Goal: Task Accomplishment & Management: Manage account settings

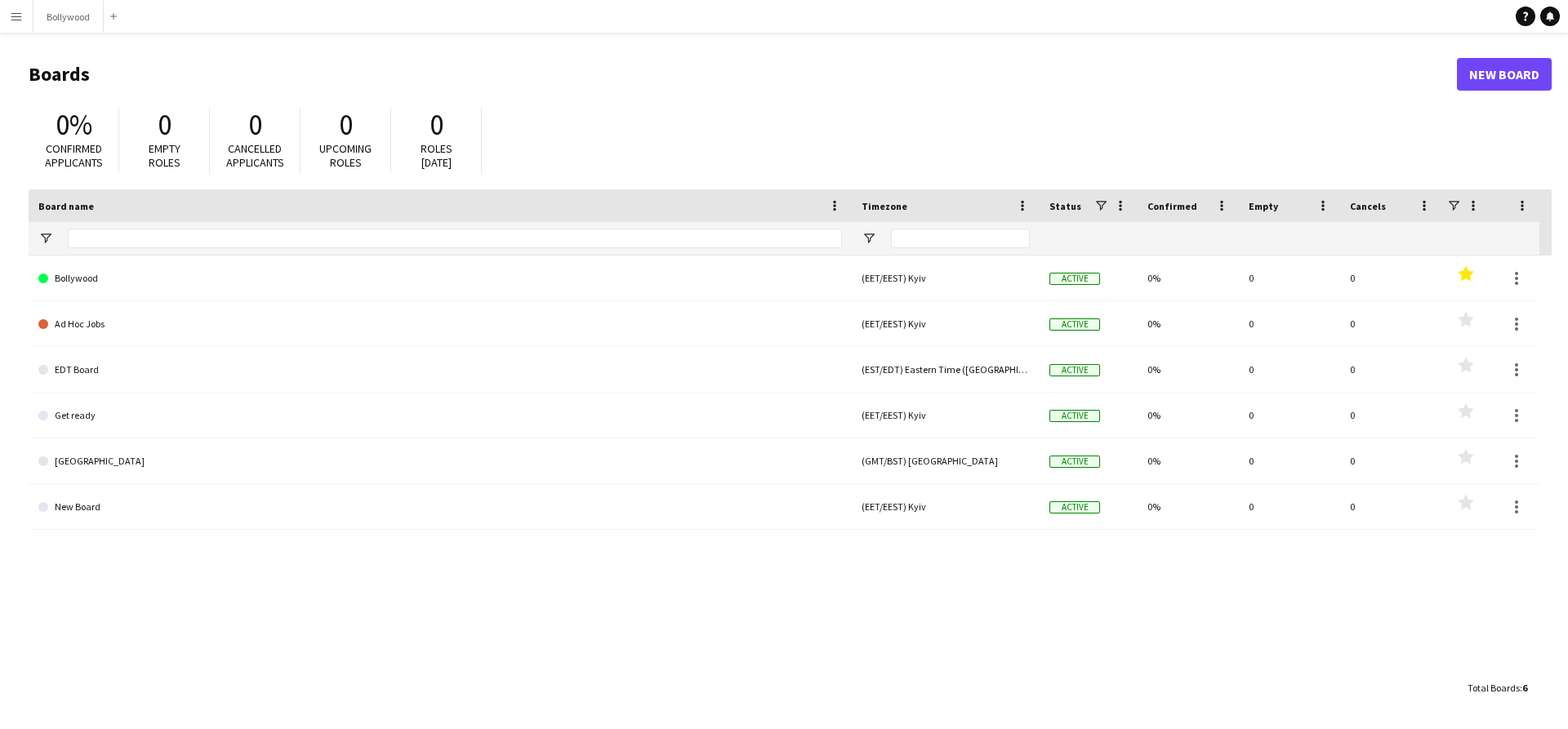
click at [13, 11] on app-icon "Menu" at bounding box center [17, 17] width 13 height 13
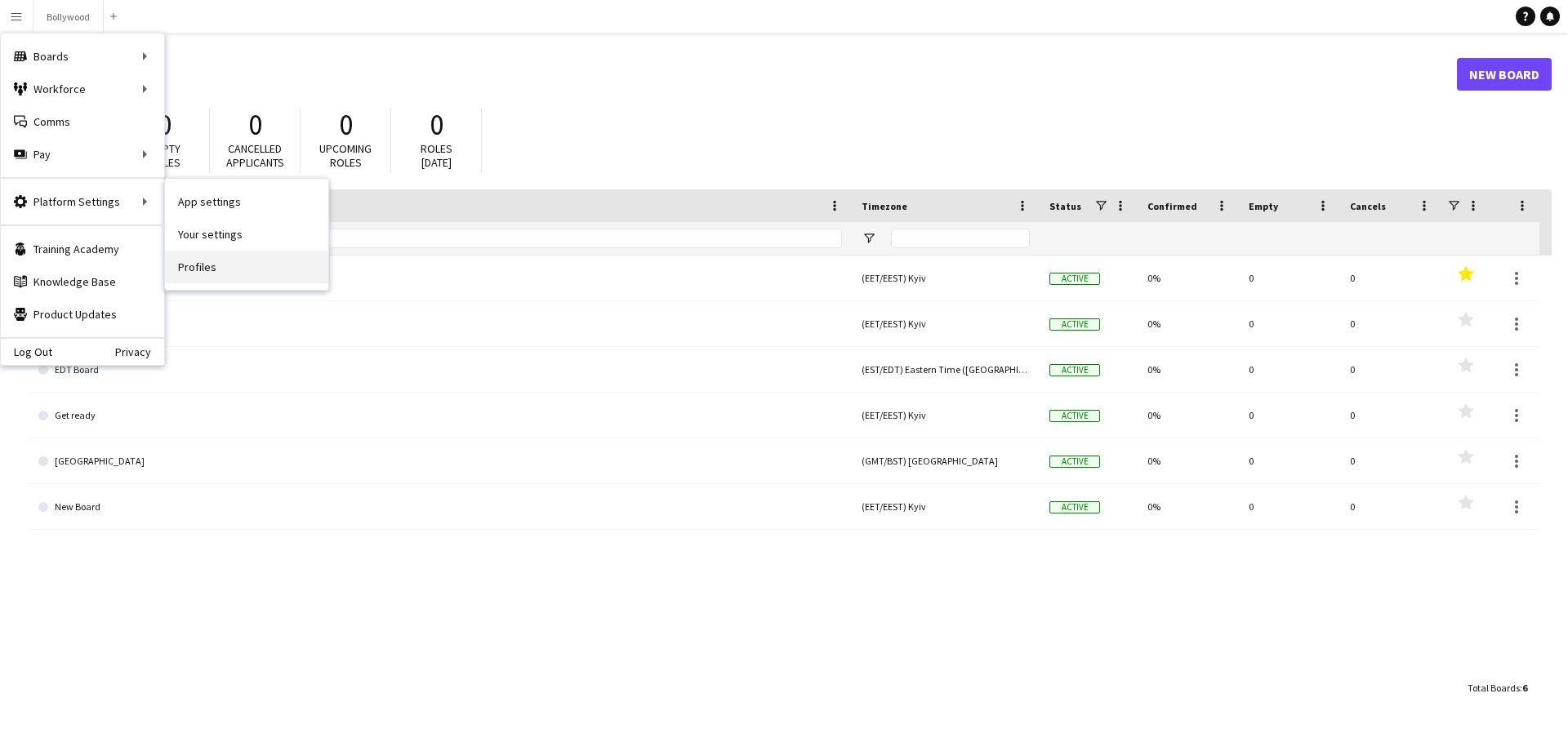
click at [176, 259] on link "Profiles" at bounding box center [246, 266] width 163 height 32
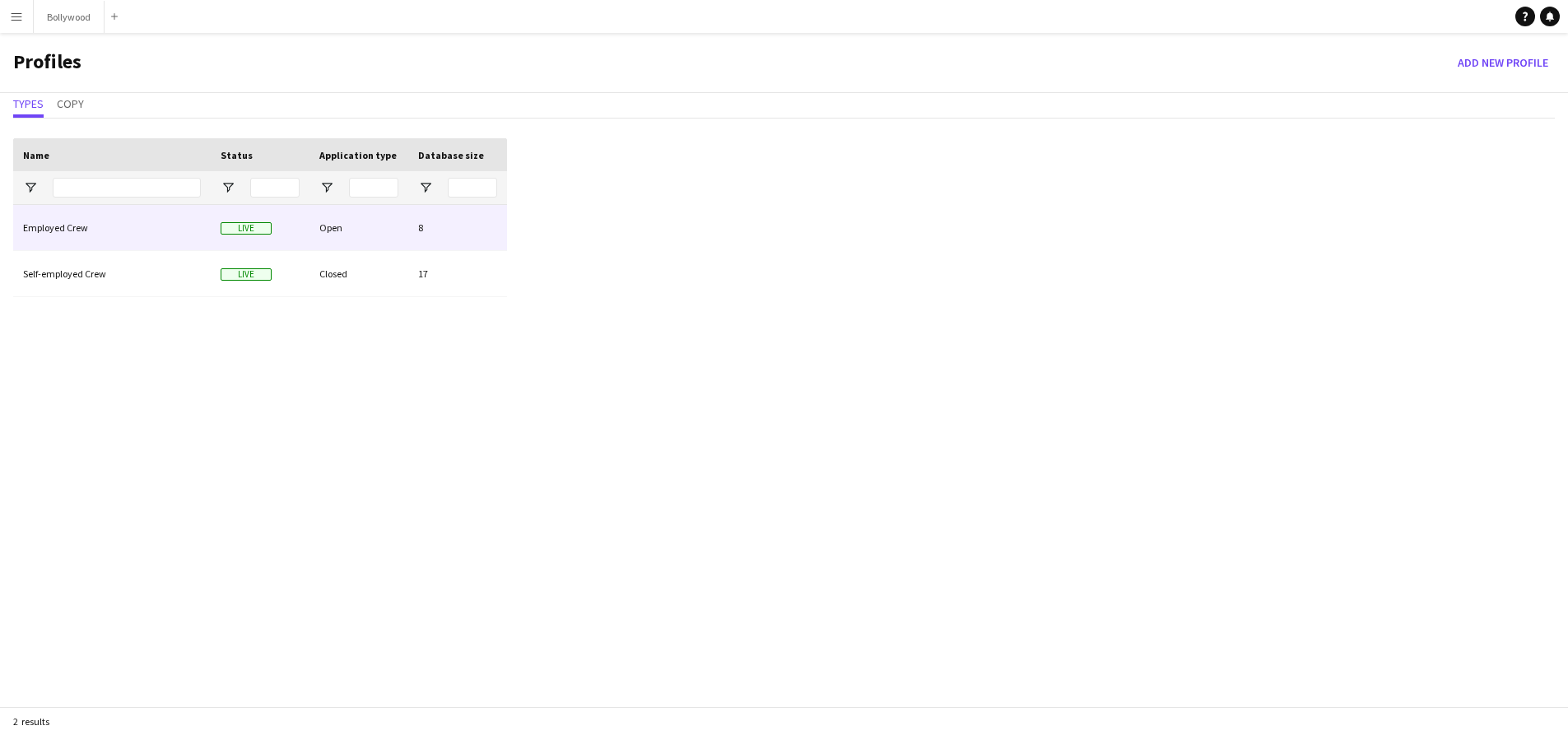
click at [133, 239] on div "Employed Crew" at bounding box center [111, 228] width 198 height 46
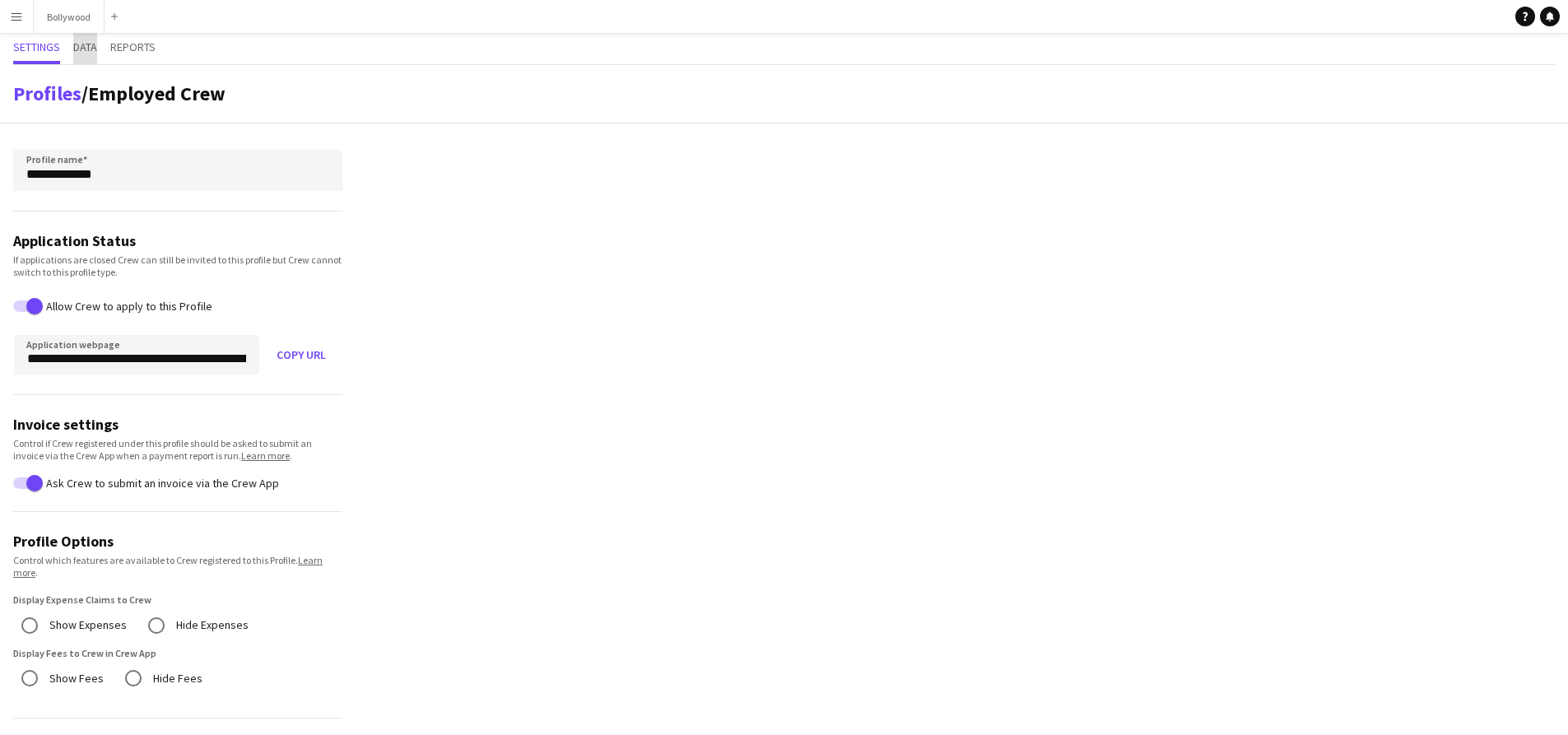
click at [83, 62] on span "Data" at bounding box center [85, 48] width 24 height 32
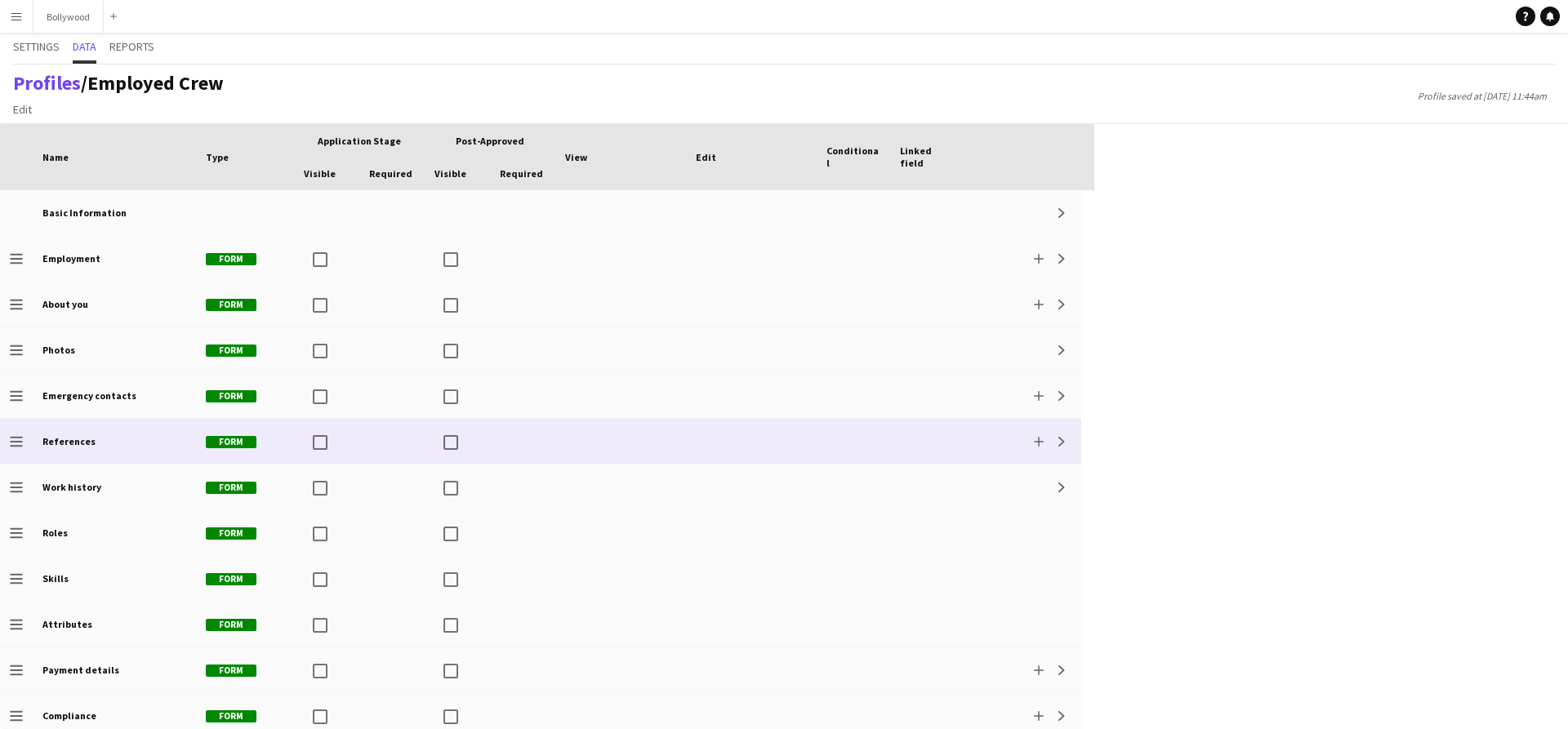
scroll to position [101, 0]
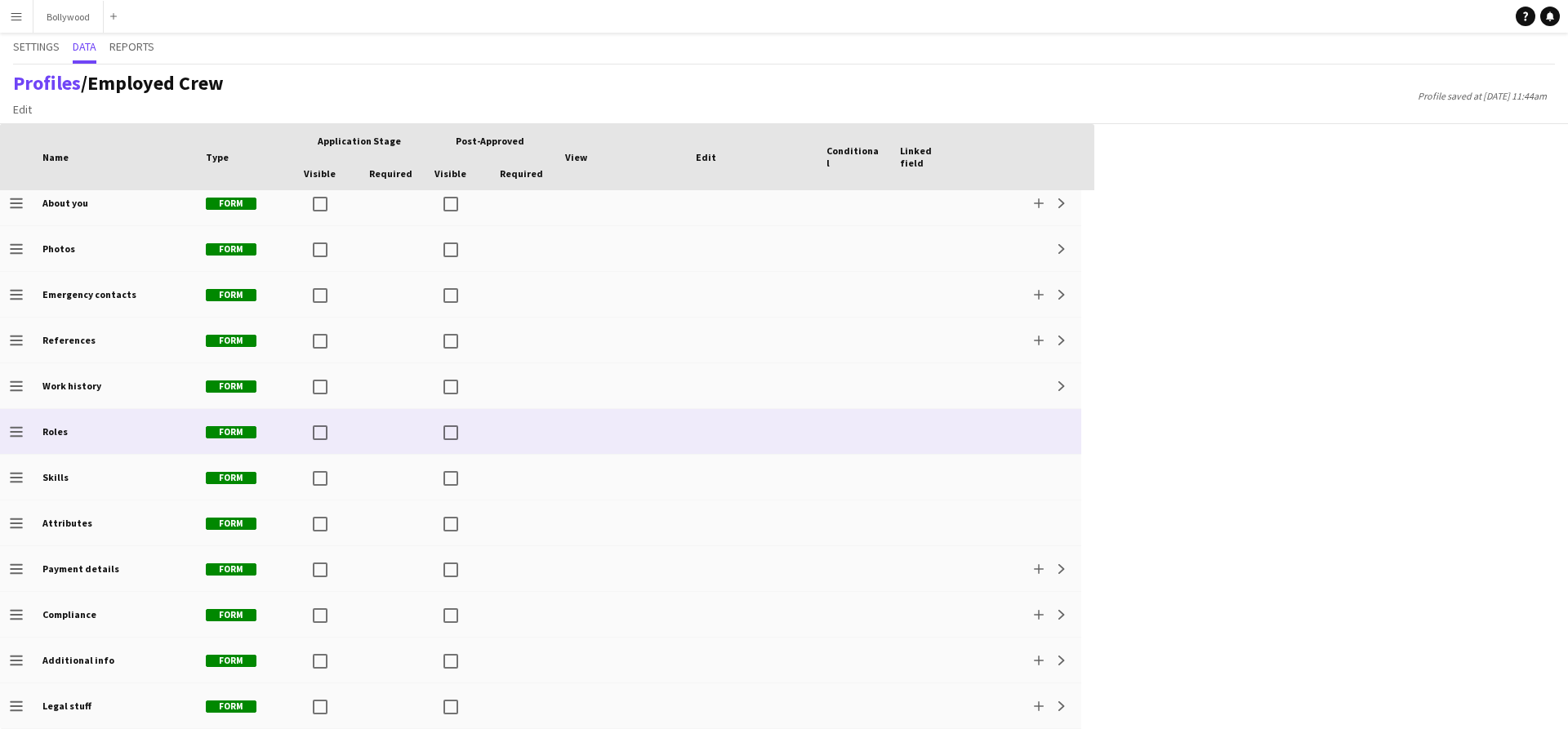
click at [159, 427] on div "Roles" at bounding box center [113, 431] width 163 height 45
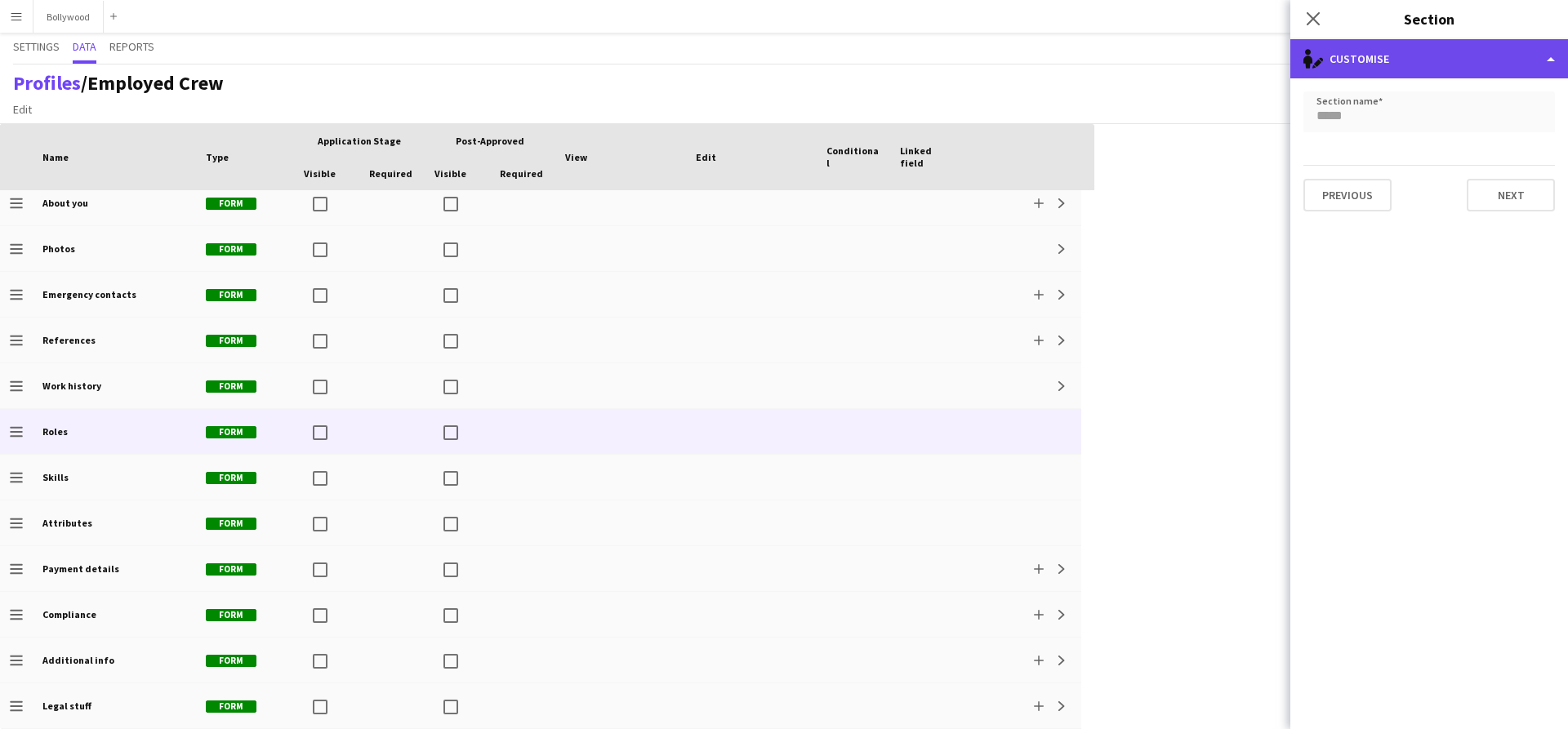
click at [1538, 61] on div "single-neutral-actions-edit-1 Customise" at bounding box center [1429, 59] width 277 height 40
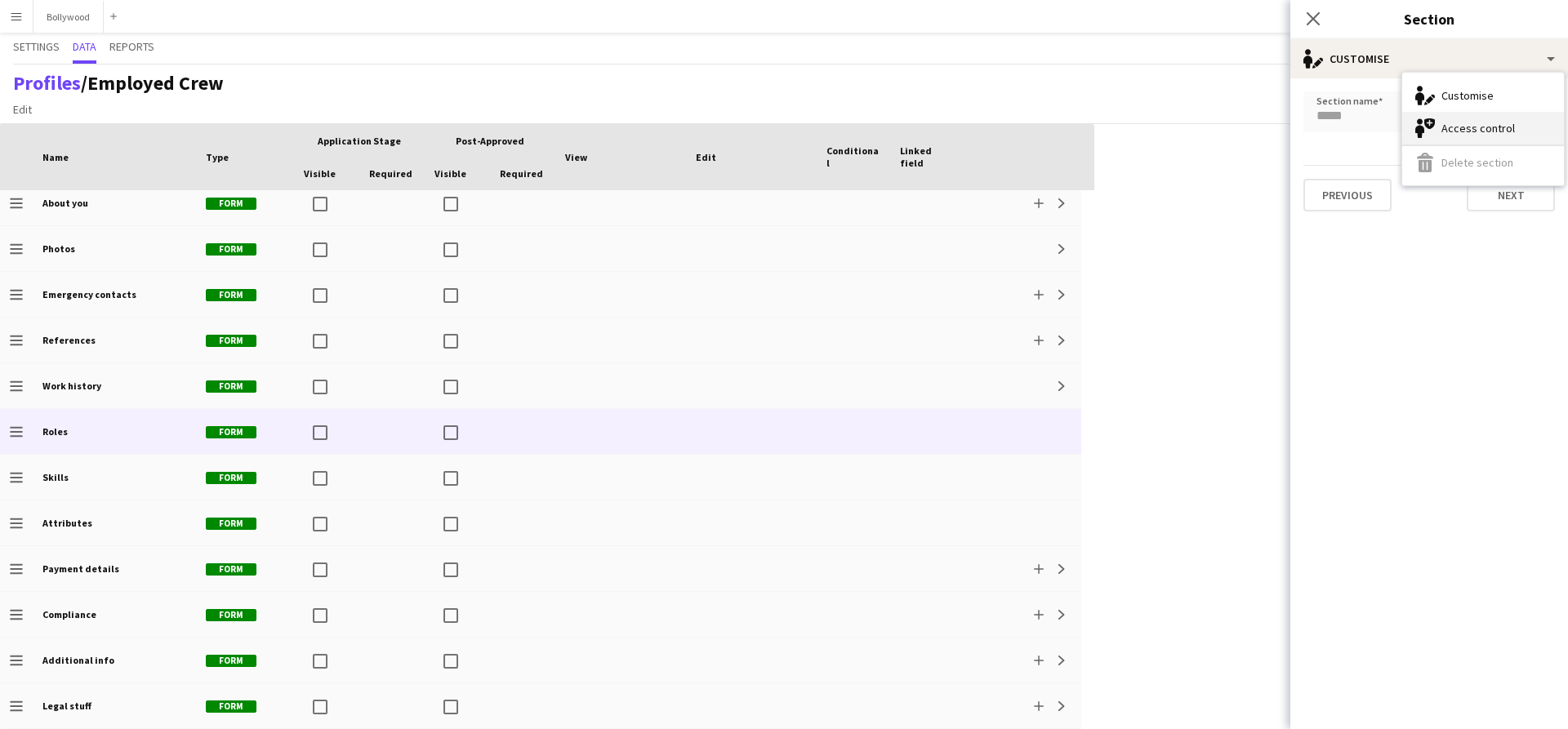
click at [1479, 139] on div "Access control Access control" at bounding box center [1482, 127] width 161 height 32
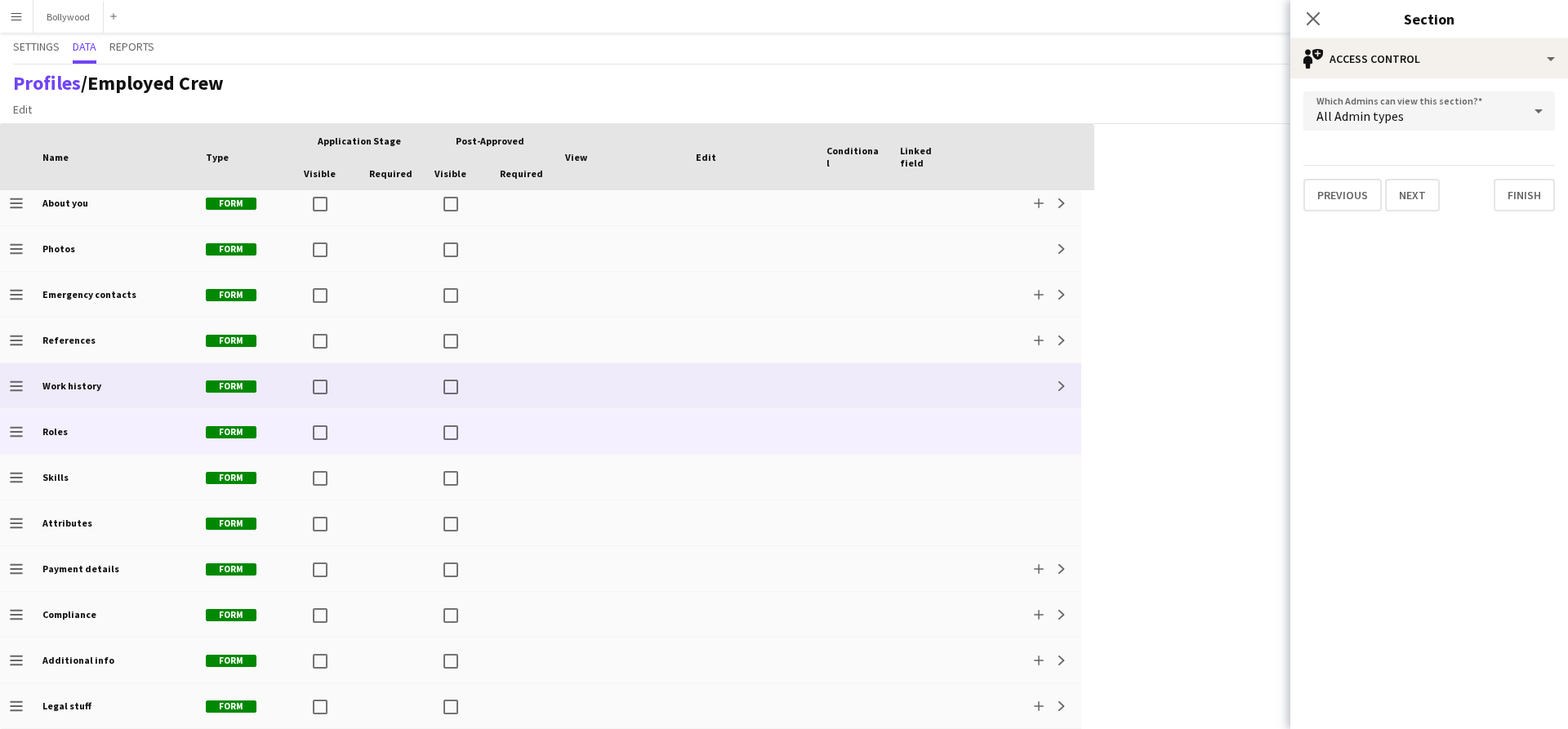
click at [956, 383] on div at bounding box center [927, 385] width 74 height 45
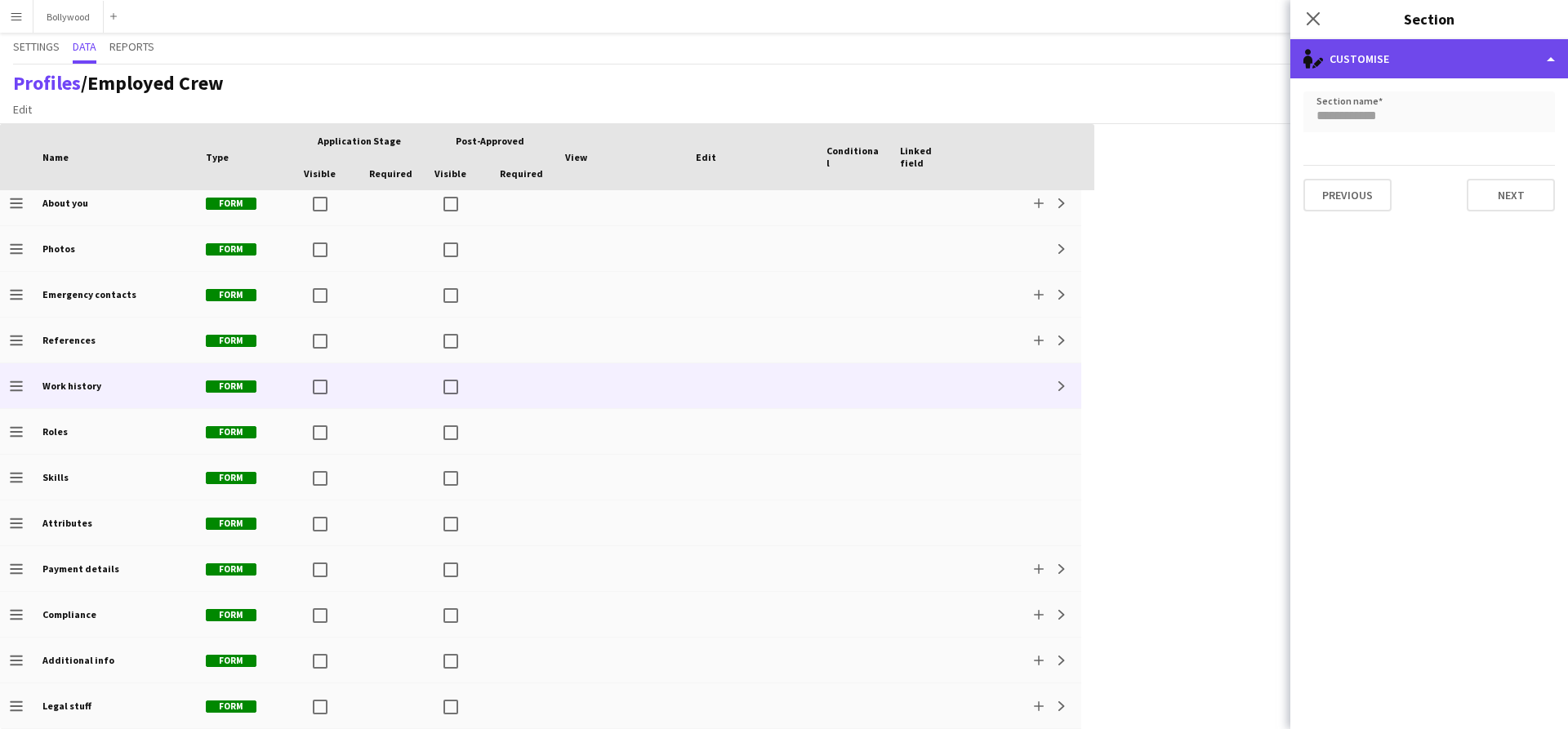
click at [1515, 57] on div "single-neutral-actions-edit-1 Customise" at bounding box center [1429, 59] width 277 height 40
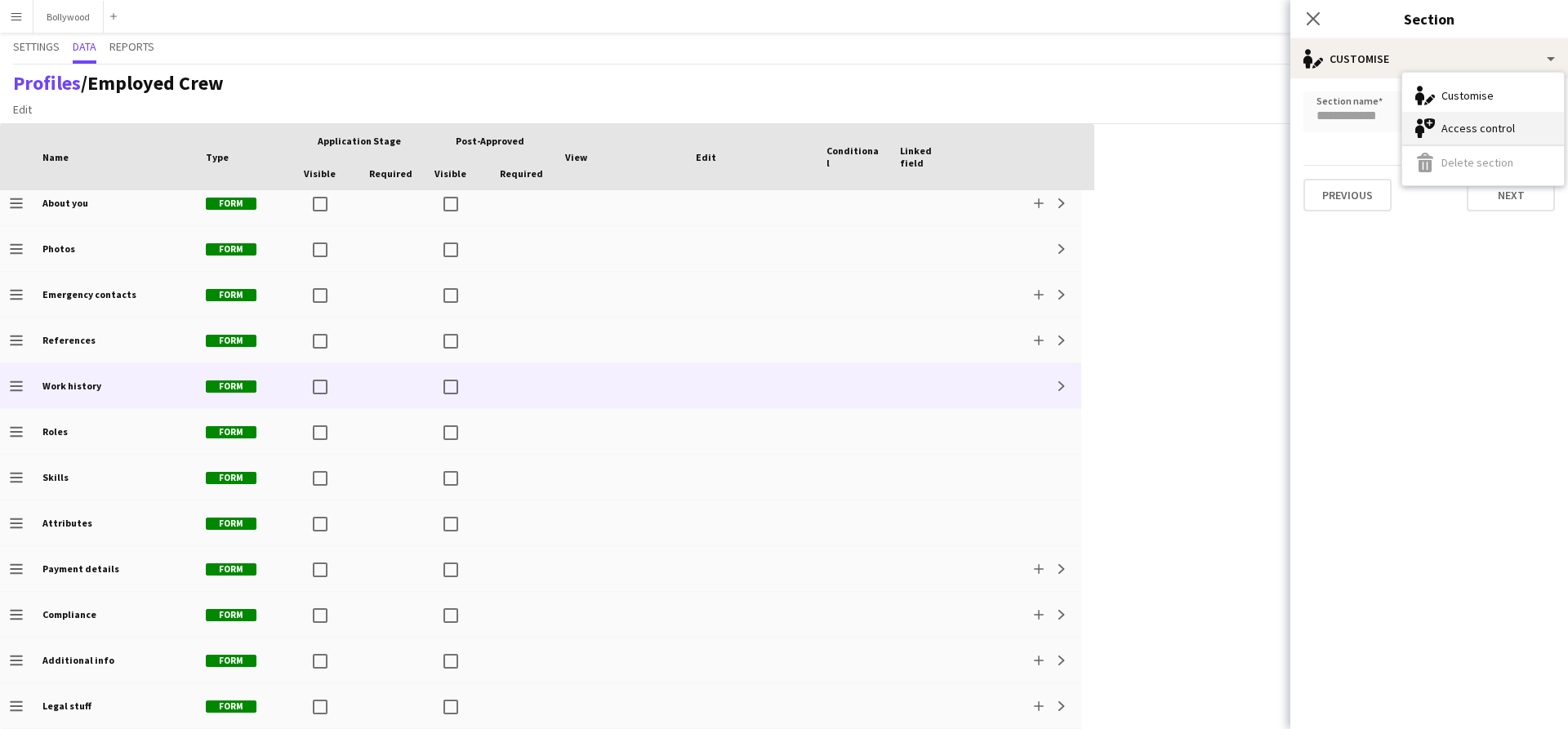
click at [1506, 125] on div "Access control Access control" at bounding box center [1482, 127] width 161 height 32
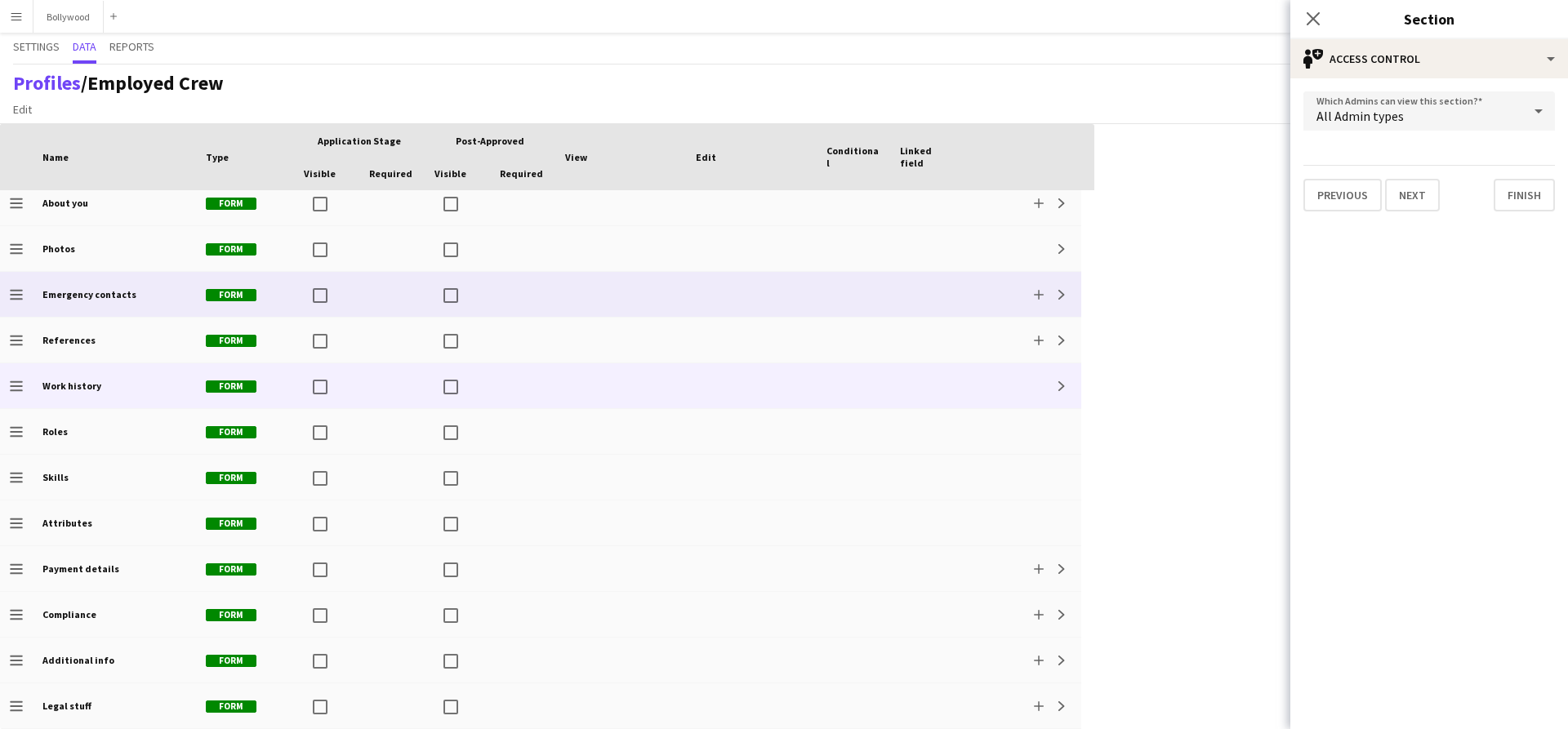
click at [749, 297] on div at bounding box center [751, 294] width 131 height 45
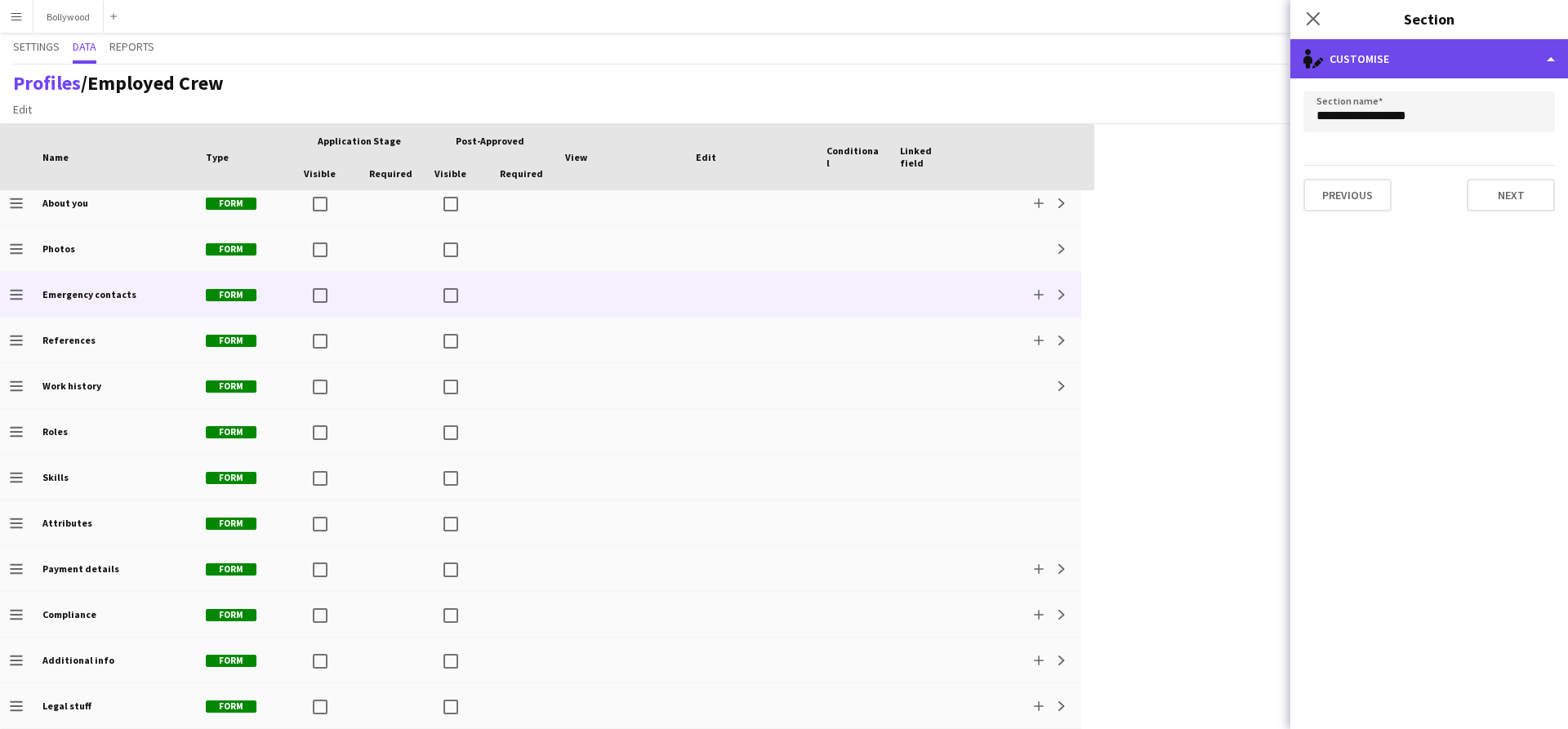
click at [1428, 40] on div "single-neutral-actions-edit-1 Customise" at bounding box center [1429, 59] width 277 height 40
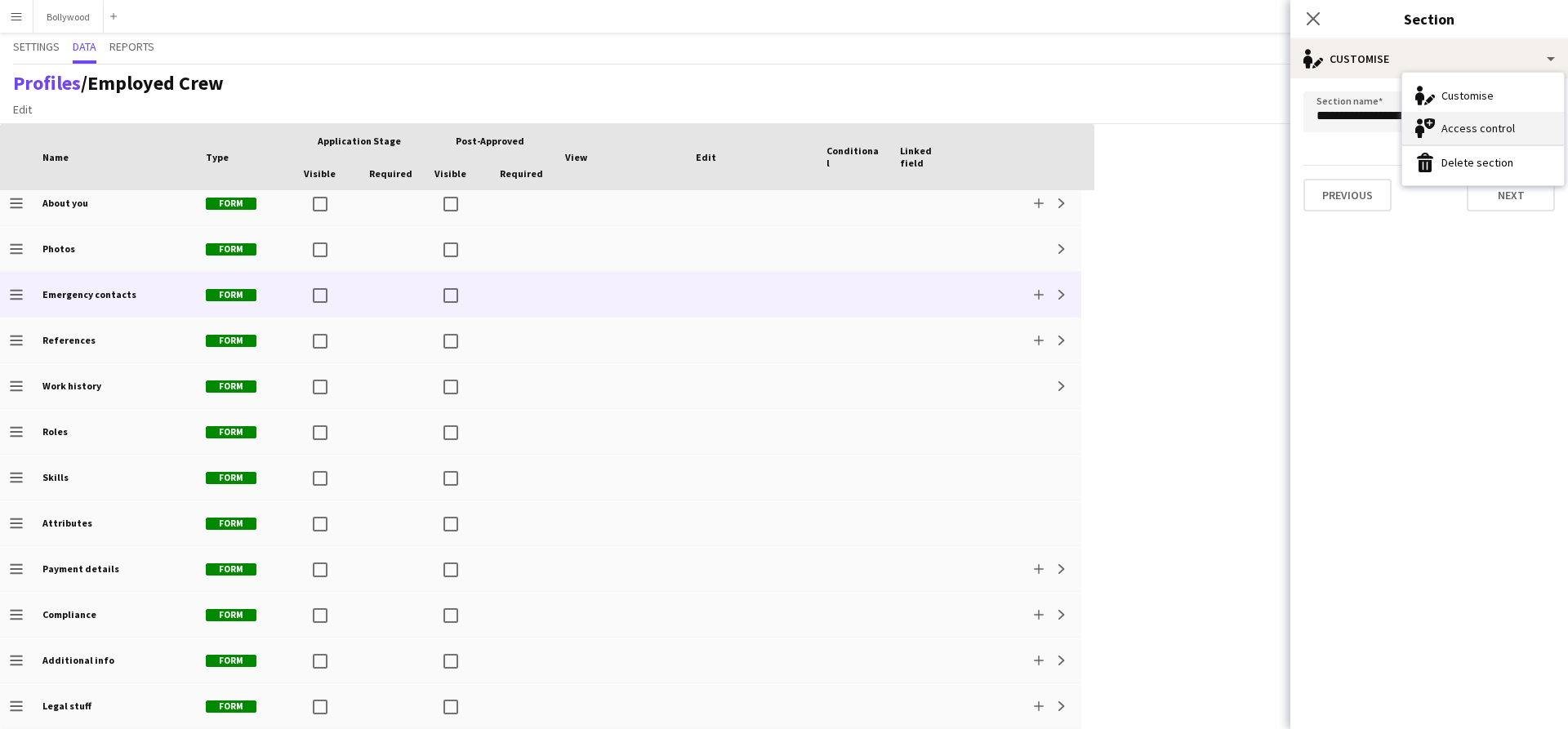
click at [1437, 141] on div "Access control Access control" at bounding box center [1482, 127] width 161 height 32
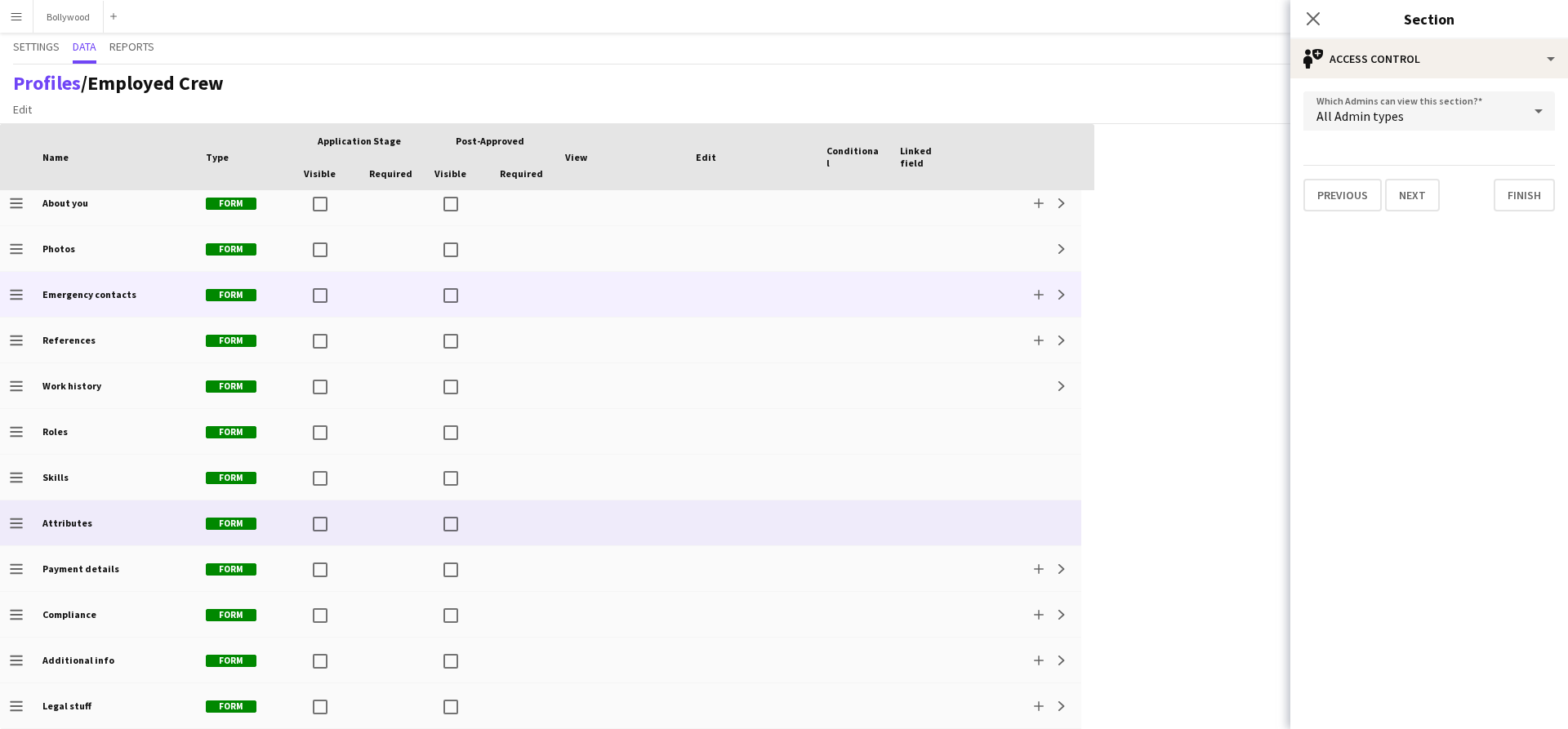
click at [627, 532] on div at bounding box center [620, 523] width 131 height 45
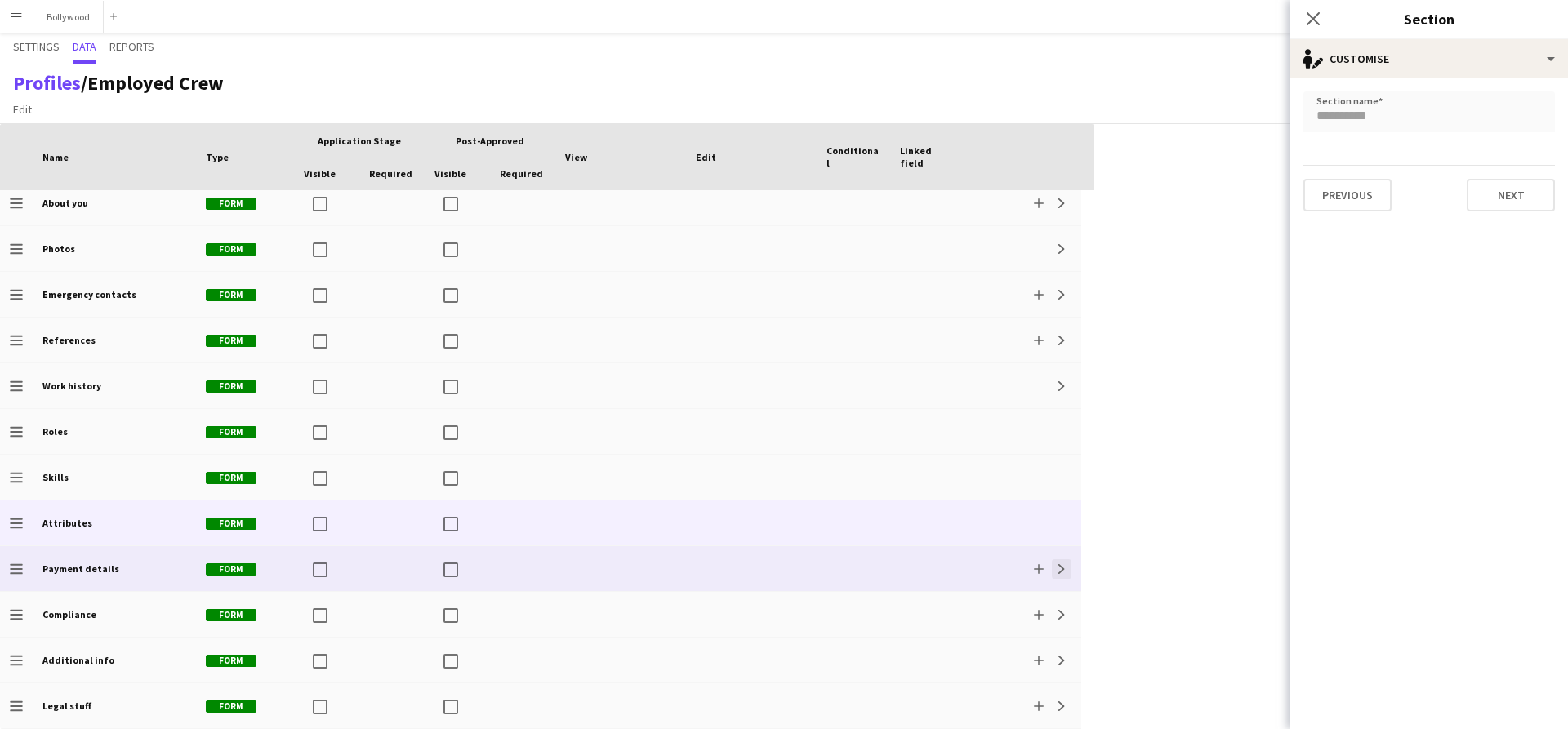
click at [1066, 564] on app-icon "Expand" at bounding box center [1061, 569] width 10 height 10
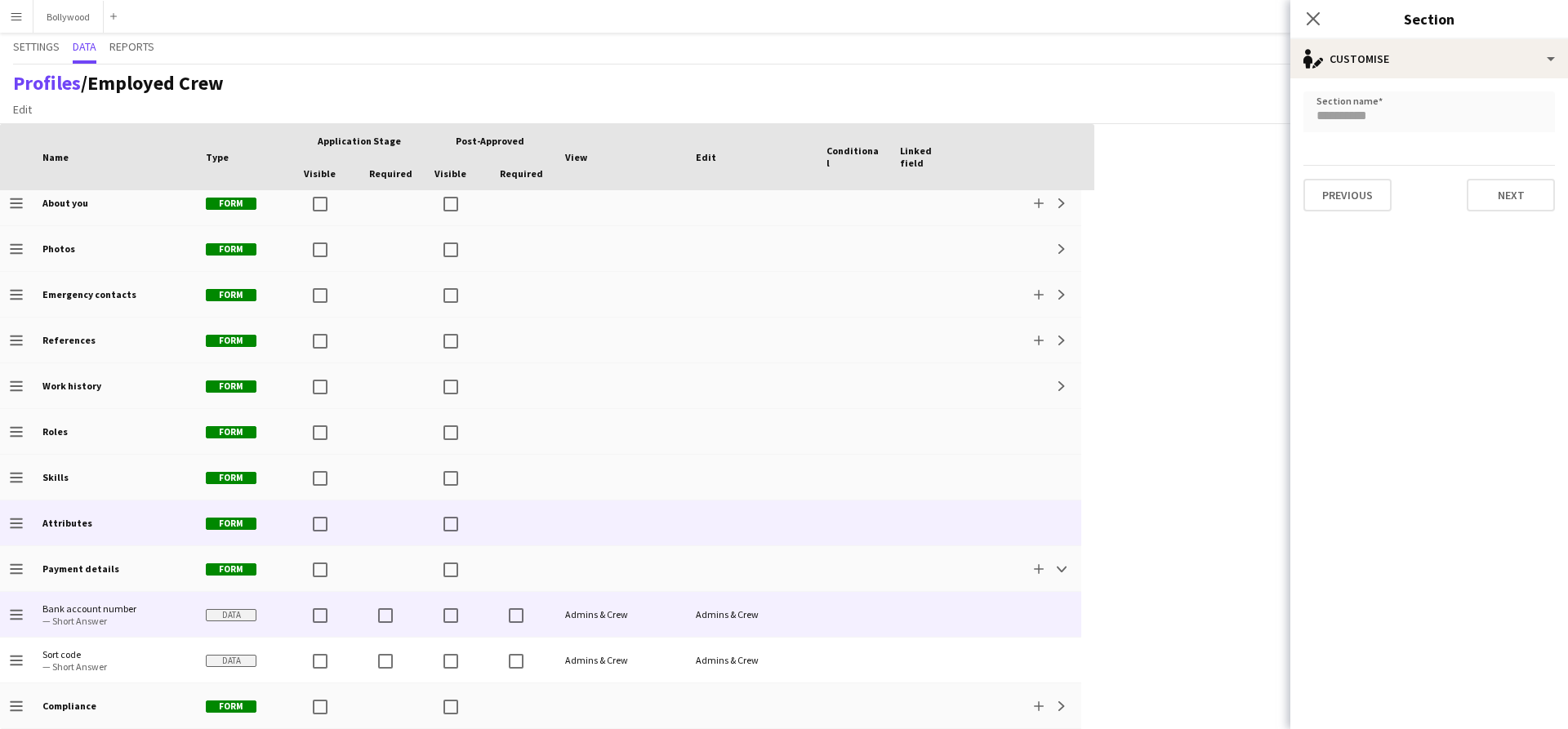
click at [890, 619] on div at bounding box center [854, 614] width 74 height 45
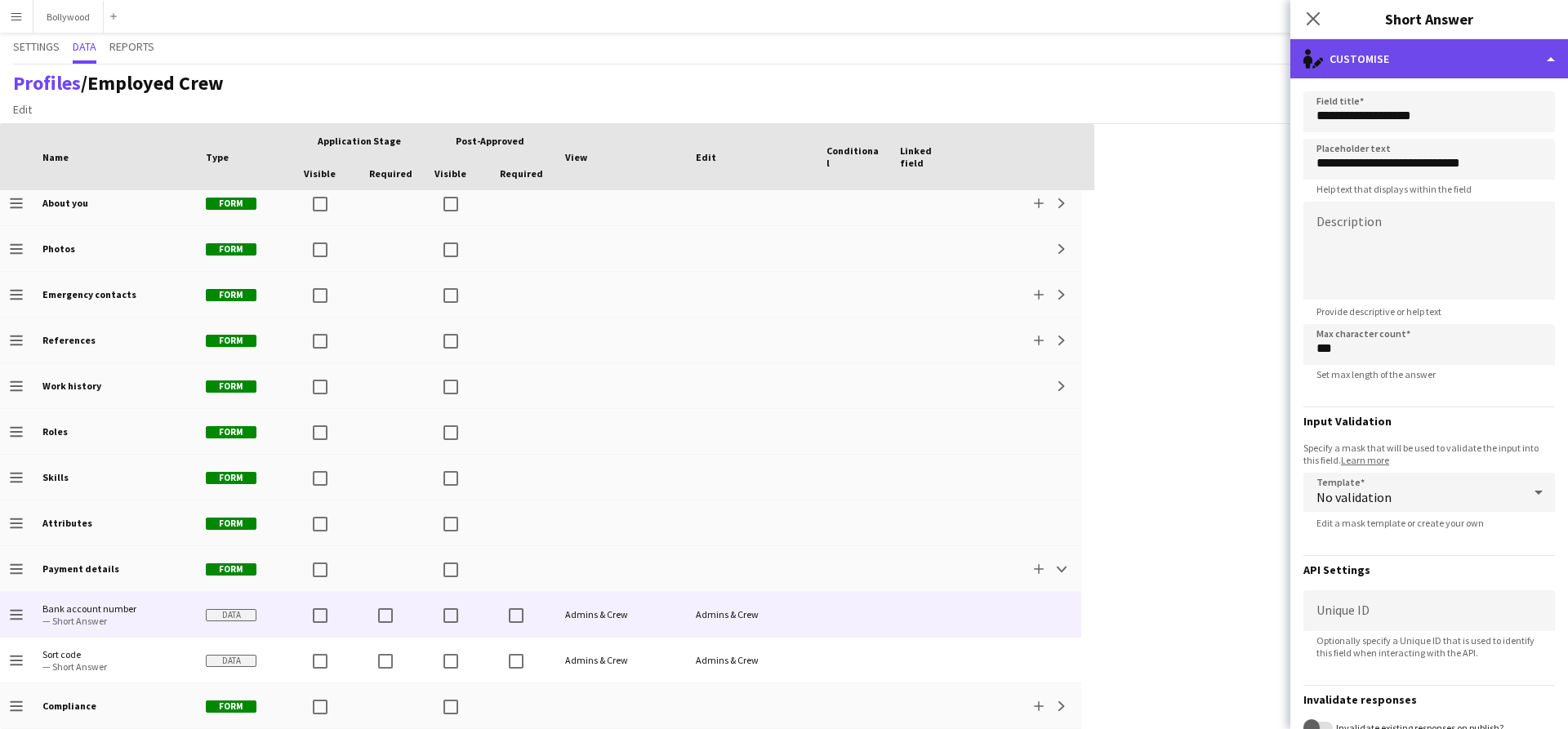
click at [1462, 67] on div "single-neutral-actions-edit-1 Customise" at bounding box center [1429, 59] width 277 height 40
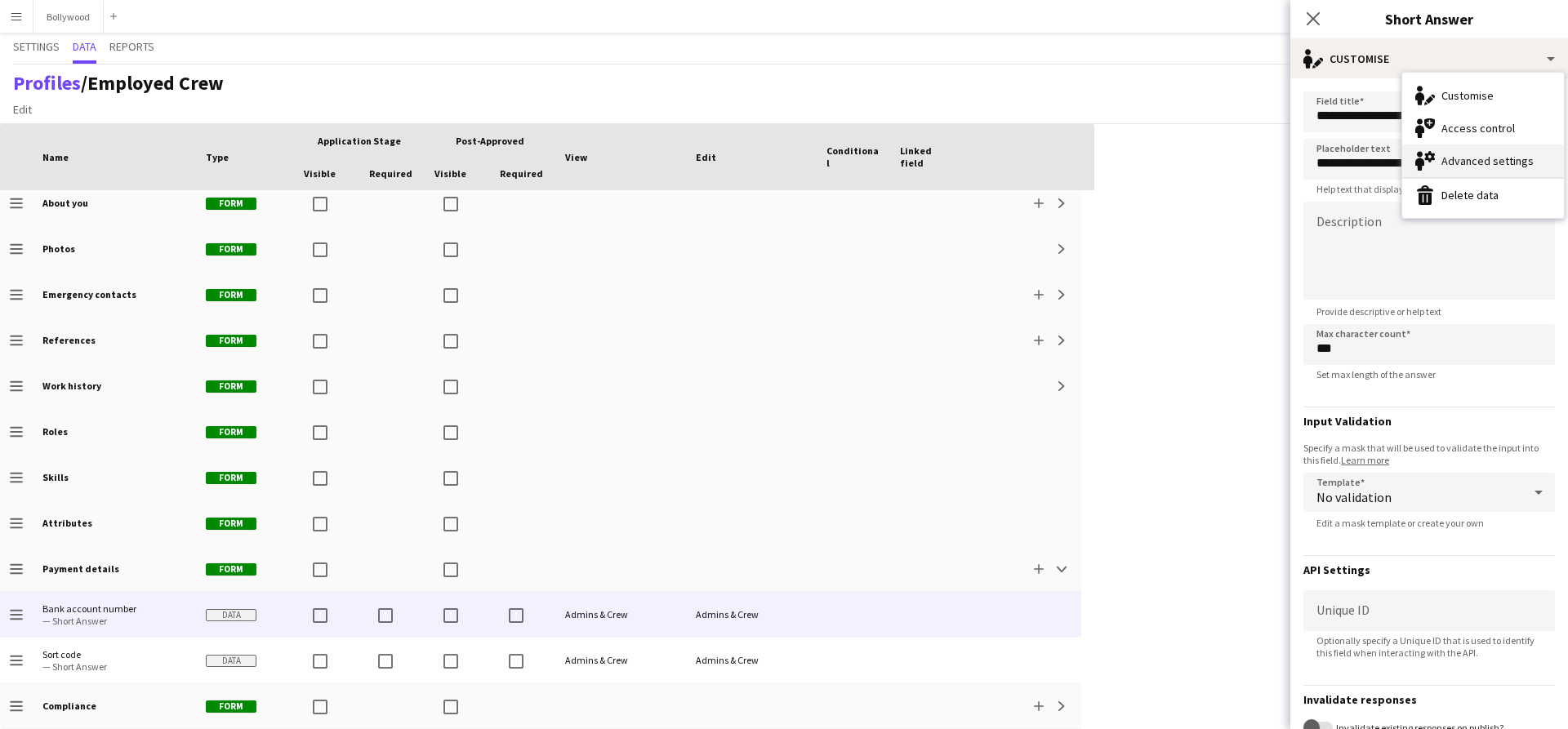
click at [1466, 151] on div "Advanced settings Advanced settings" at bounding box center [1482, 160] width 161 height 32
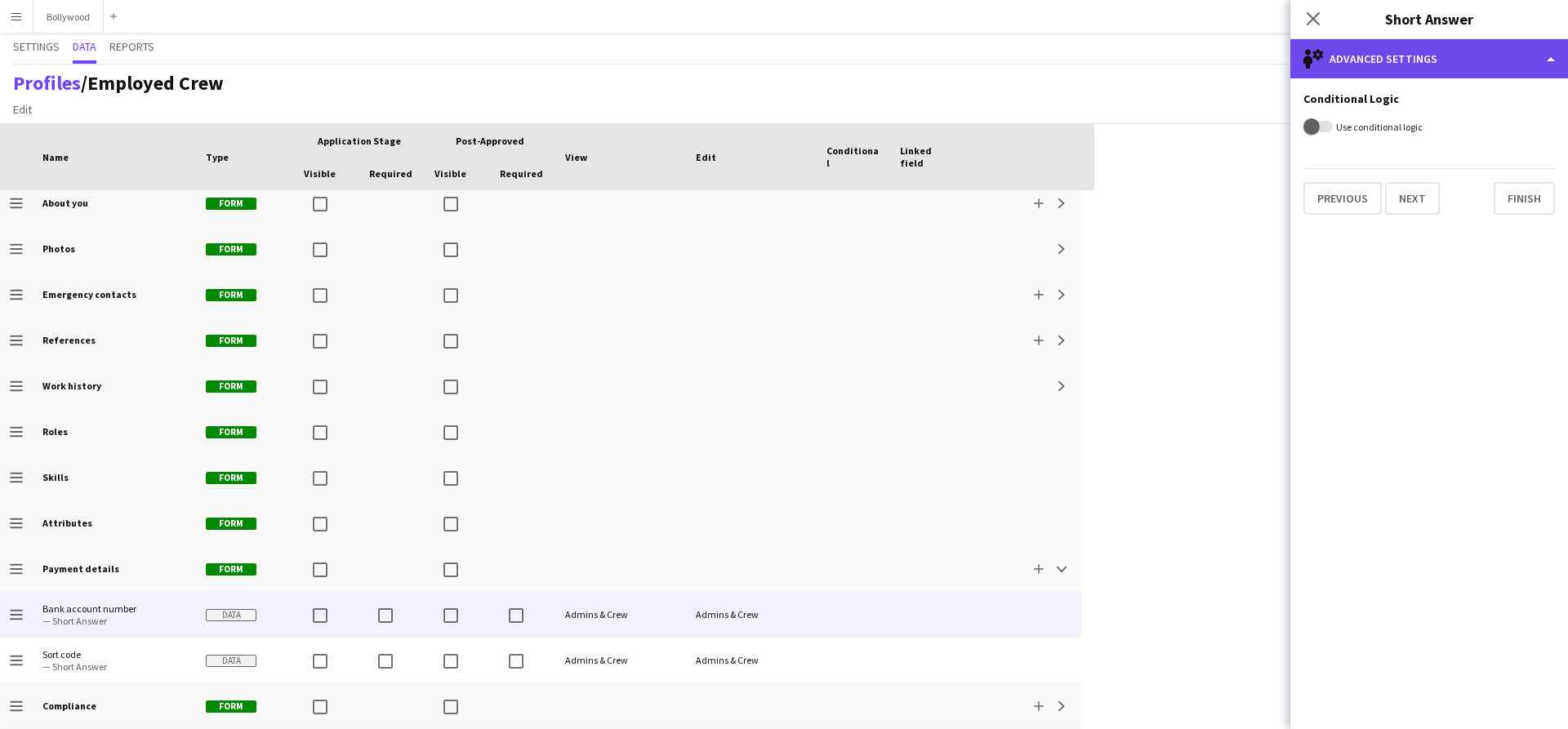
click at [1464, 68] on div "single-neutral-setting Advanced settings" at bounding box center [1429, 59] width 277 height 40
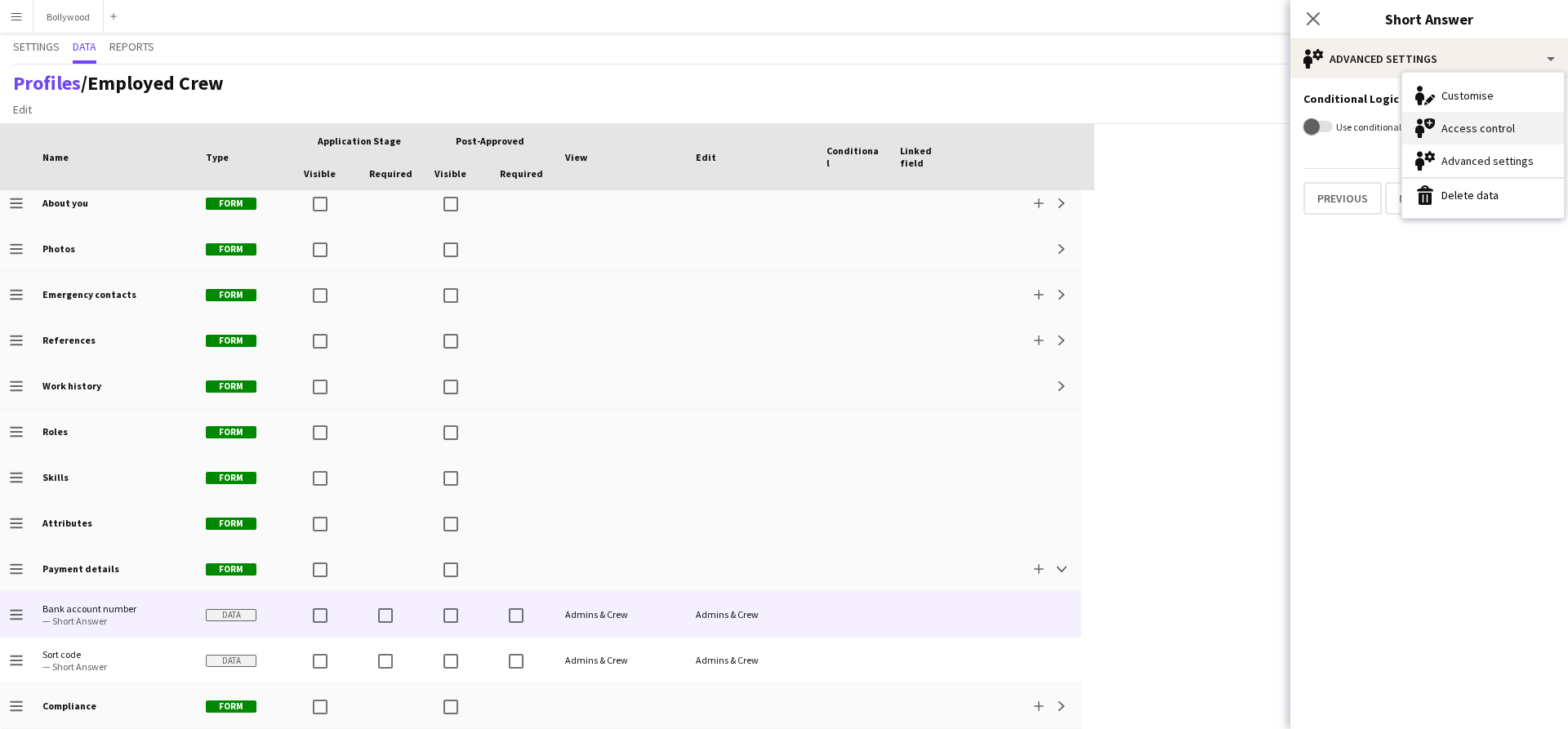
click at [1478, 123] on div "Access control Access control" at bounding box center [1482, 127] width 161 height 32
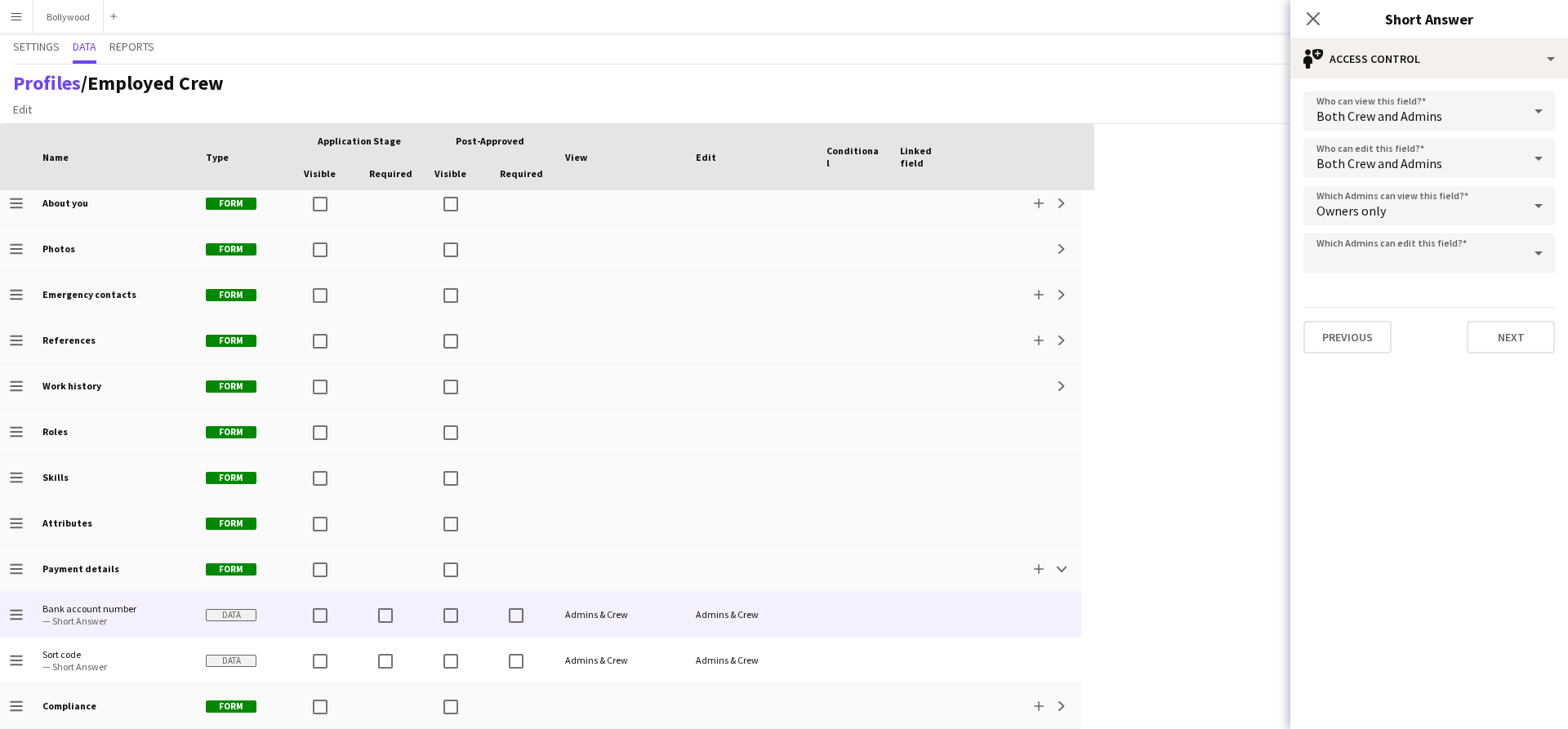
click at [1509, 262] on div at bounding box center [1412, 253] width 218 height 40
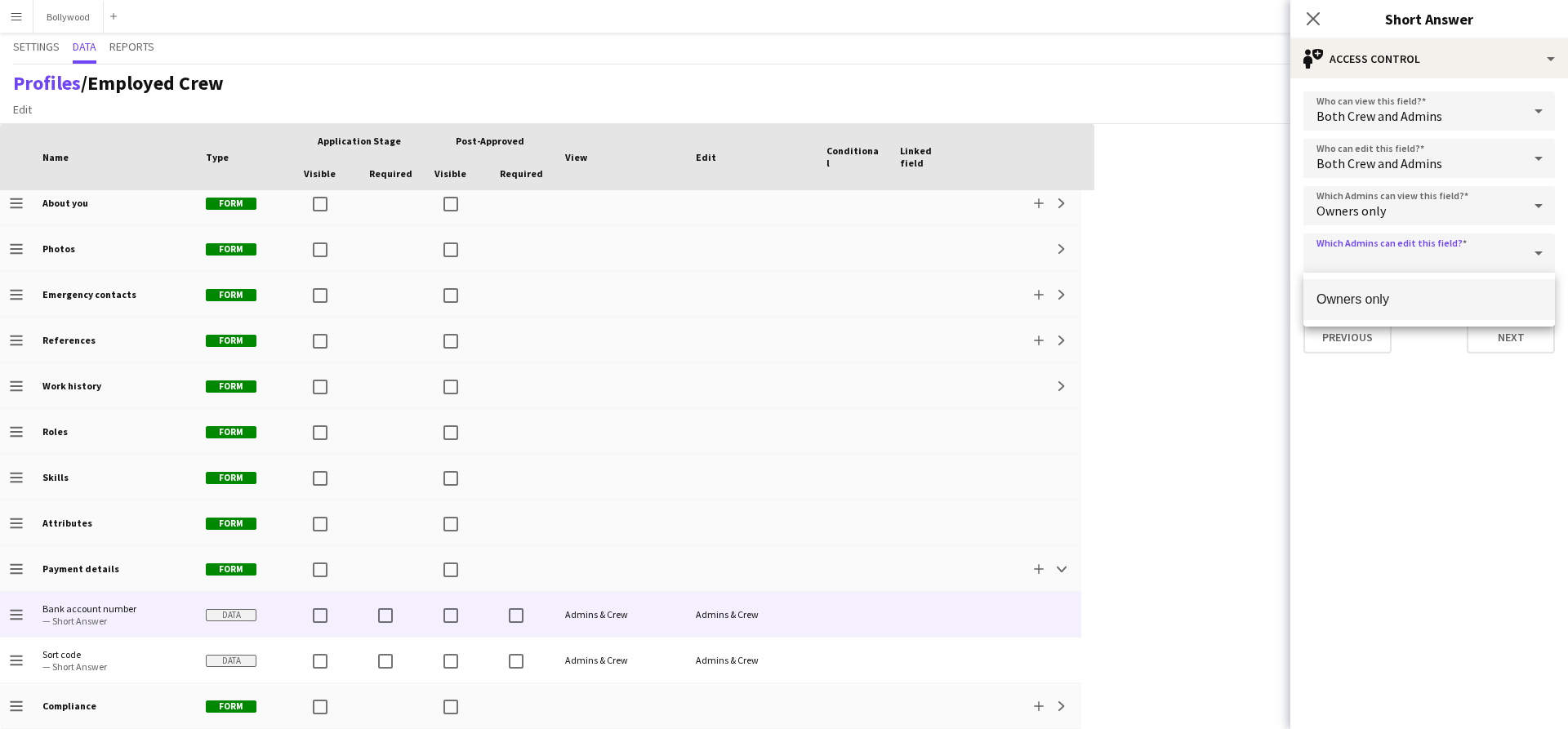
click at [1472, 427] on div at bounding box center [784, 364] width 1568 height 729
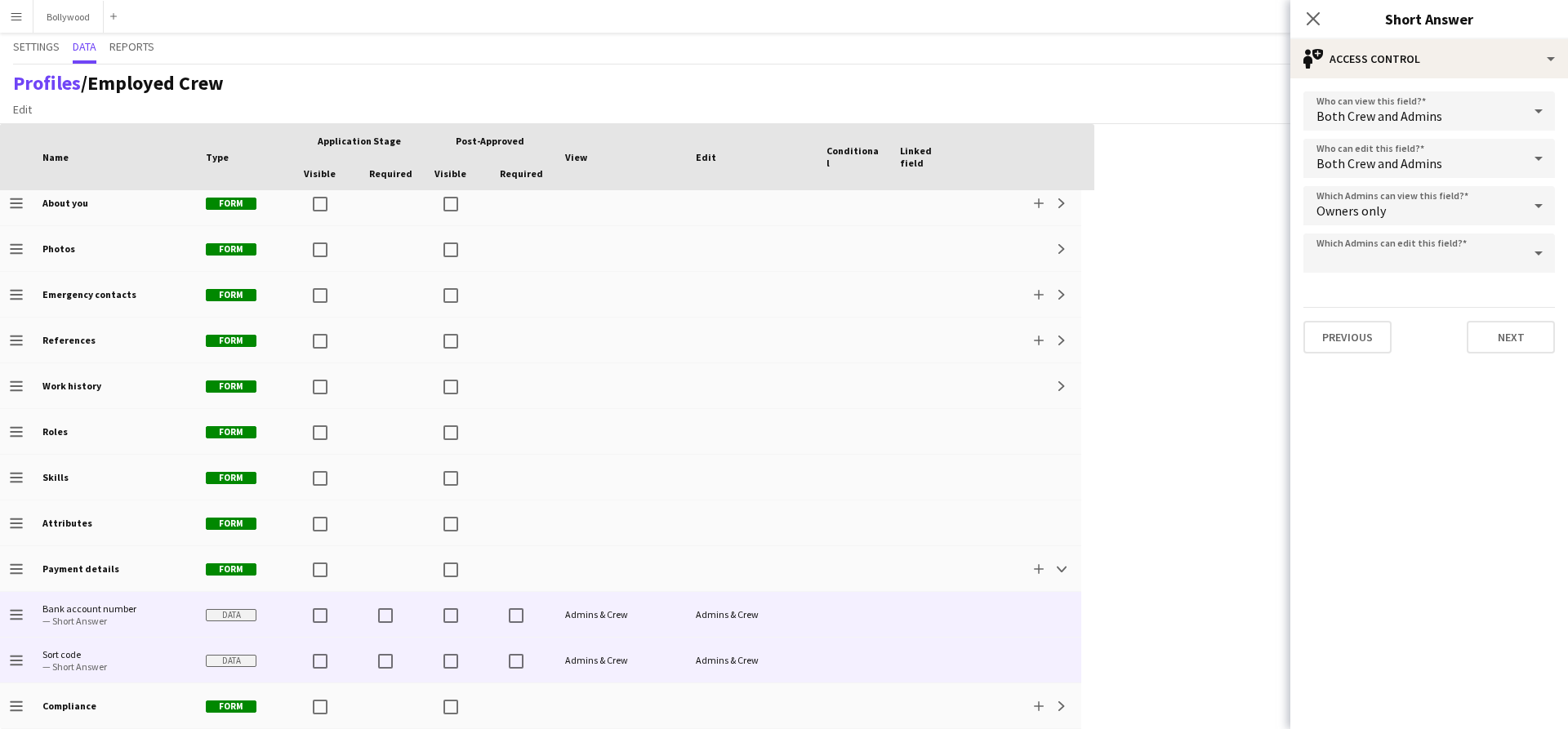
click at [849, 663] on div at bounding box center [854, 660] width 74 height 45
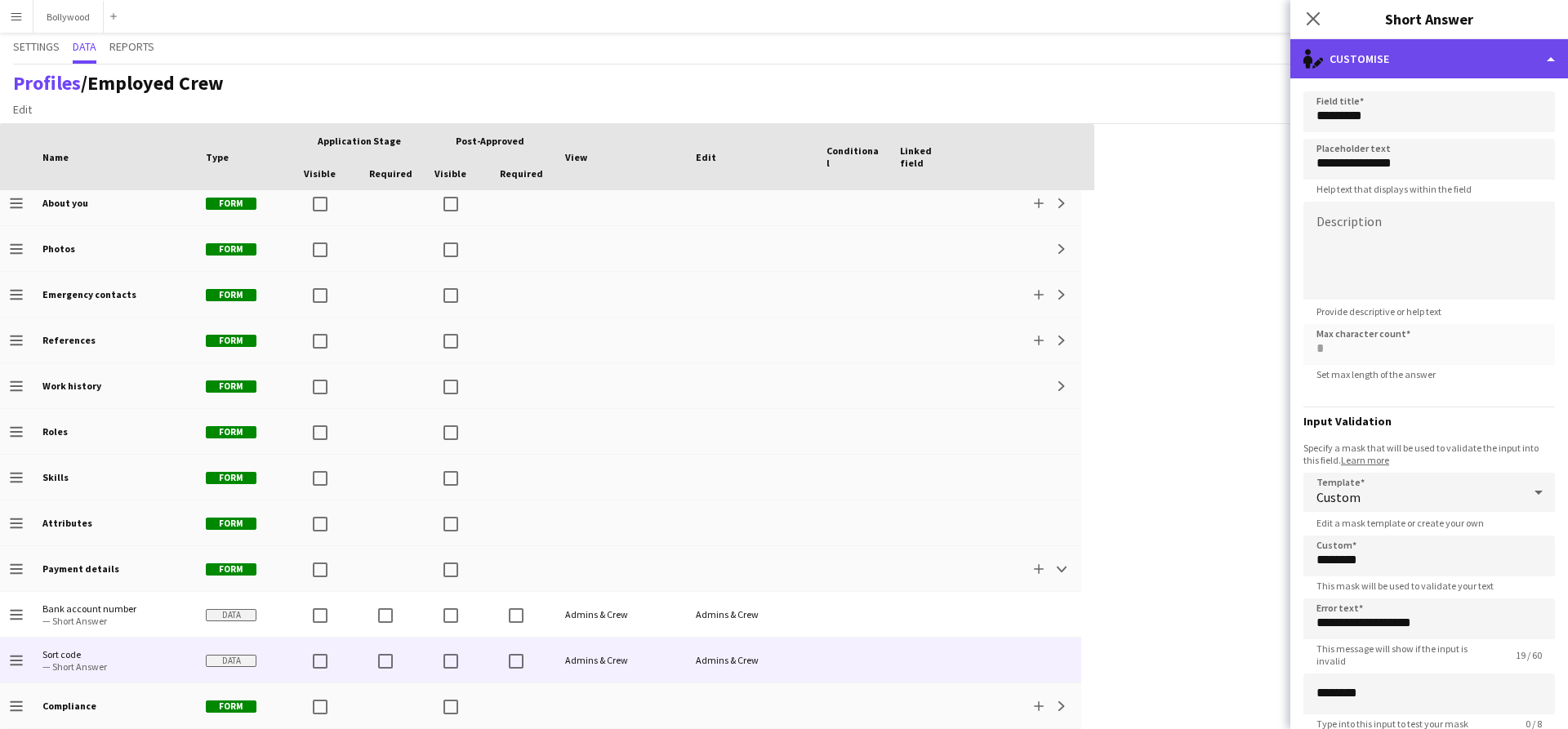
click at [1368, 59] on div "single-neutral-actions-edit-1 Customise" at bounding box center [1429, 59] width 277 height 40
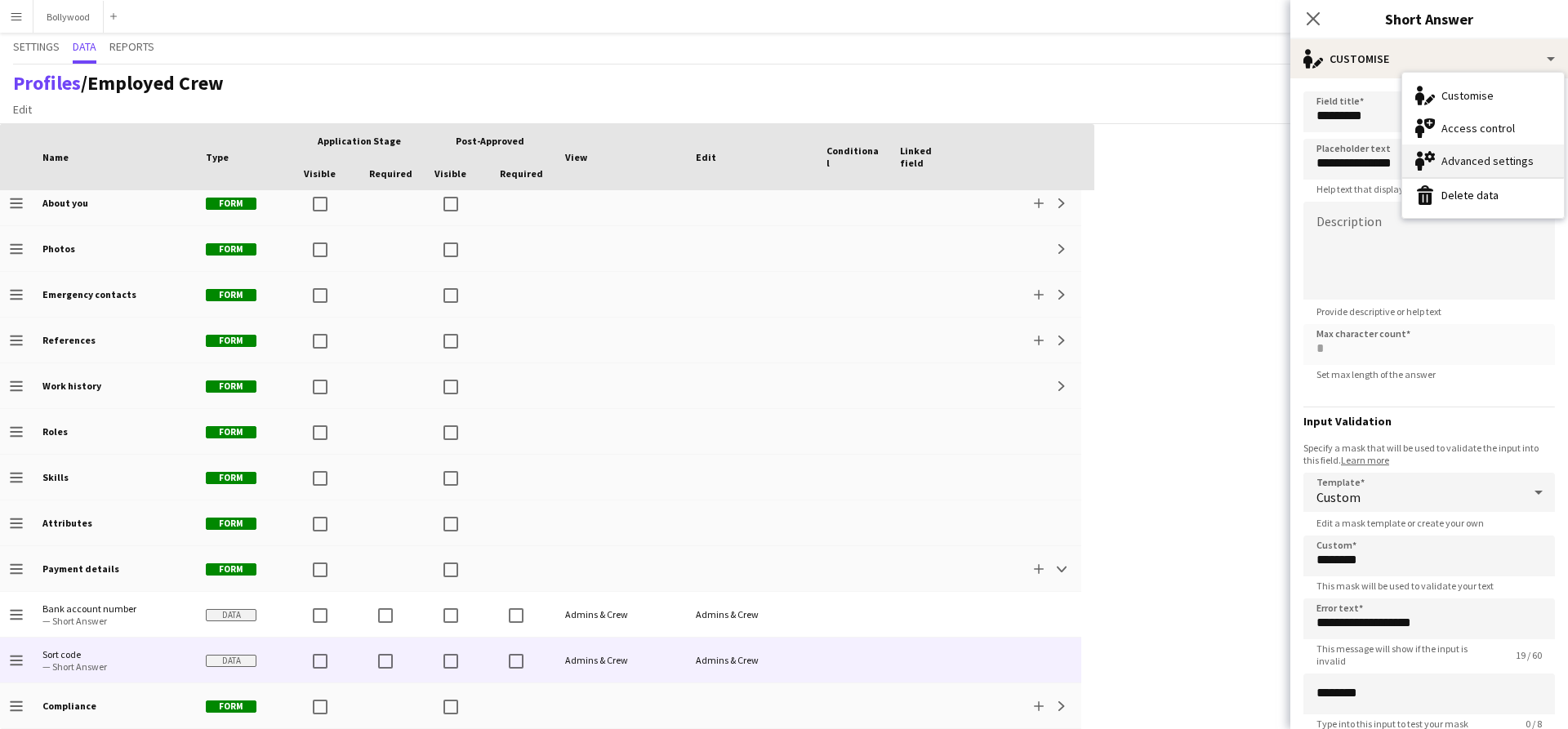
click at [1441, 152] on div "Advanced settings Advanced settings" at bounding box center [1482, 160] width 161 height 32
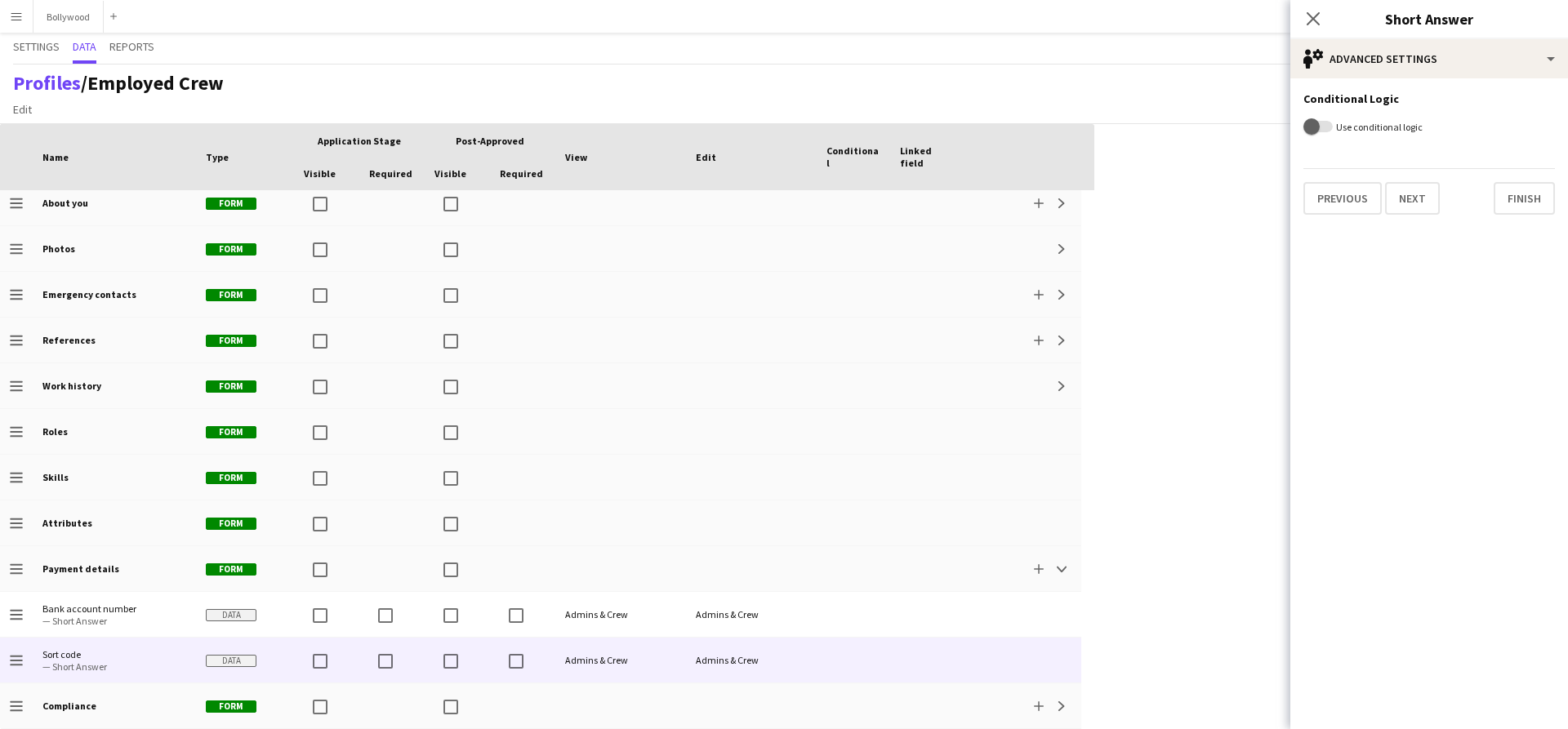
click at [1444, 81] on form "Conditional Logic Use conditional logic" at bounding box center [1429, 116] width 277 height 76
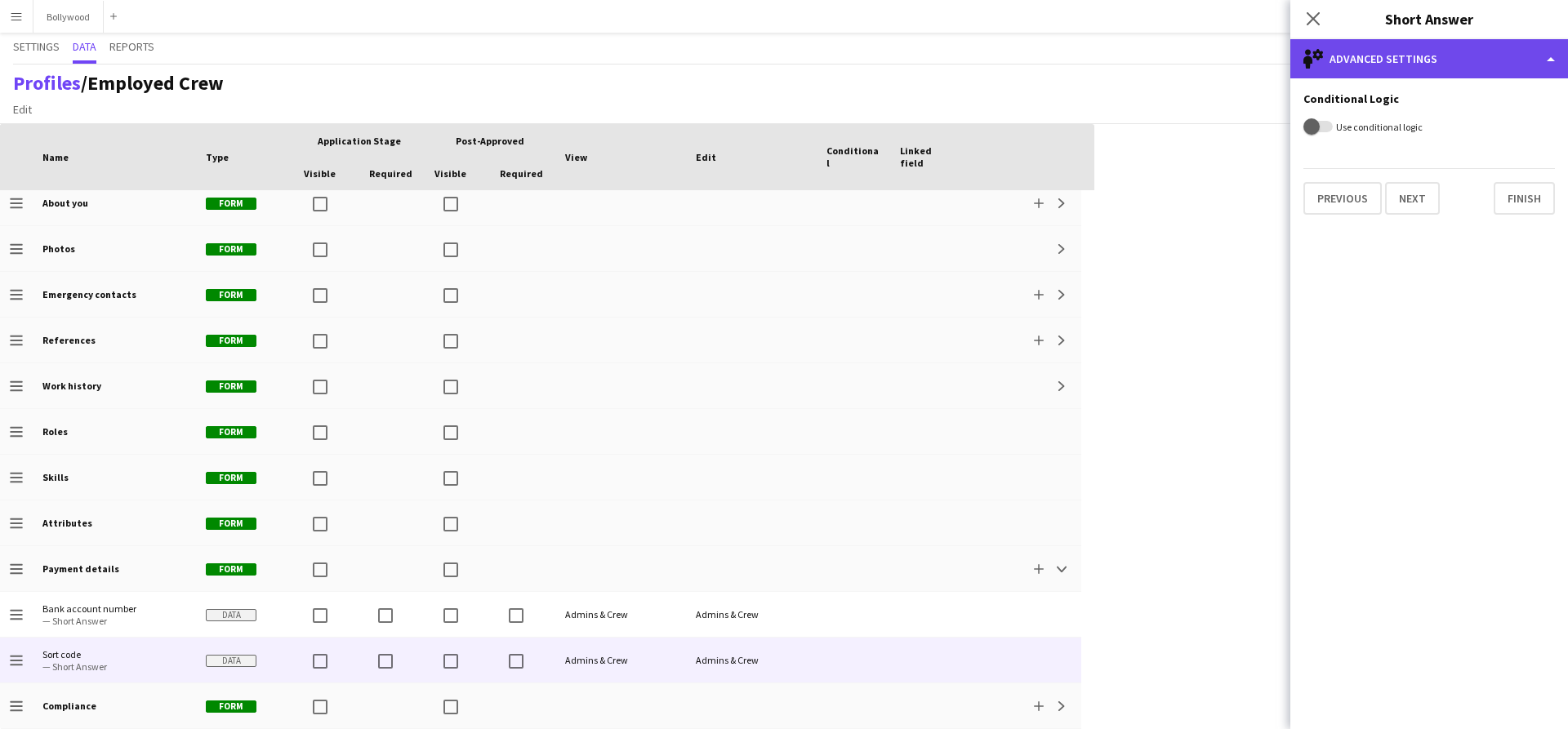
click at [1448, 62] on div "single-neutral-setting Advanced settings" at bounding box center [1429, 59] width 277 height 40
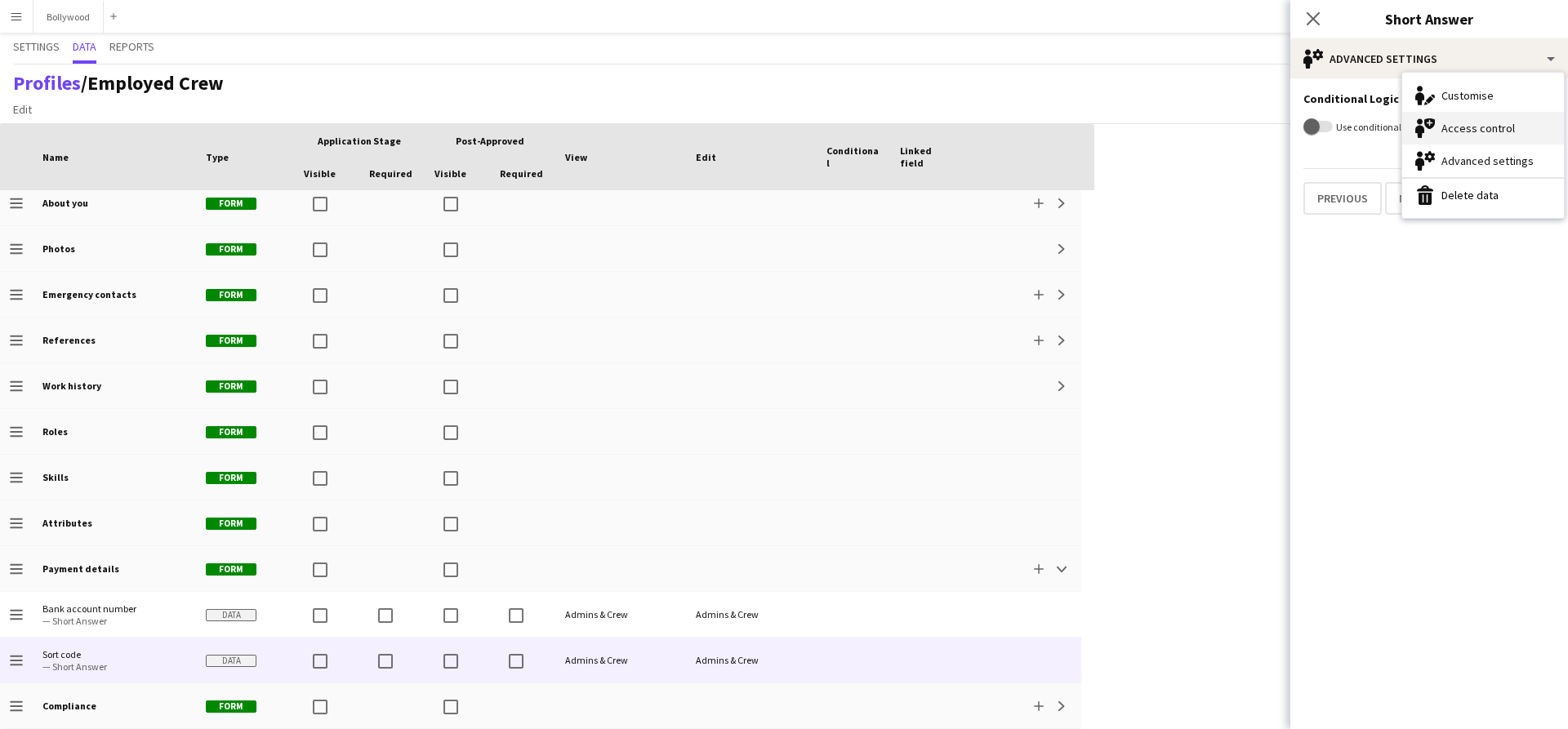
click at [1470, 115] on div "Access control Access control" at bounding box center [1482, 127] width 161 height 32
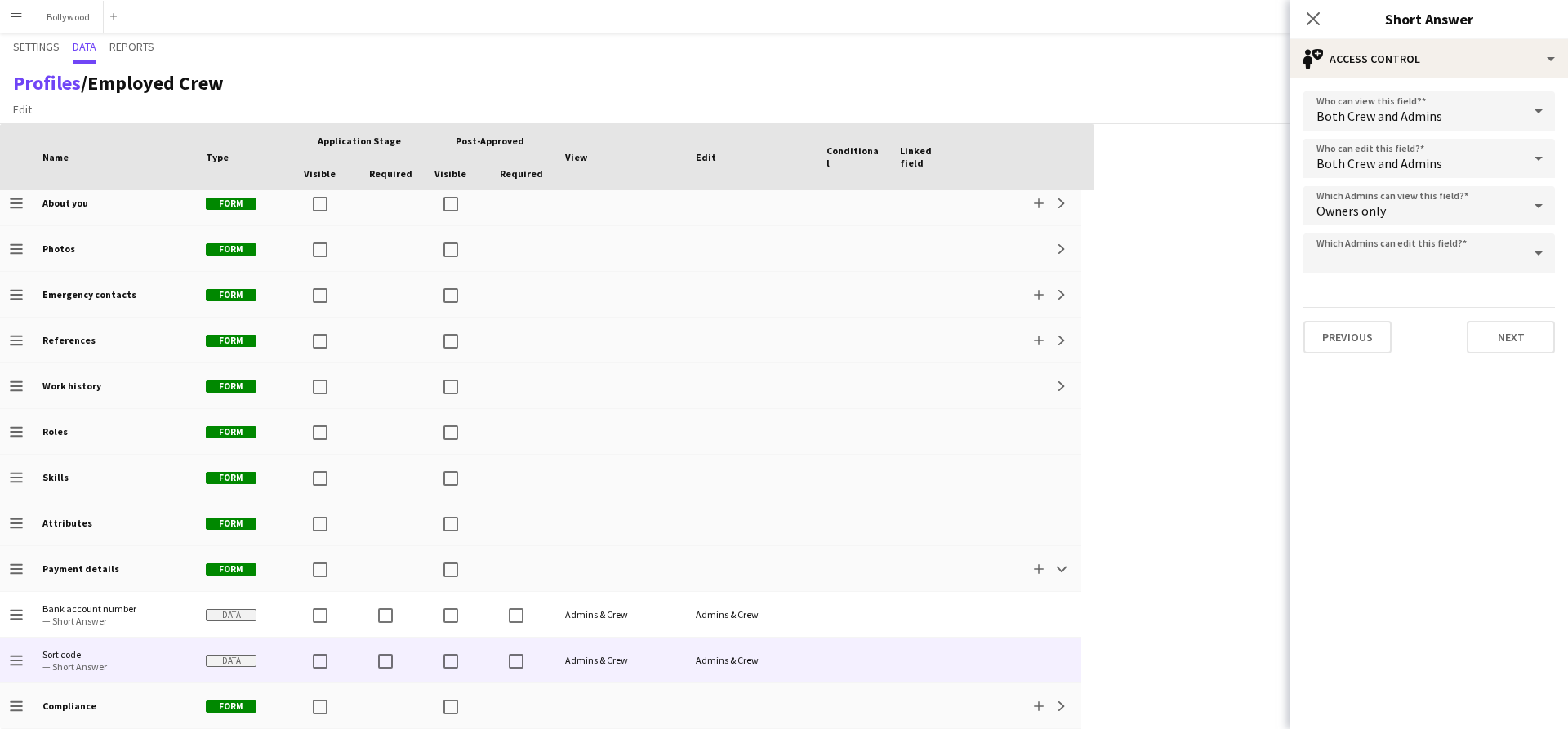
click at [1414, 256] on div at bounding box center [1412, 253] width 218 height 40
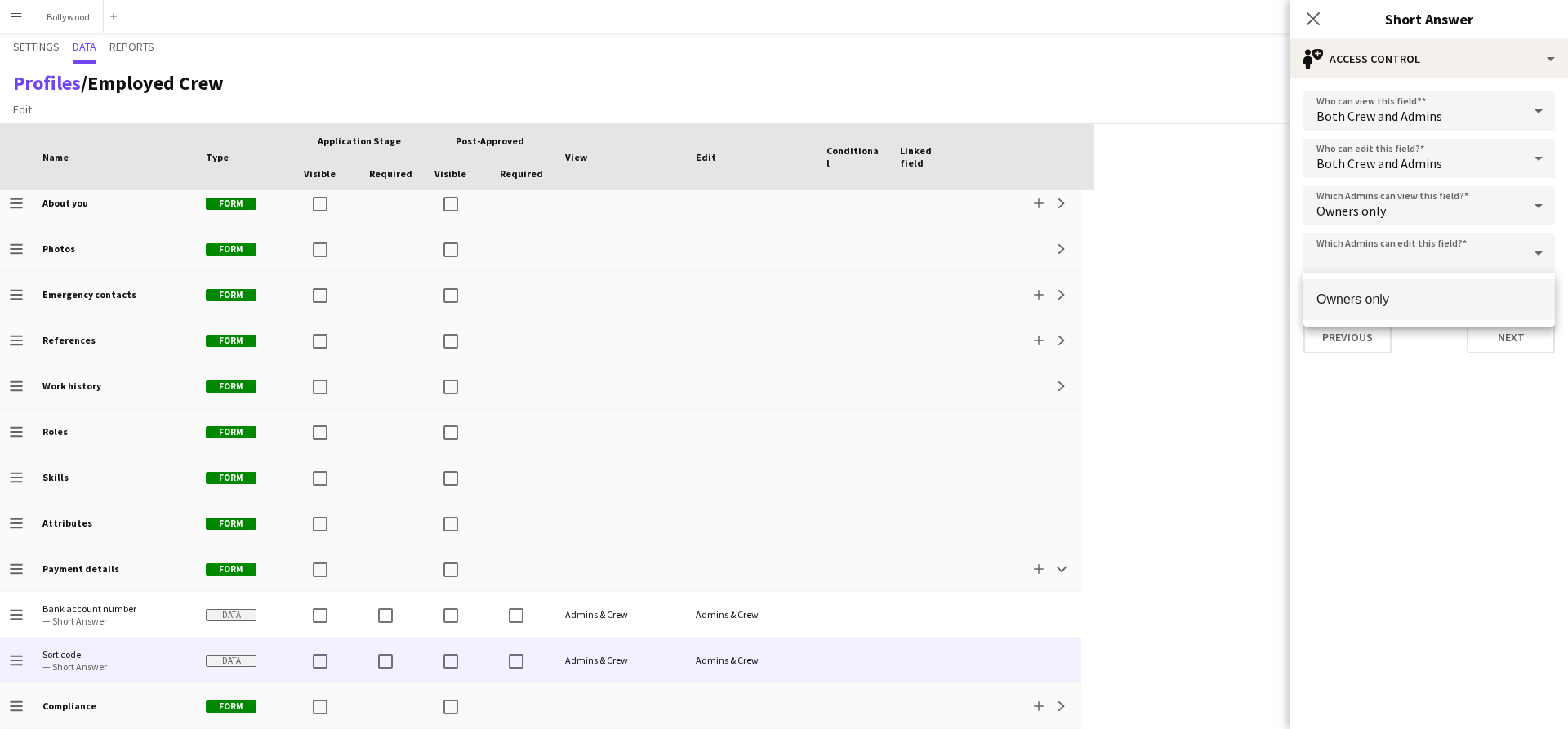
click at [1385, 376] on div at bounding box center [784, 364] width 1568 height 729
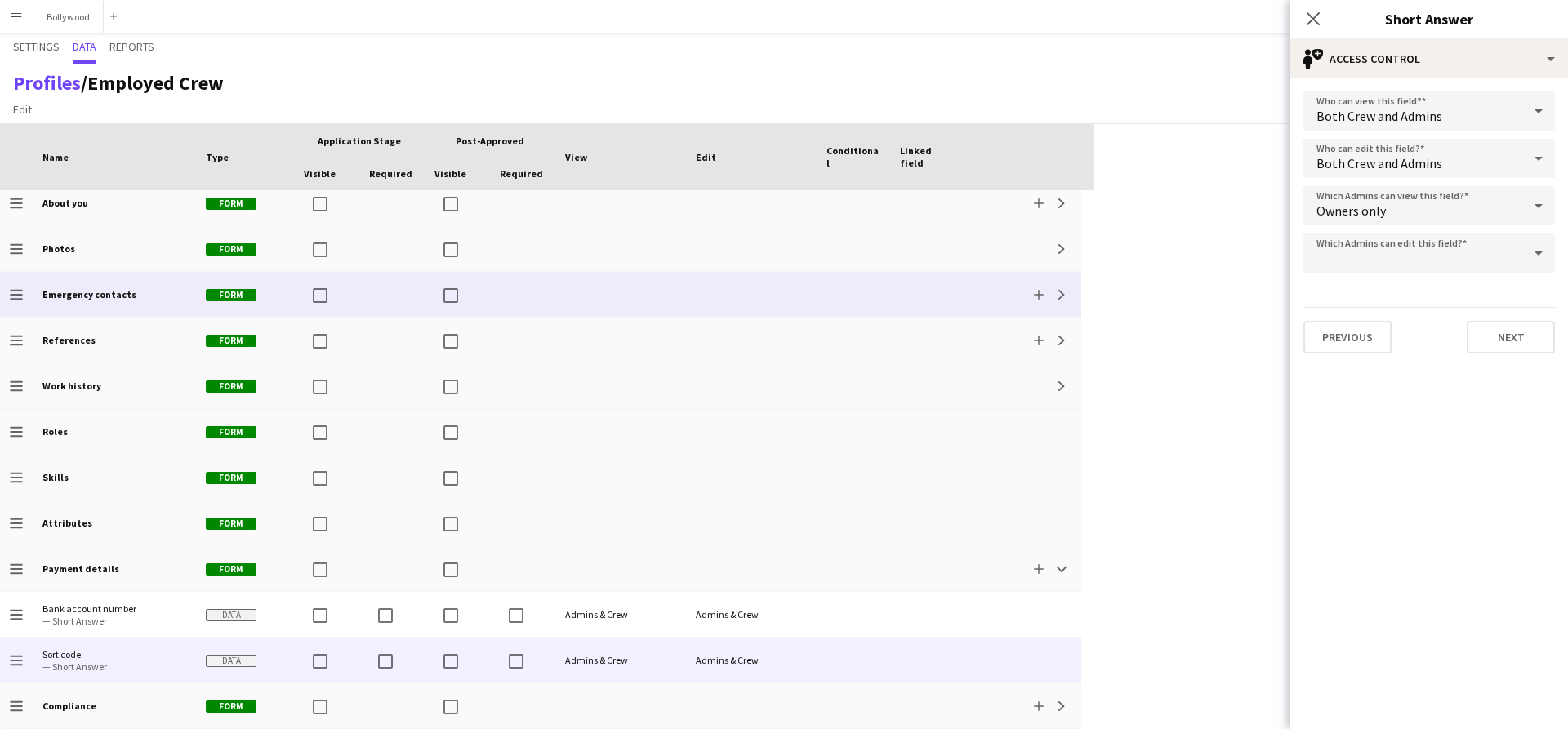
click at [125, 289] on b "Emergency contacts" at bounding box center [89, 294] width 94 height 12
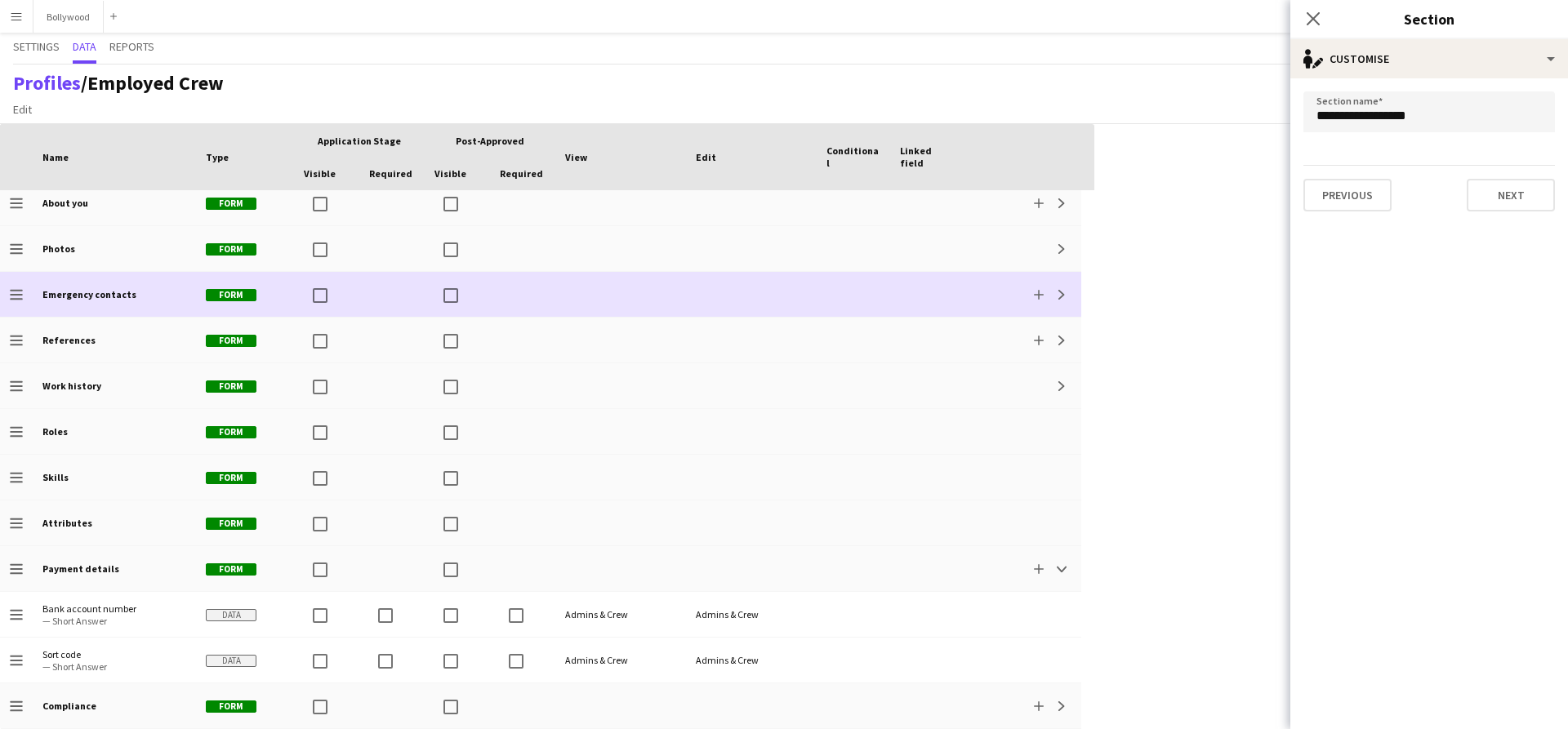
click at [125, 289] on b "Emergency contacts" at bounding box center [89, 294] width 94 height 12
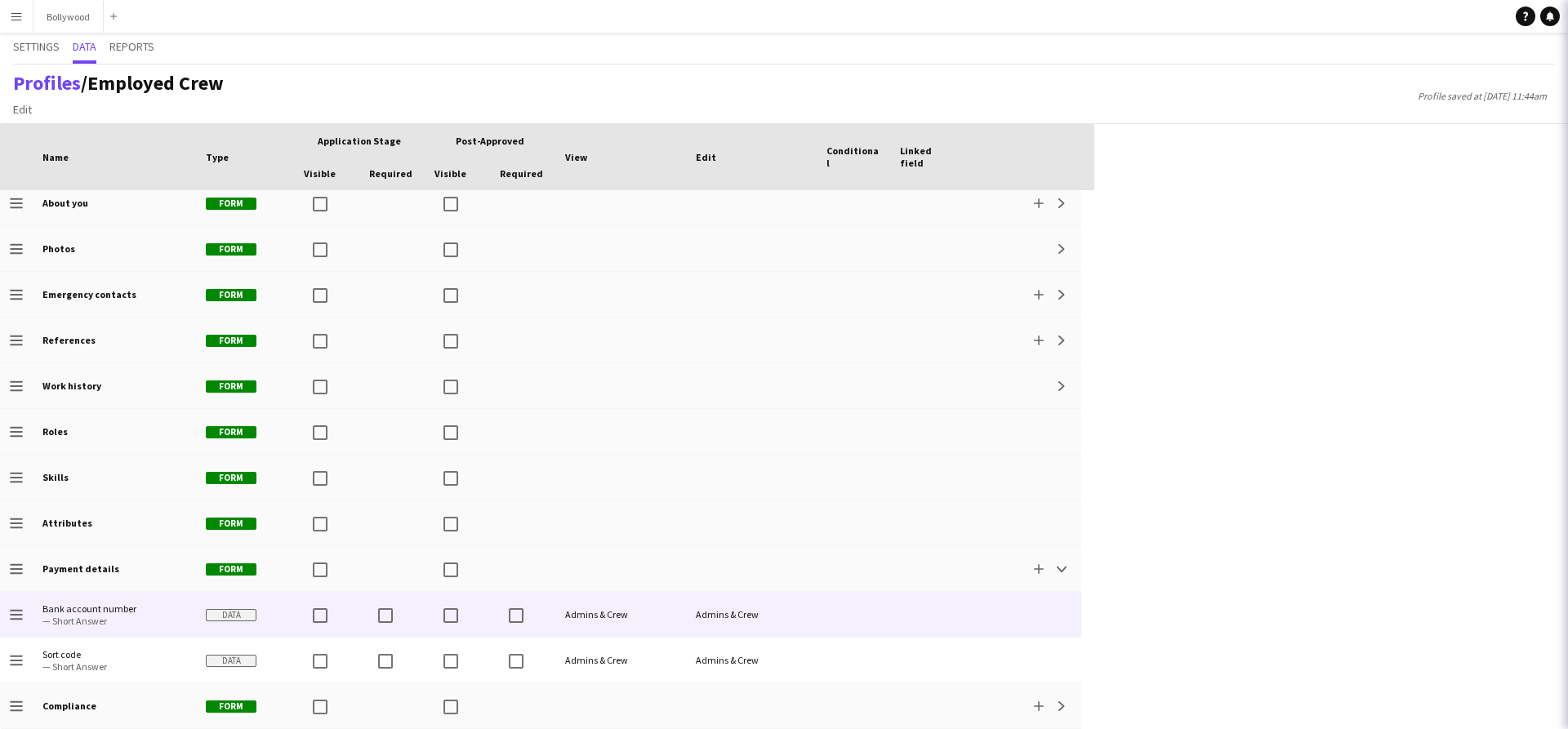
scroll to position [193, 0]
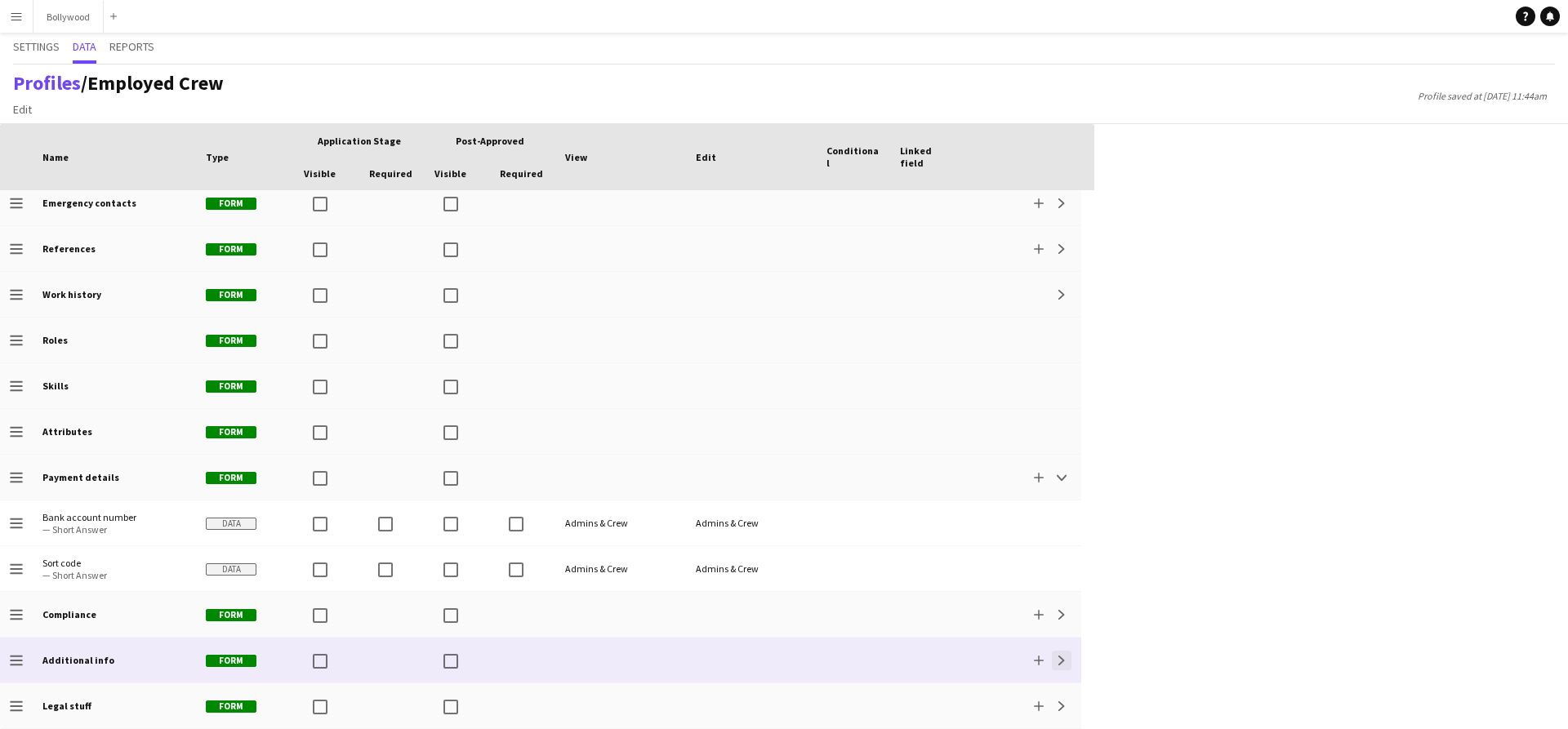
click at [1064, 664] on app-icon "Expand" at bounding box center [1061, 660] width 10 height 10
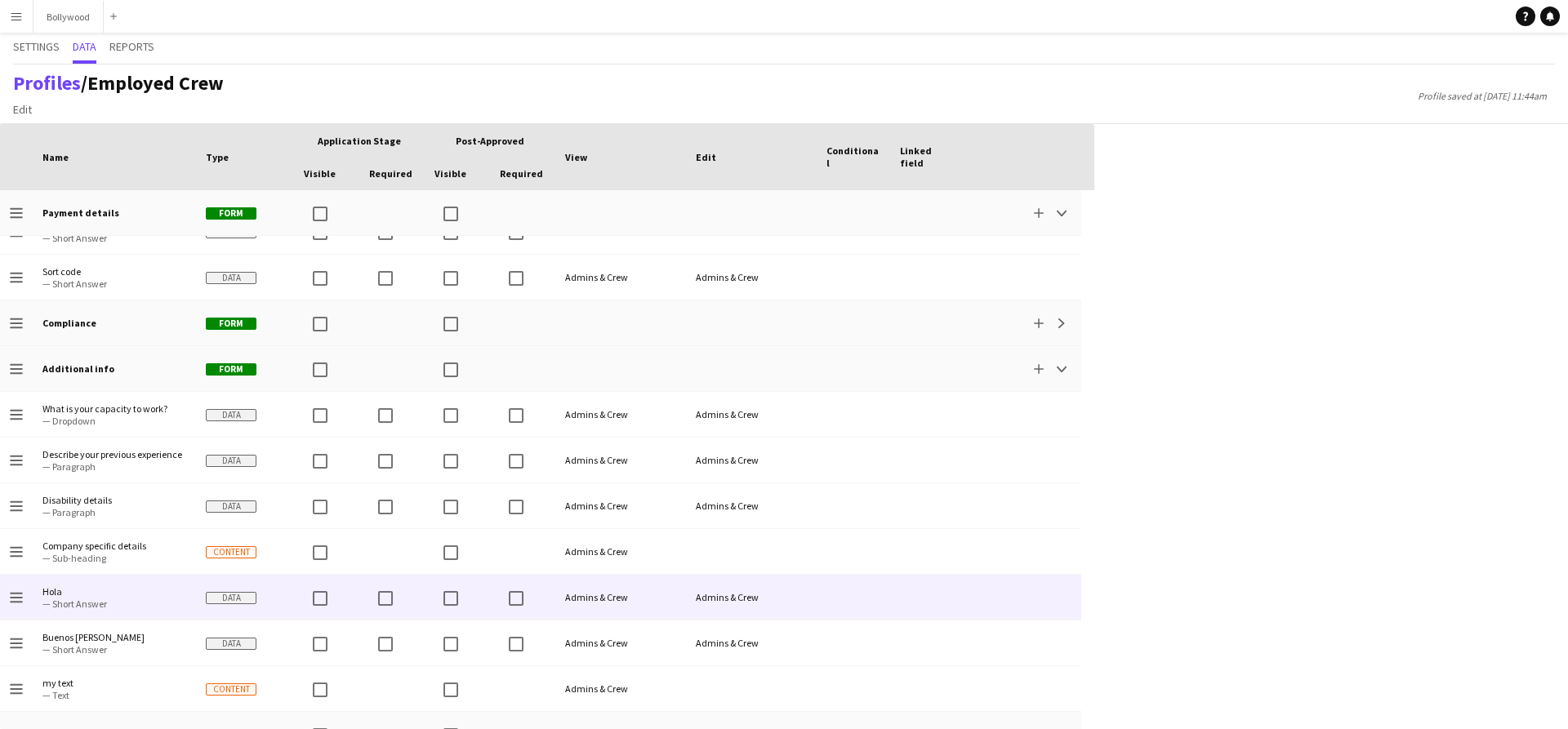
scroll to position [512, 0]
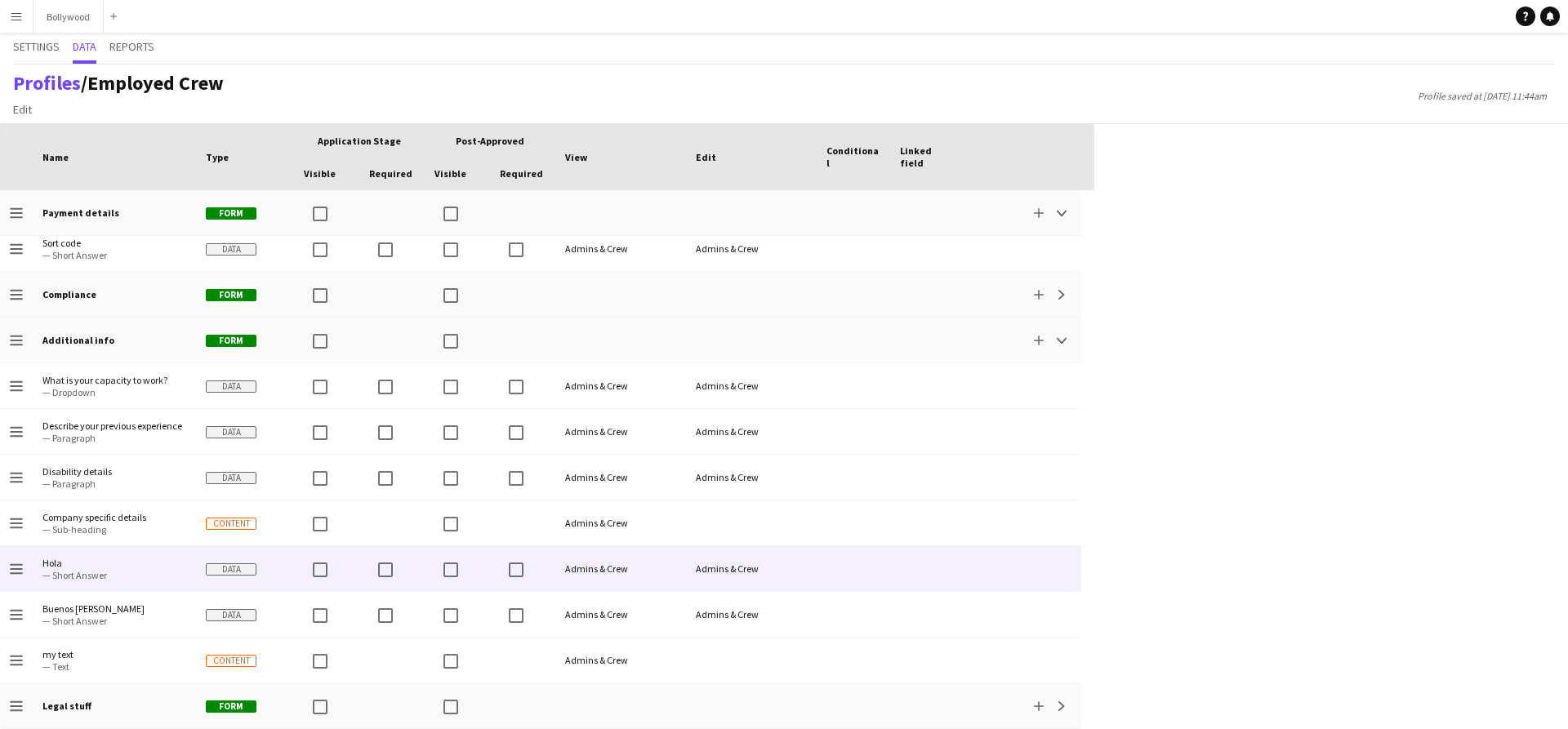
click at [827, 583] on div at bounding box center [854, 569] width 74 height 45
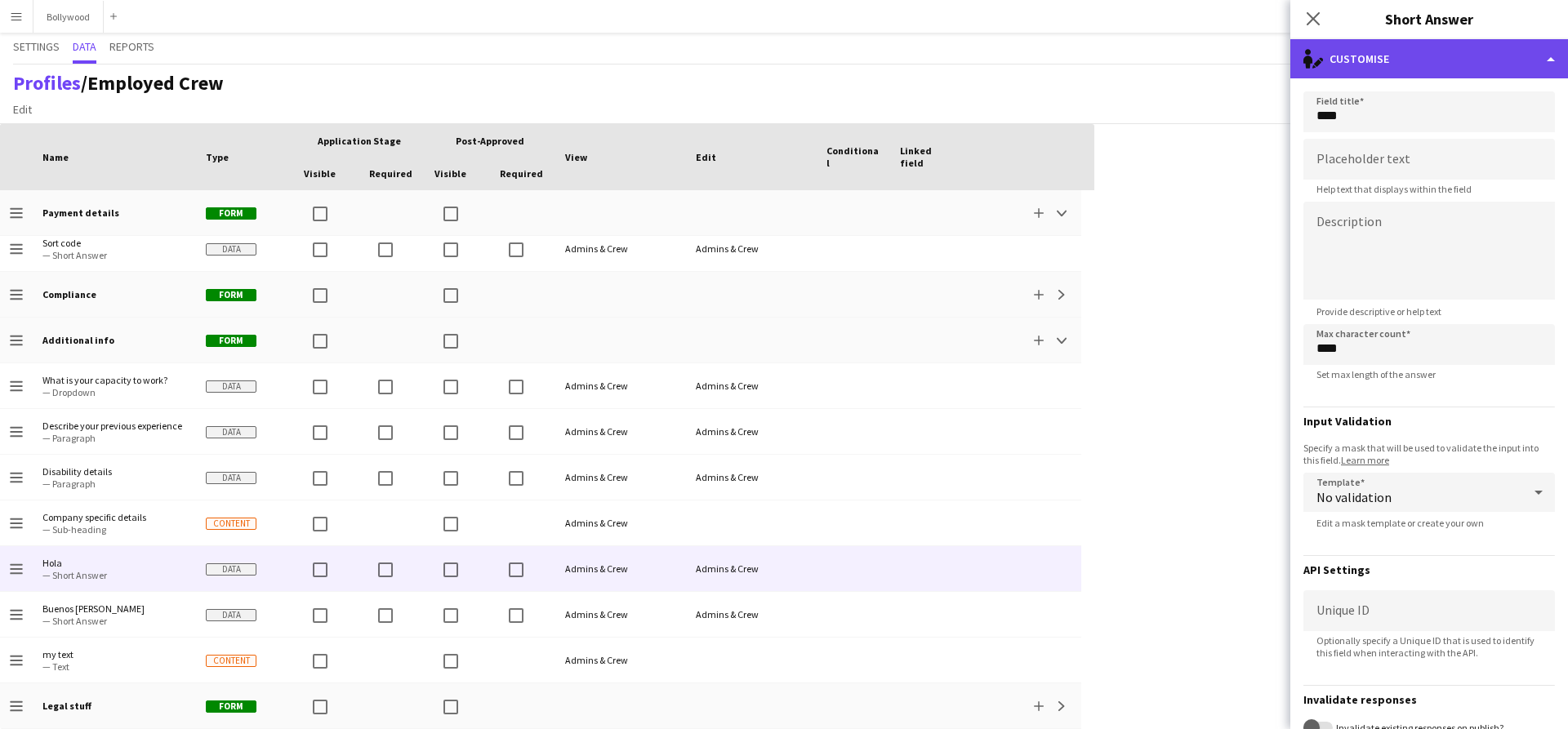
click at [1351, 66] on div "single-neutral-actions-edit-1 Customise" at bounding box center [1429, 59] width 277 height 40
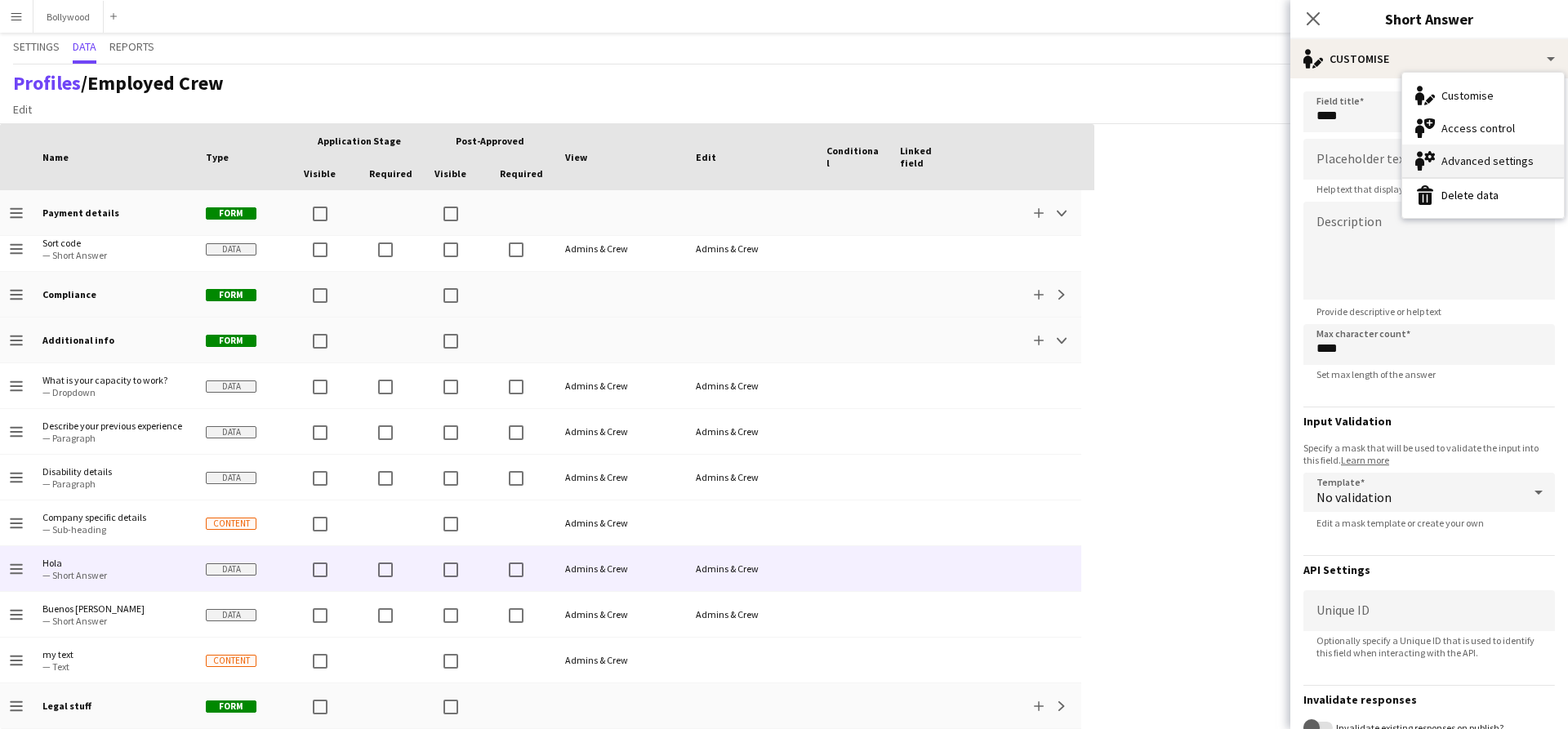
click at [1489, 157] on div "Advanced settings Advanced settings" at bounding box center [1482, 160] width 161 height 32
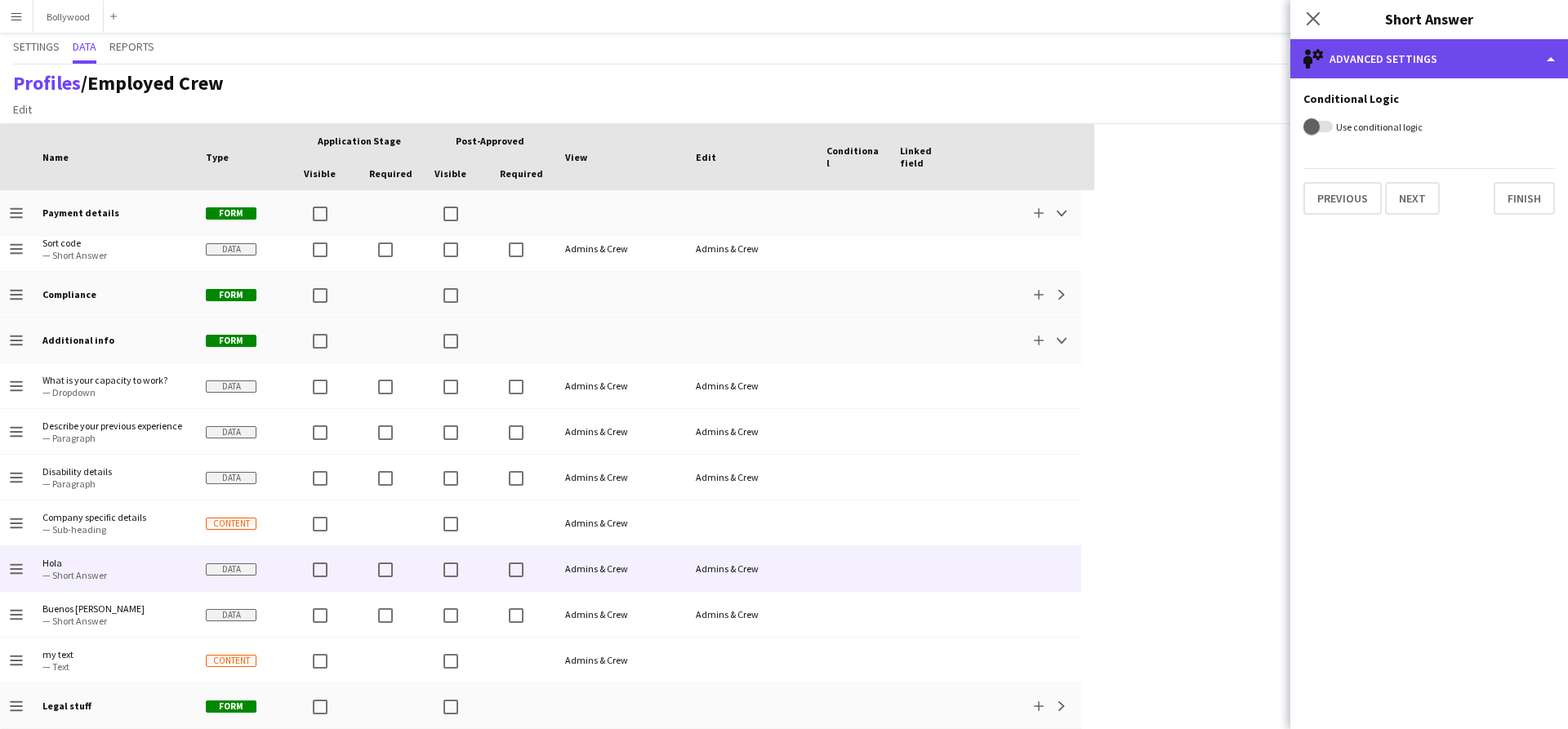
click at [1413, 66] on div "single-neutral-setting Advanced settings" at bounding box center [1429, 59] width 277 height 40
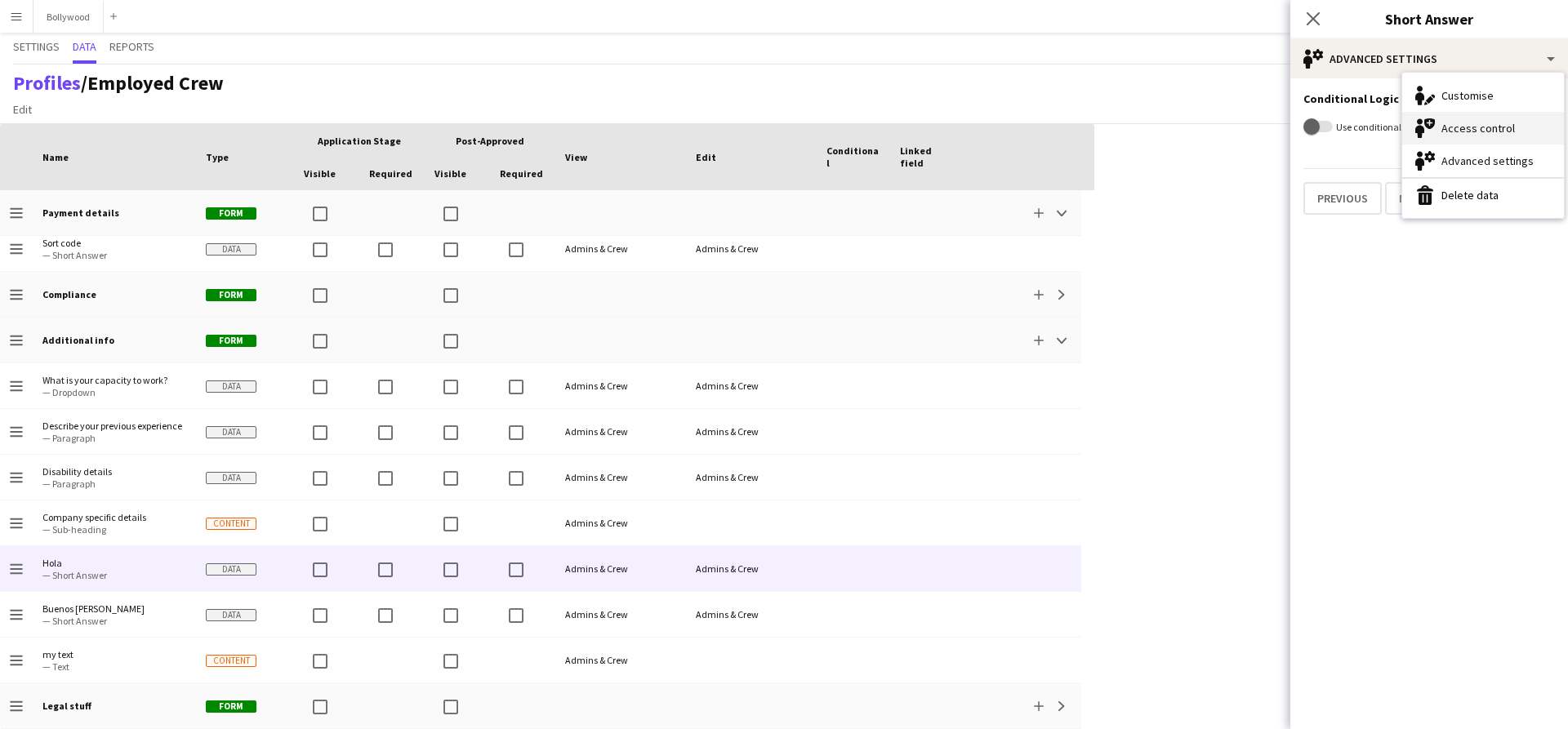
click at [1478, 138] on div "Access control Access control" at bounding box center [1482, 127] width 161 height 32
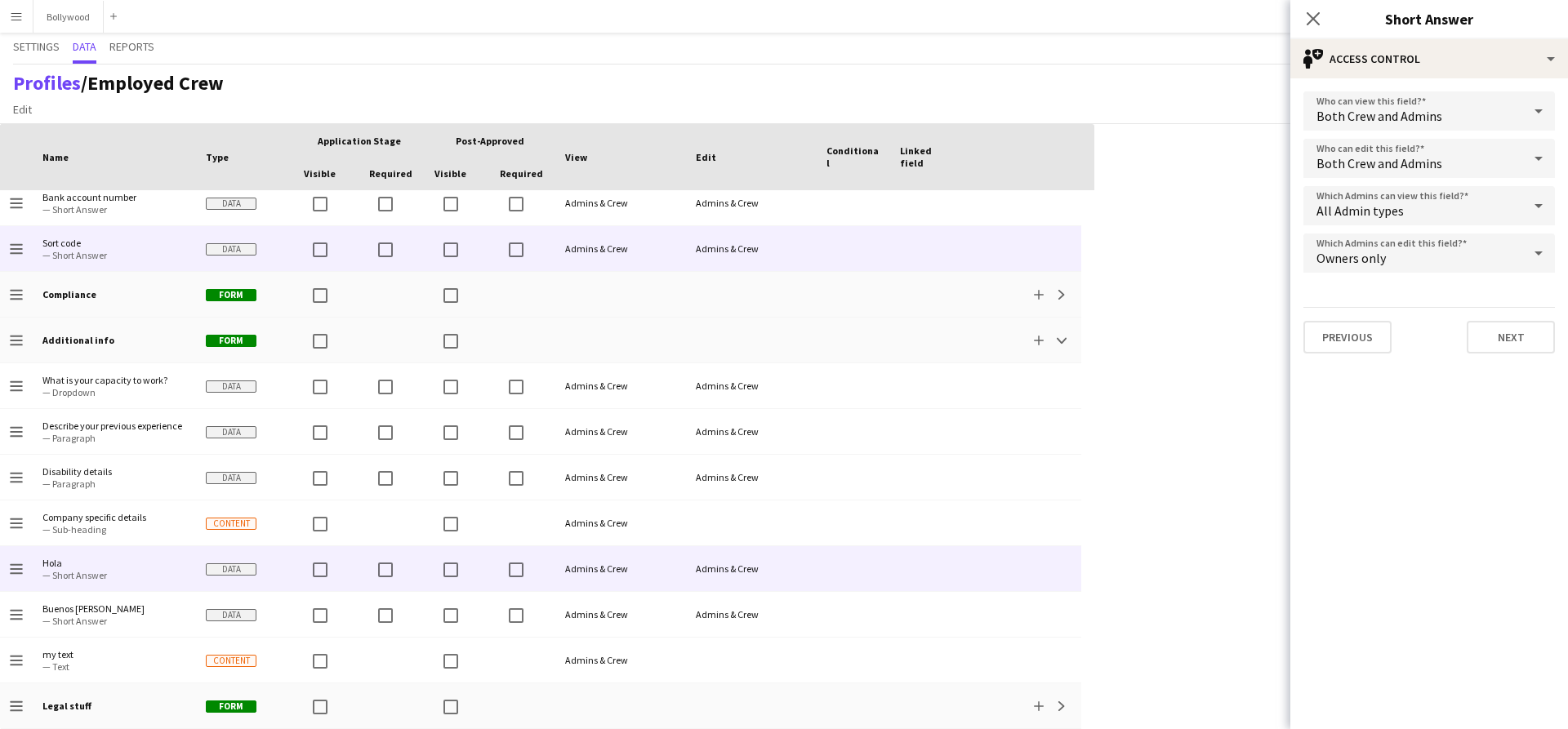
scroll to position [354, 0]
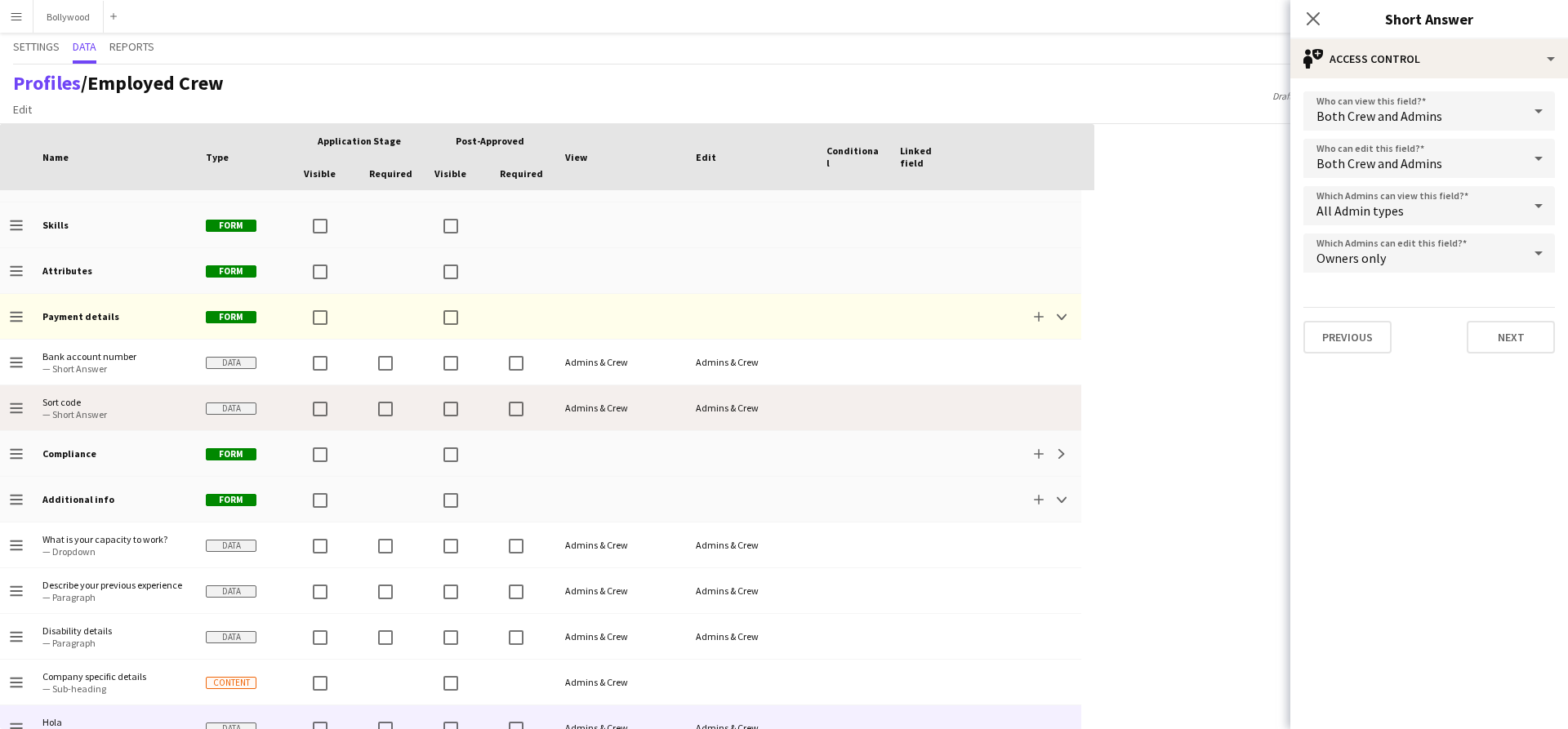
click at [565, 414] on div "Admins & Crew" at bounding box center [620, 407] width 131 height 45
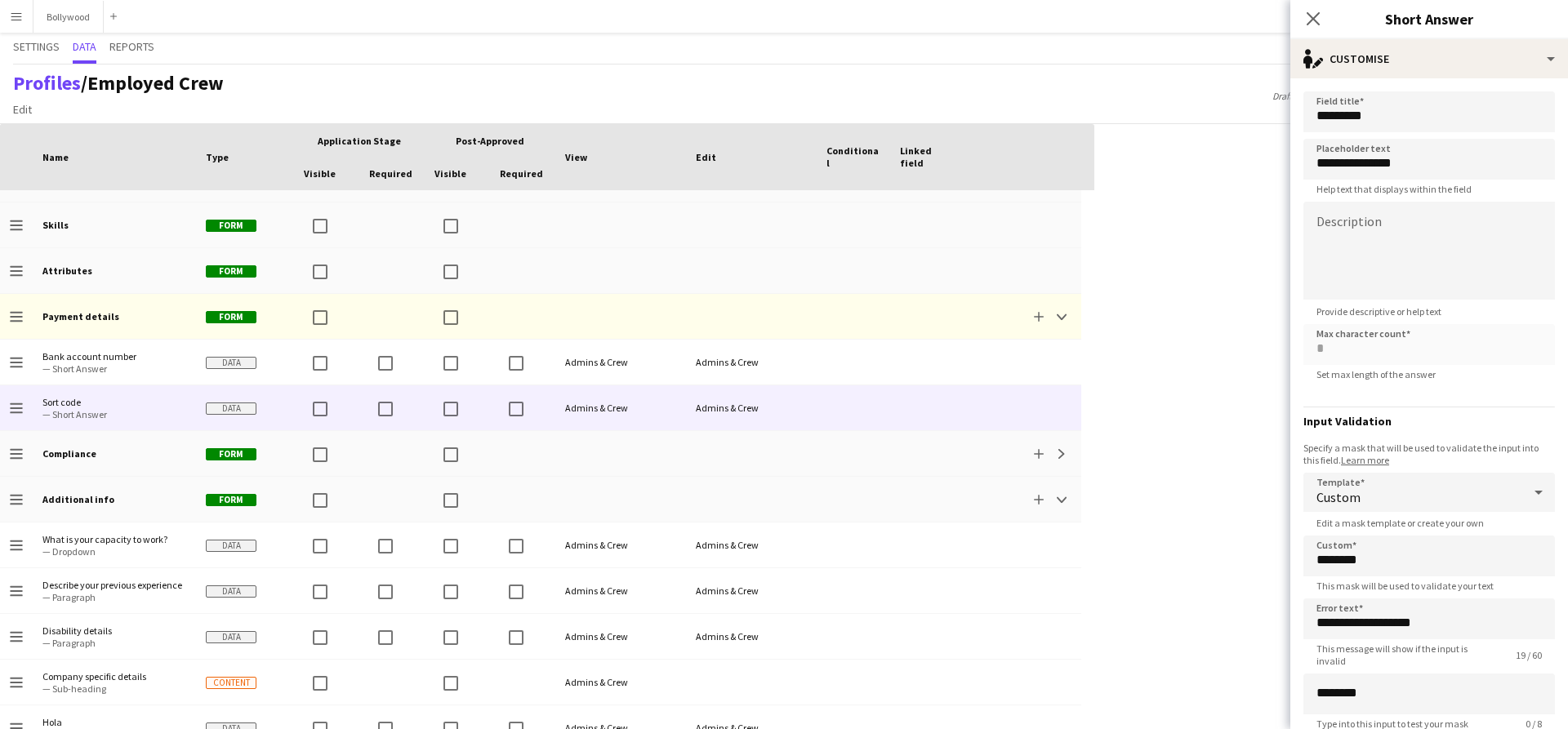
click at [1261, 182] on div "Press SPACE to select this row. Drag here to set row groups Drag here to set co…" at bounding box center [784, 427] width 1568 height 606
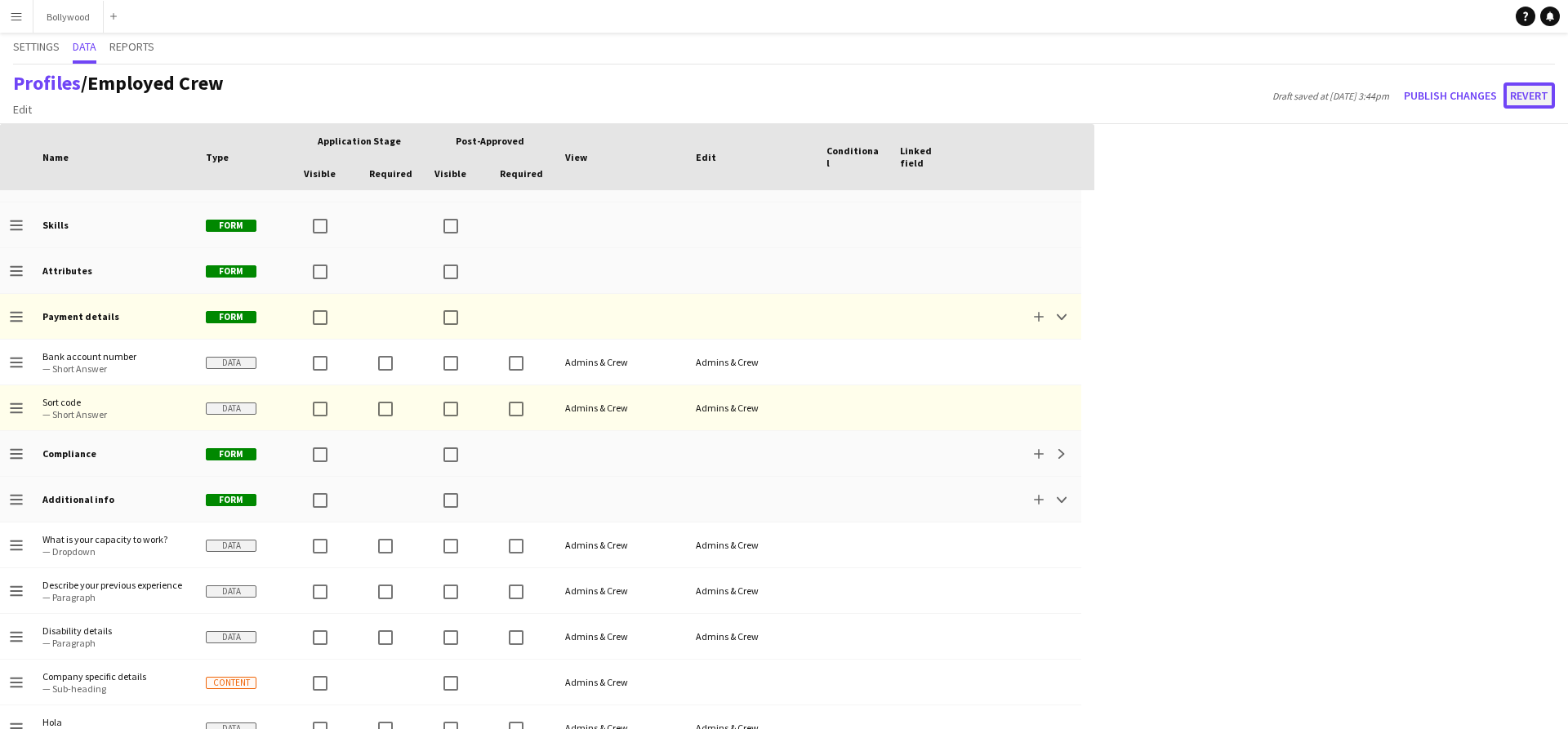
click at [1517, 92] on button "Revert" at bounding box center [1529, 95] width 52 height 26
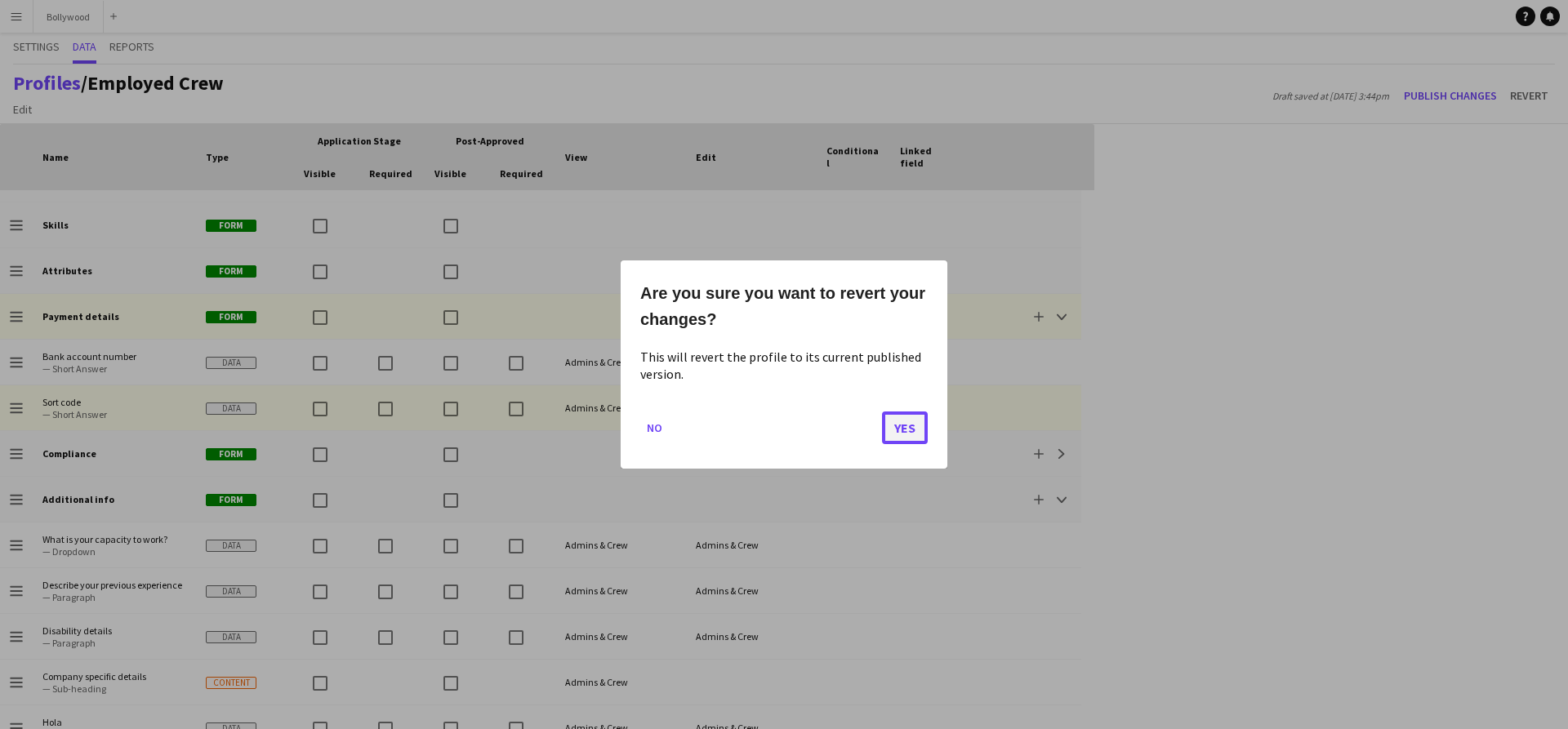
click at [905, 437] on button "Yes" at bounding box center [905, 428] width 46 height 32
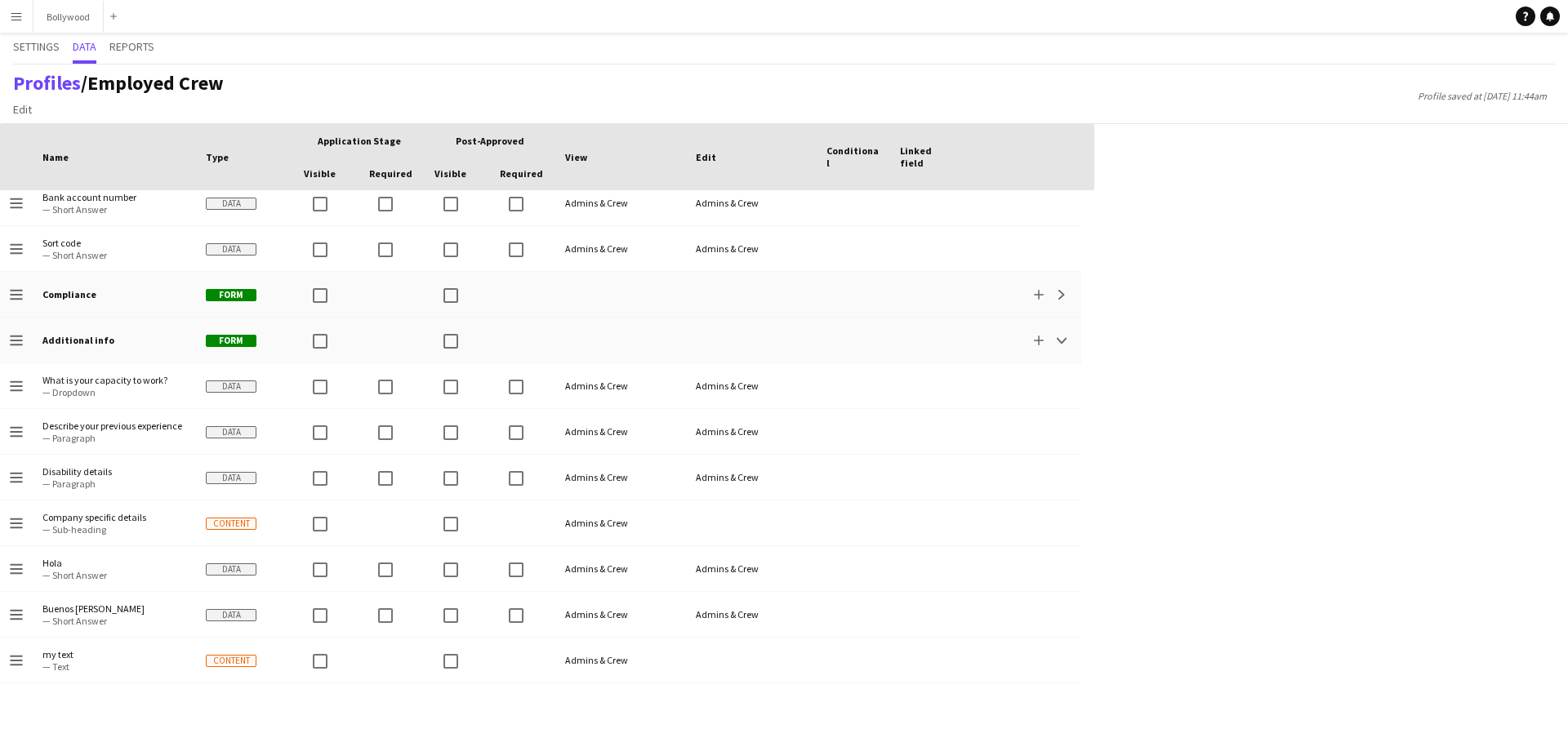
scroll to position [0, 0]
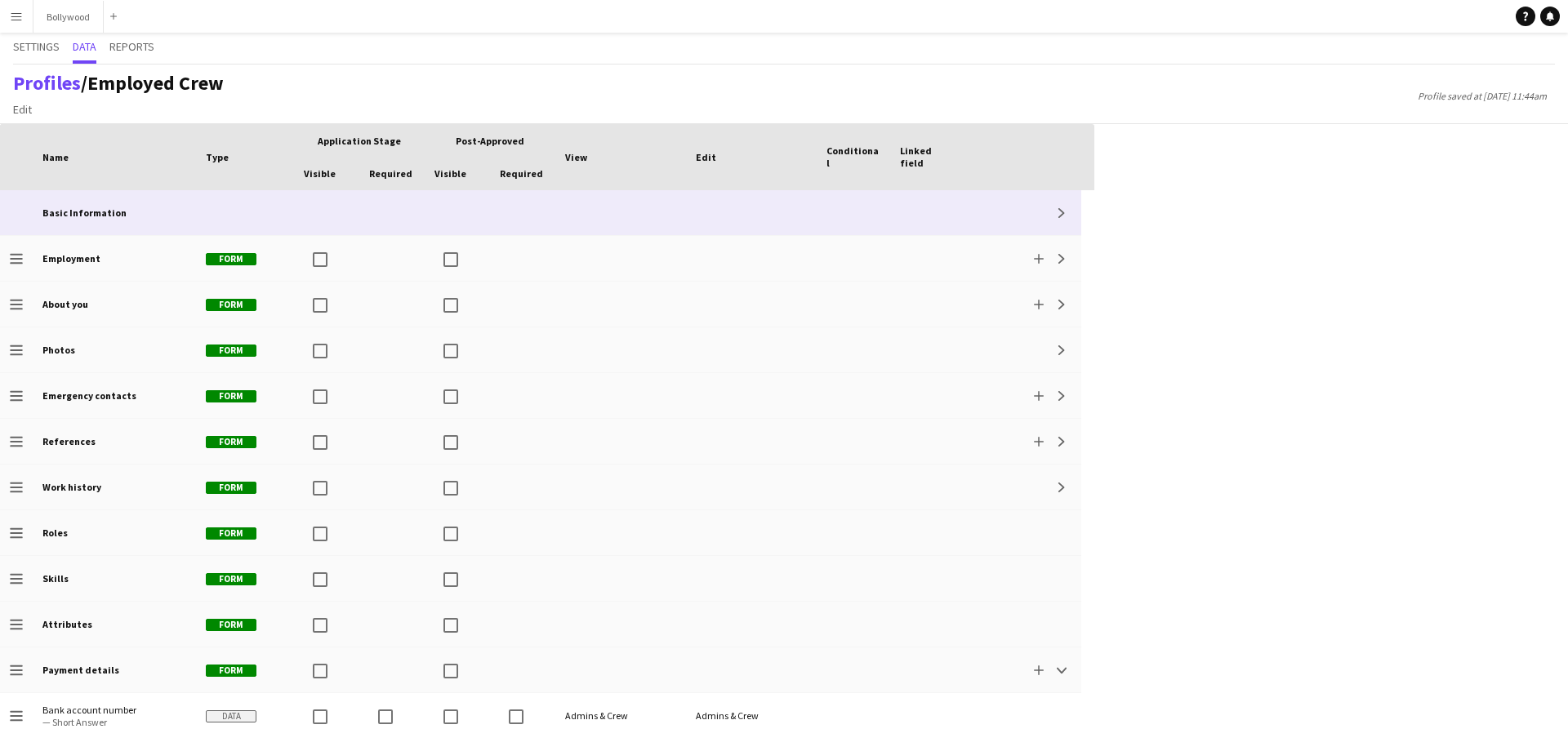
click at [432, 206] on div at bounding box center [457, 212] width 65 height 45
click at [1064, 209] on app-icon "Expand" at bounding box center [1061, 213] width 10 height 10
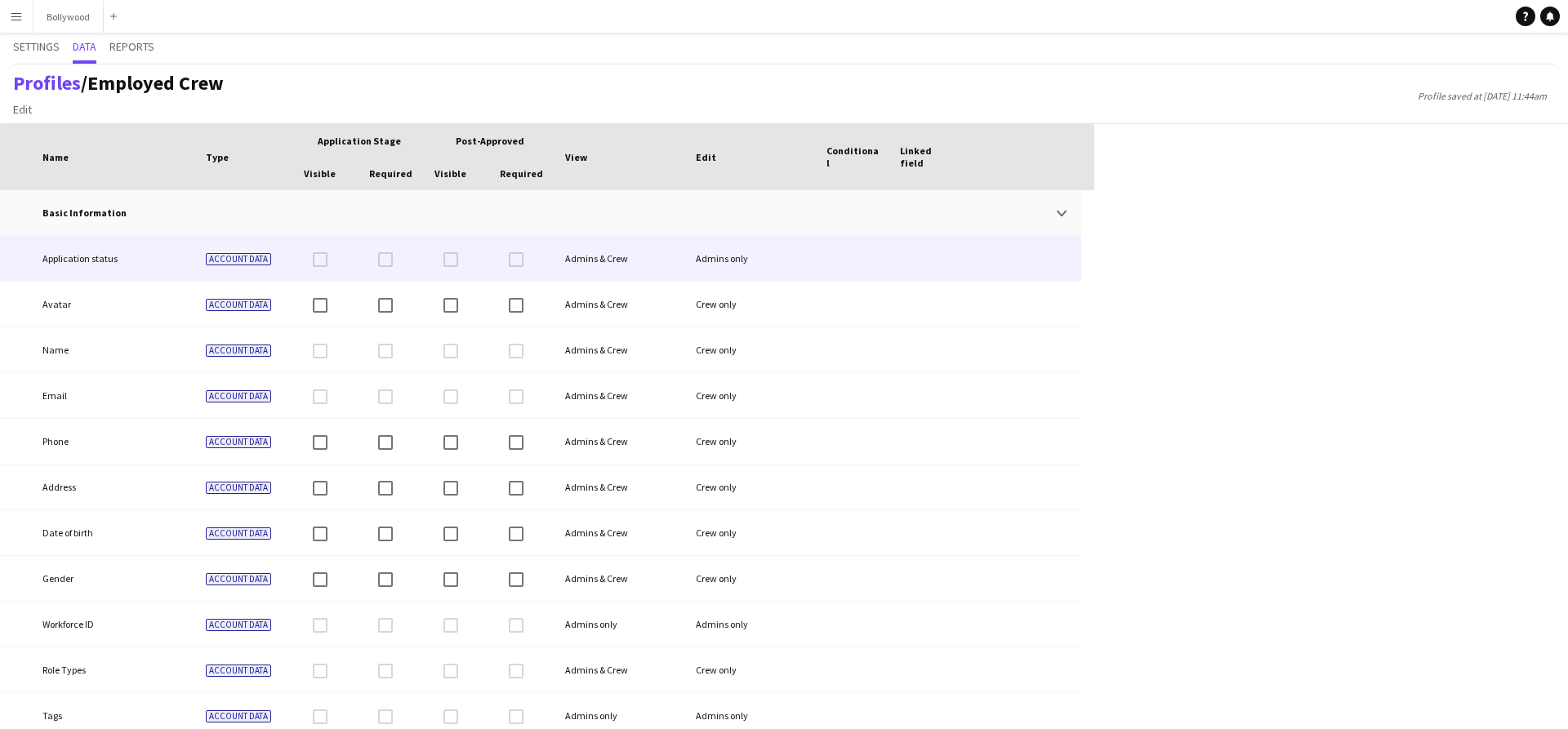
click at [1023, 247] on div at bounding box center [1022, 258] width 118 height 45
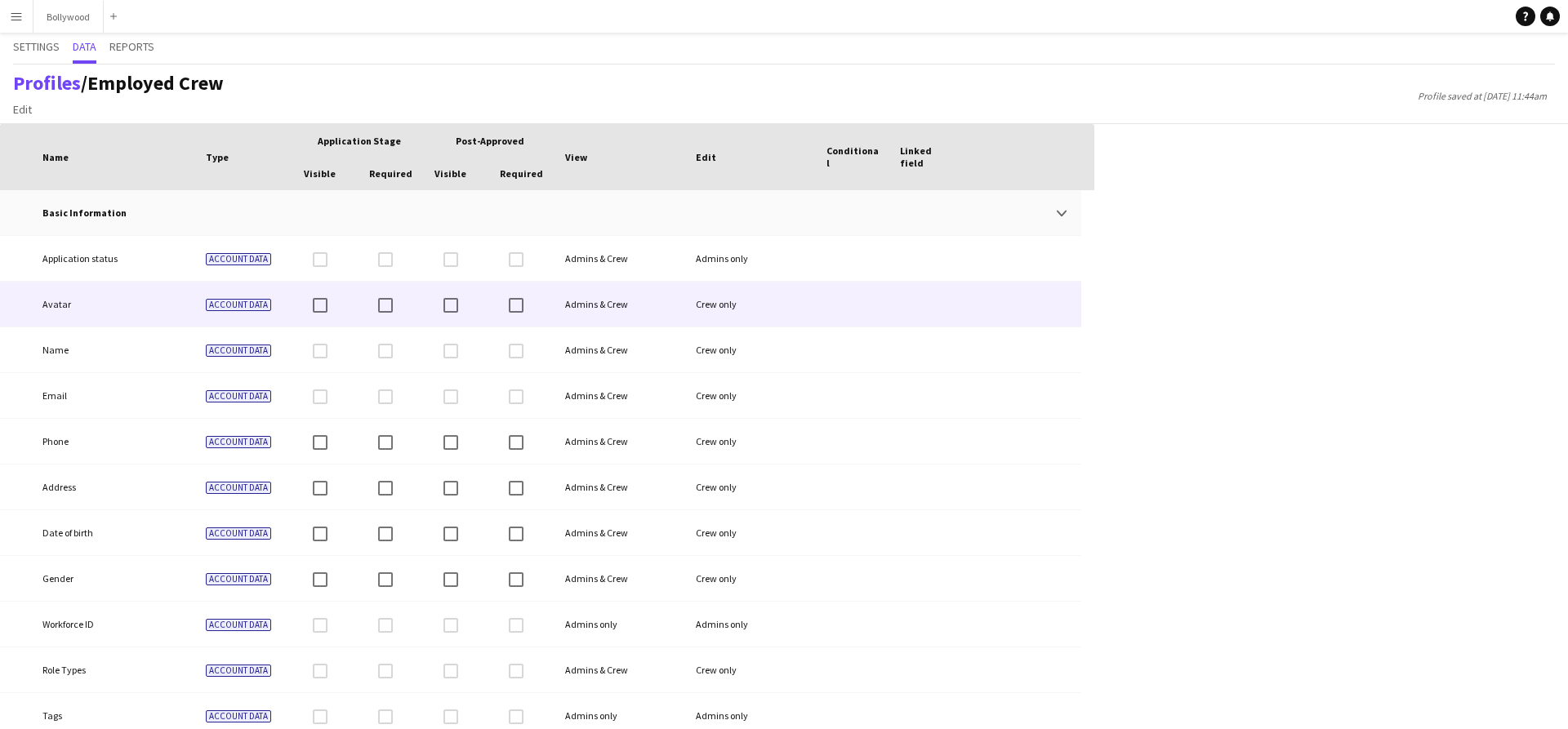
click at [969, 294] on div at bounding box center [1022, 304] width 118 height 45
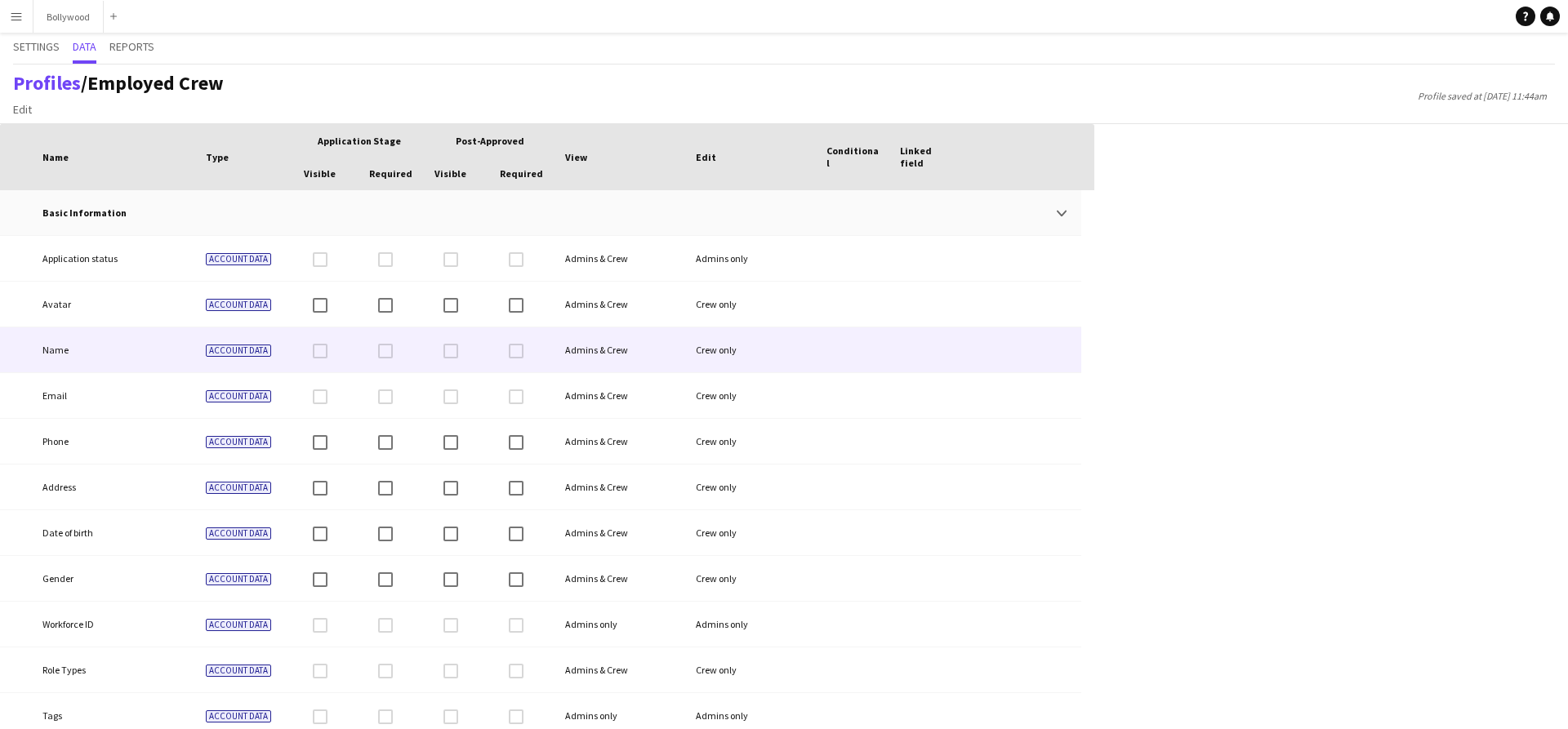
click at [942, 338] on div at bounding box center [927, 349] width 74 height 45
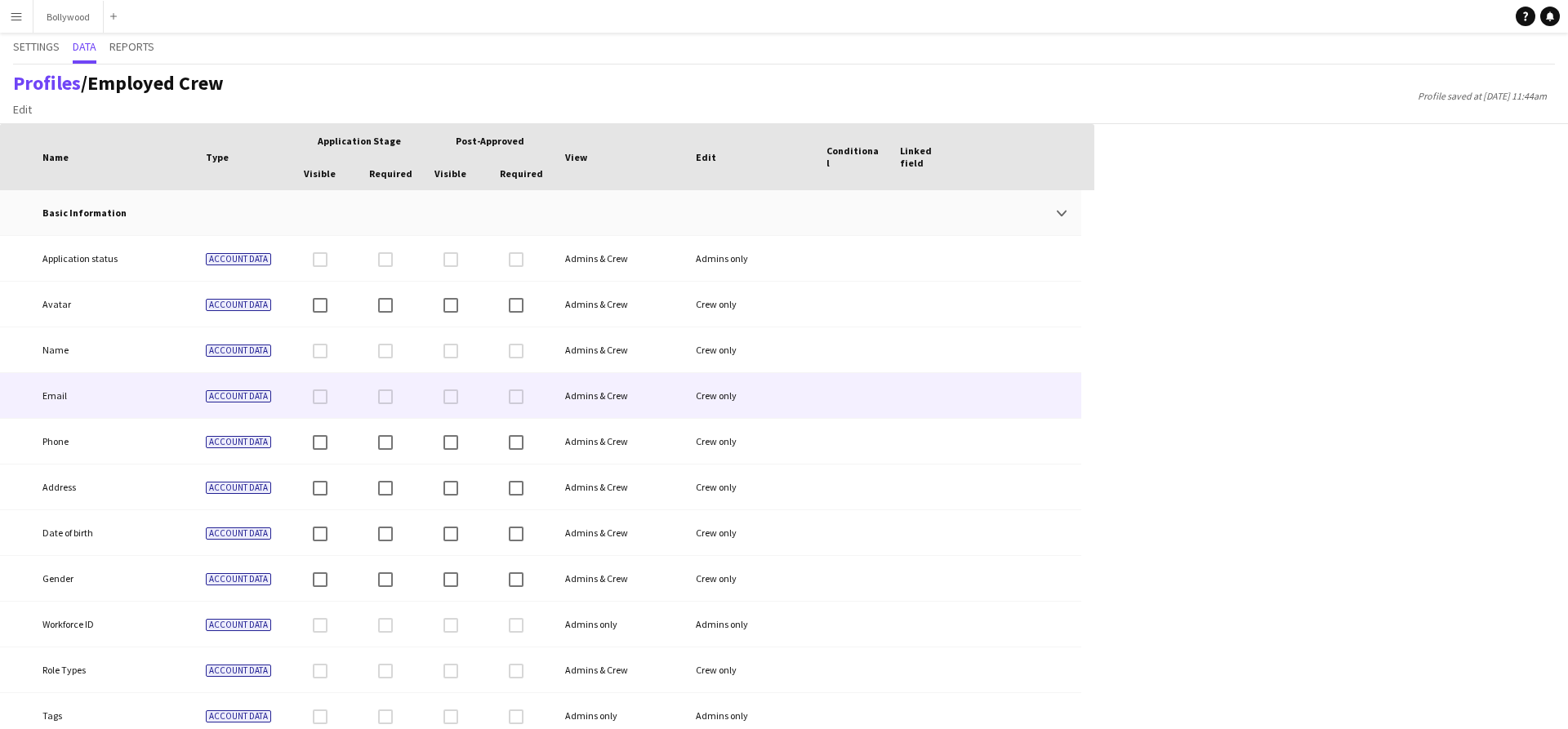
click at [916, 388] on div at bounding box center [927, 395] width 74 height 45
click at [902, 424] on div at bounding box center [927, 441] width 74 height 45
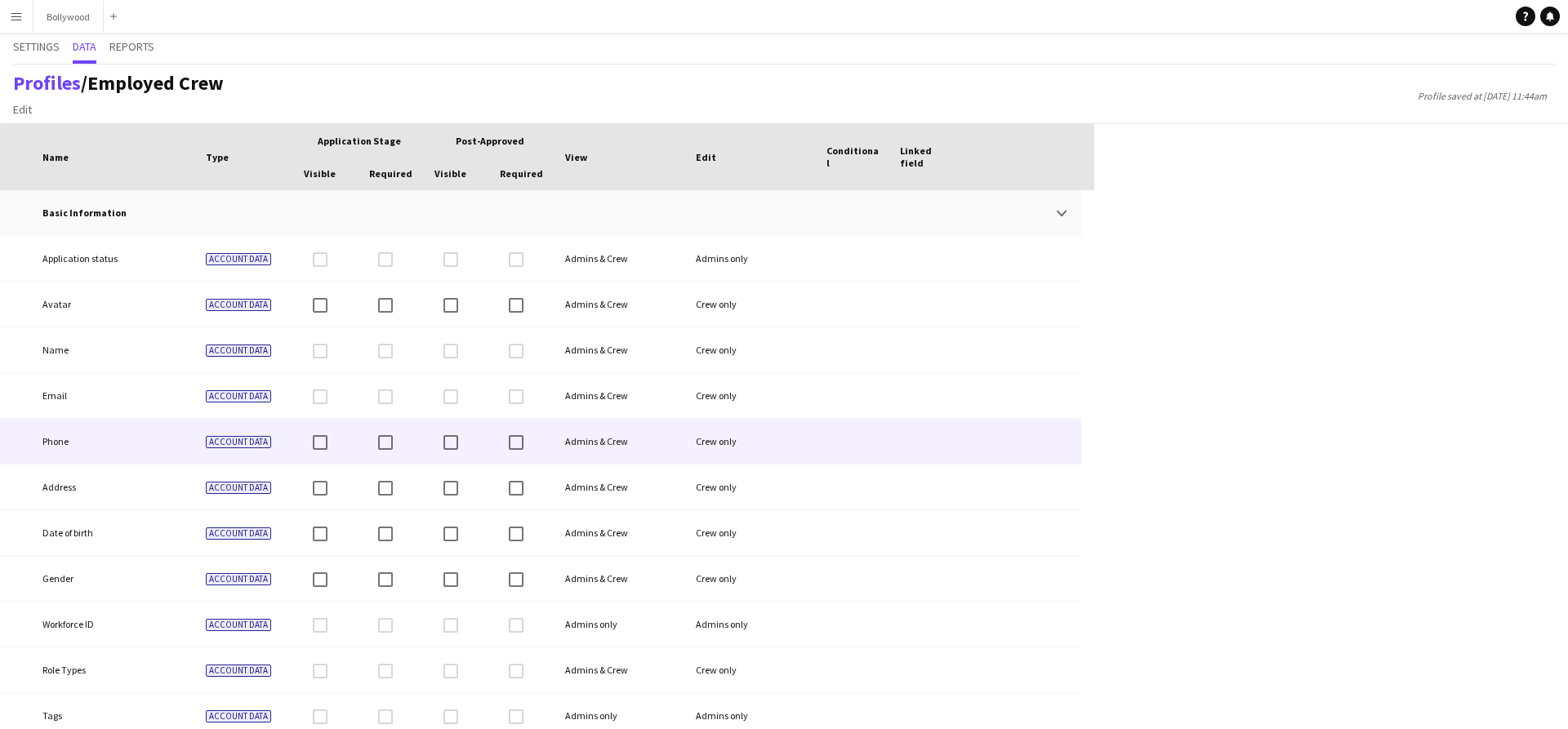
click at [897, 453] on div at bounding box center [927, 441] width 74 height 45
click at [890, 482] on div at bounding box center [927, 487] width 74 height 45
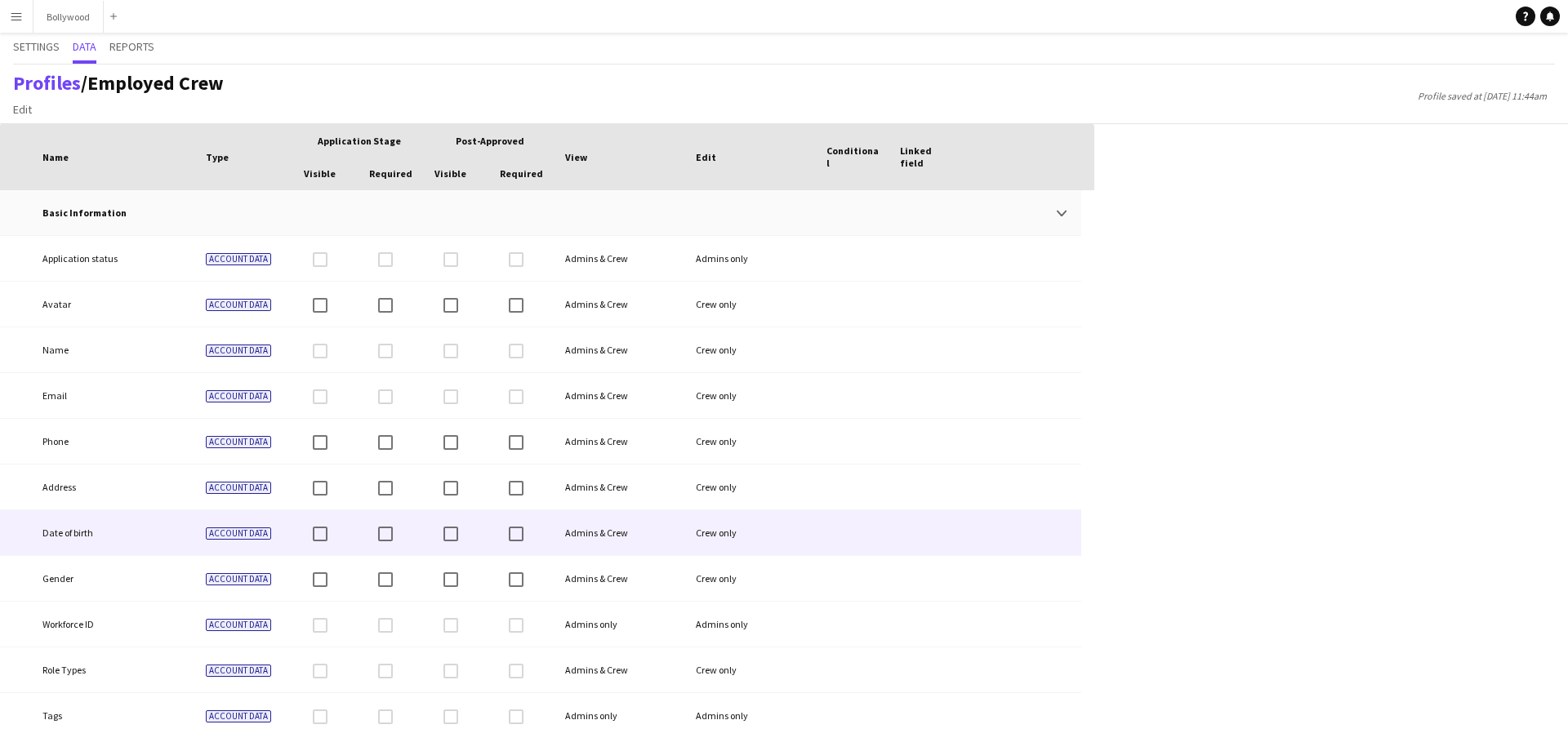
scroll to position [87, 0]
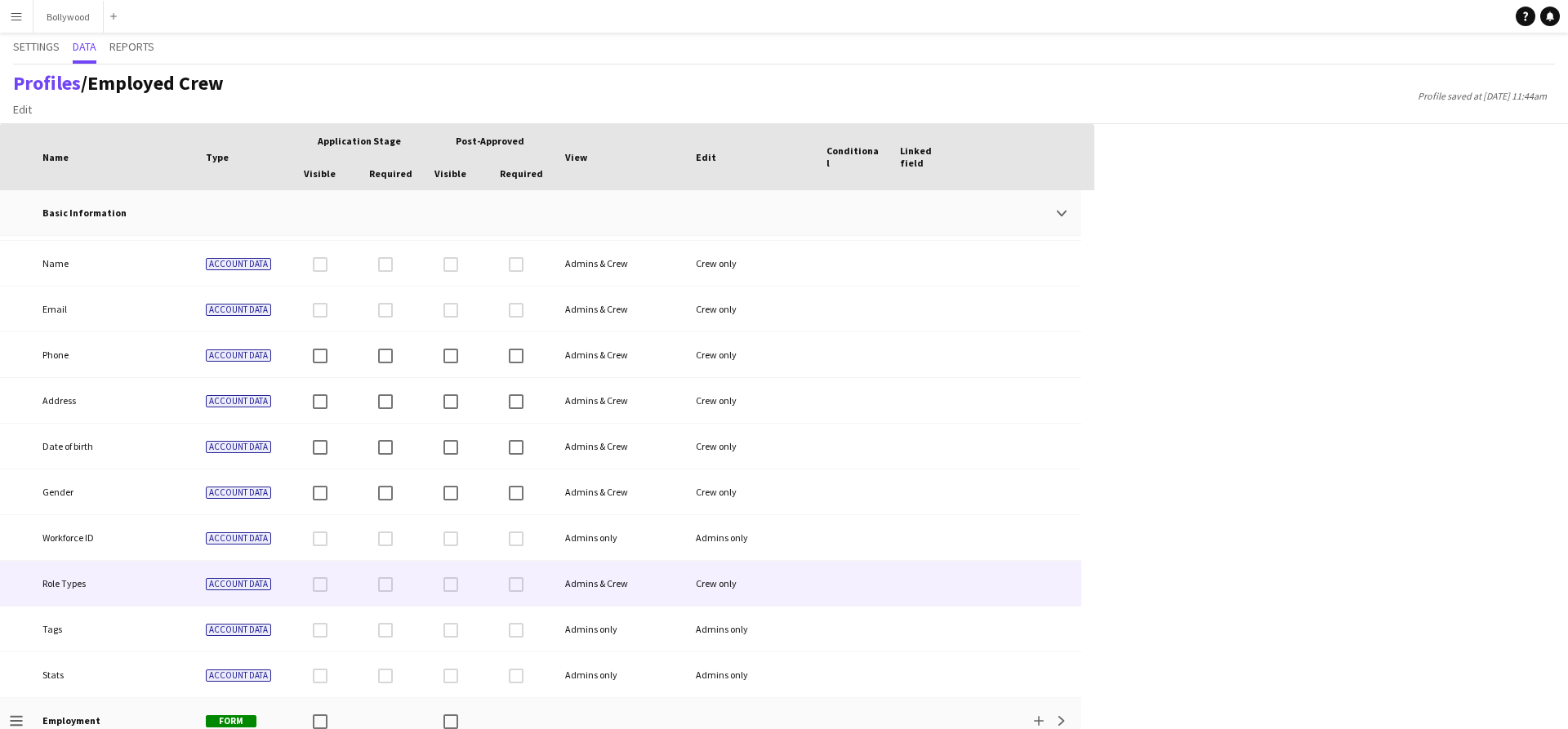
click at [886, 568] on div at bounding box center [854, 583] width 74 height 45
click at [321, 585] on div at bounding box center [326, 583] width 65 height 45
click at [136, 570] on div "Role Types" at bounding box center [113, 583] width 163 height 45
click at [136, 570] on div "Role Types" at bounding box center [113, 583] width 163 height 45
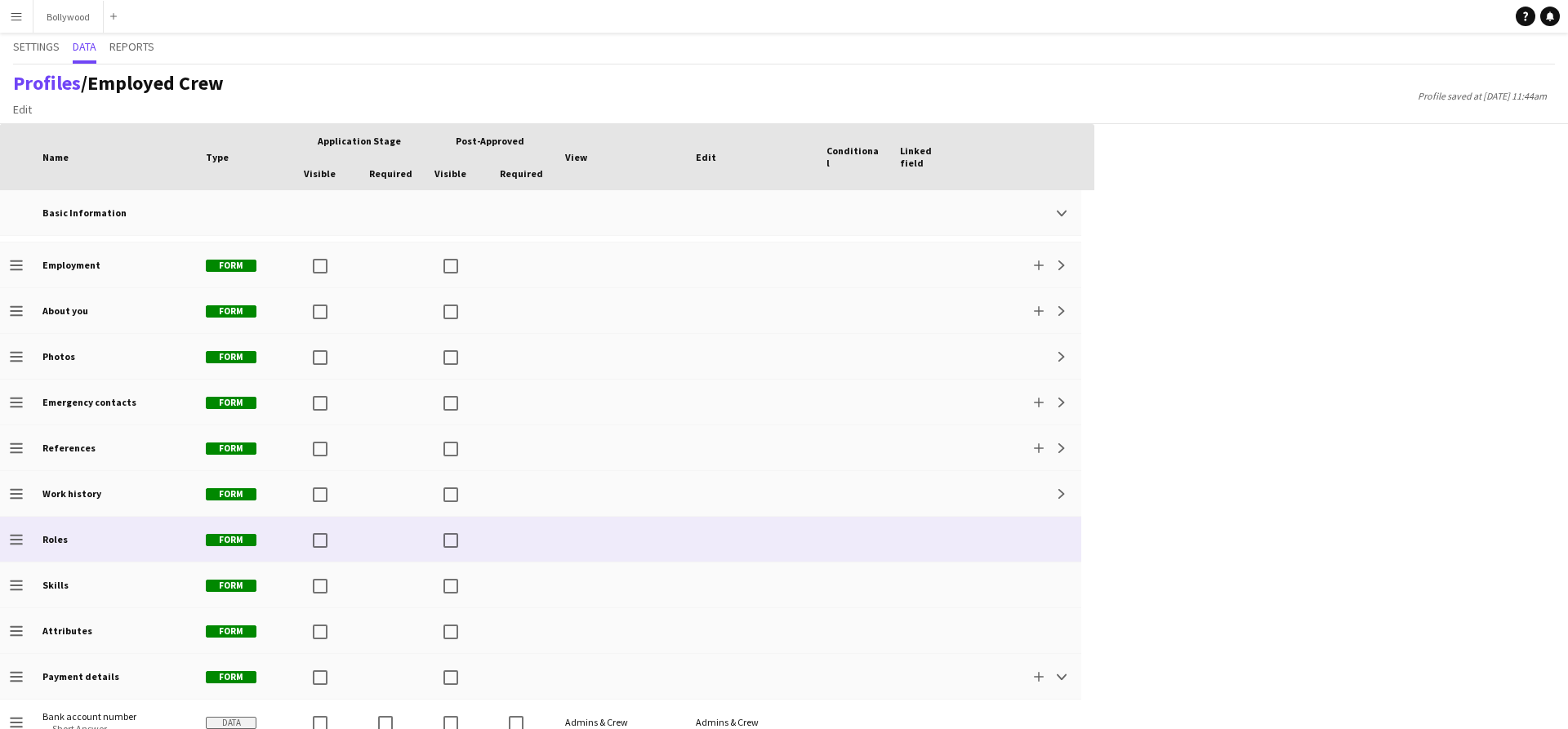
scroll to position [542, 0]
click at [118, 544] on div "Roles" at bounding box center [113, 539] width 163 height 45
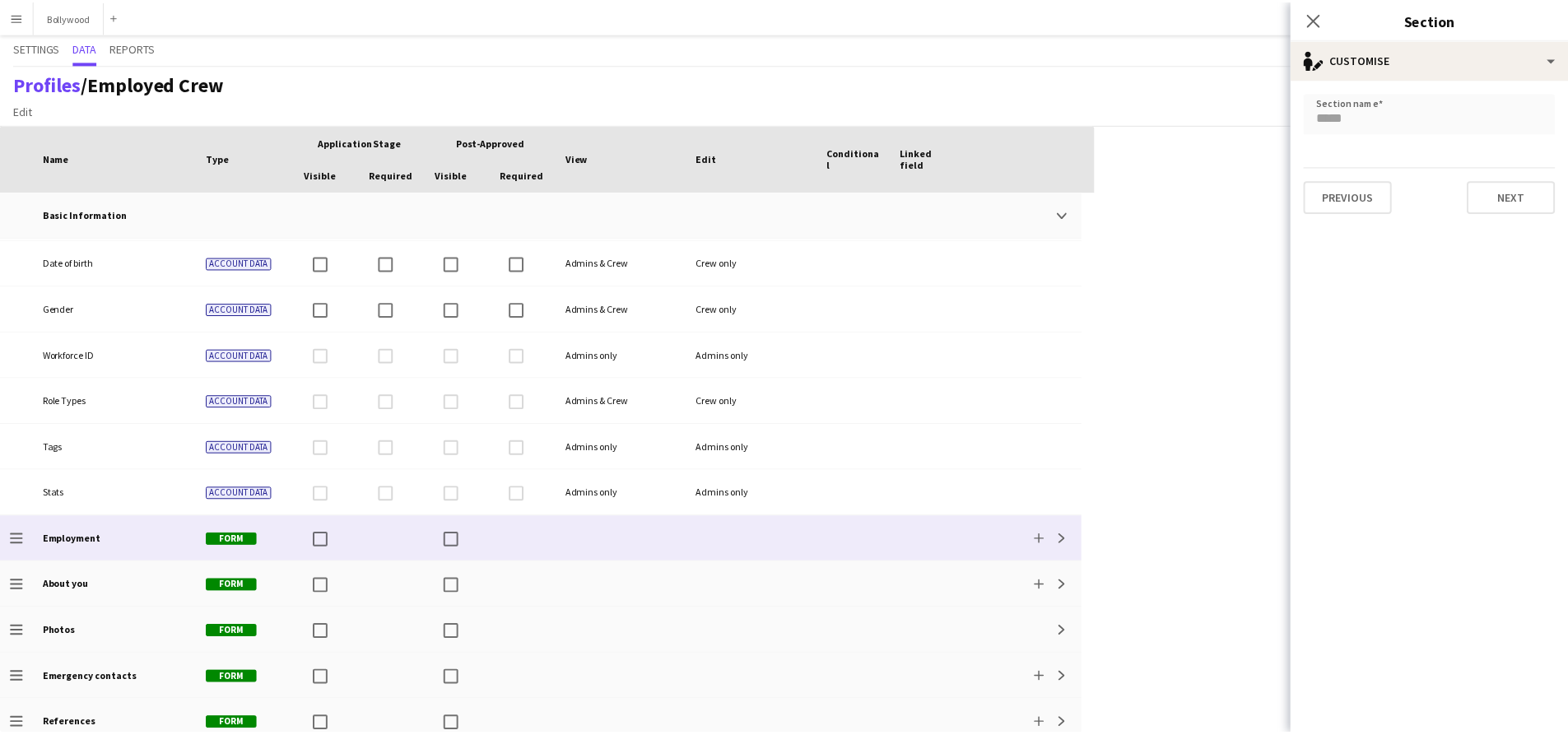
scroll to position [223, 0]
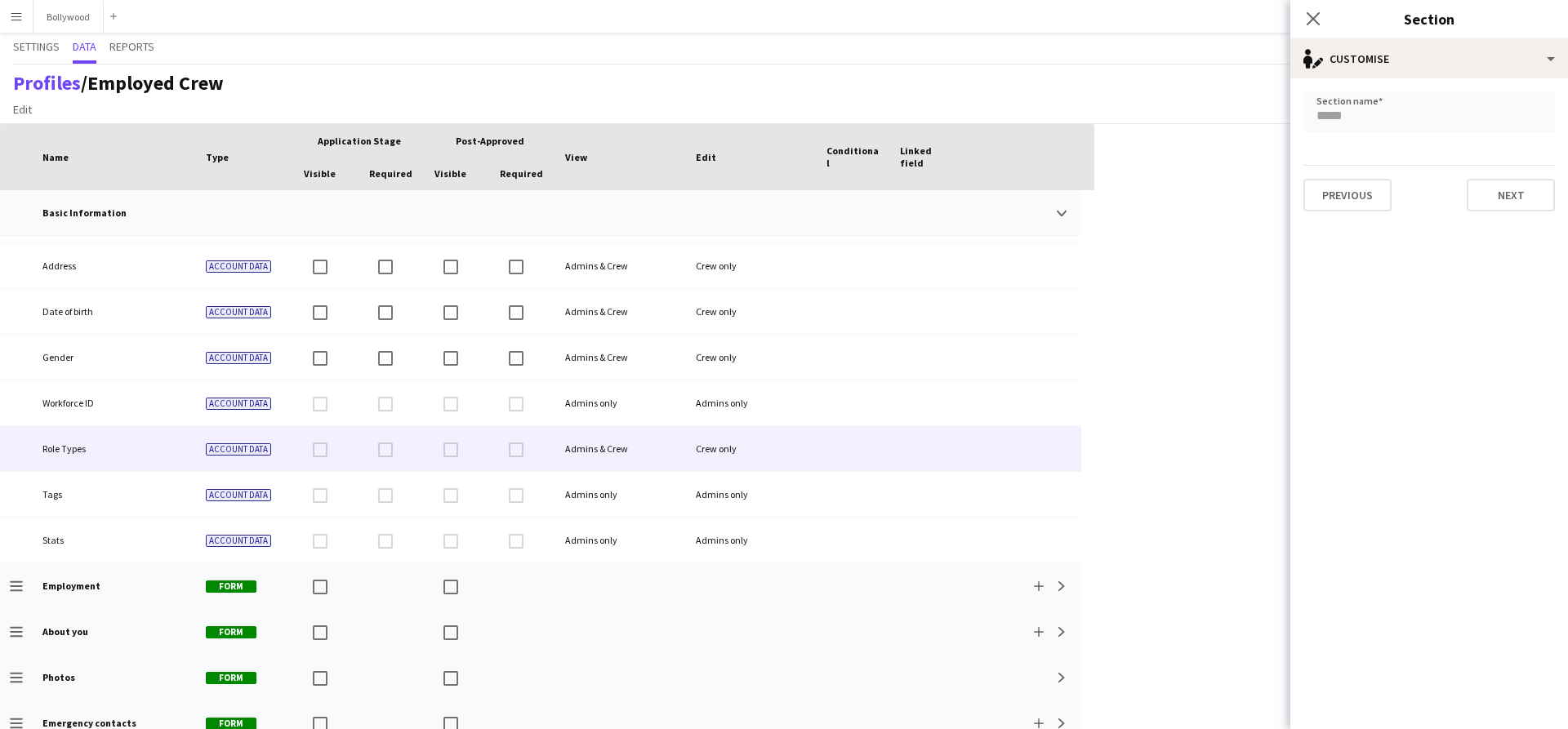
click at [124, 439] on div "Role Types" at bounding box center [113, 448] width 163 height 45
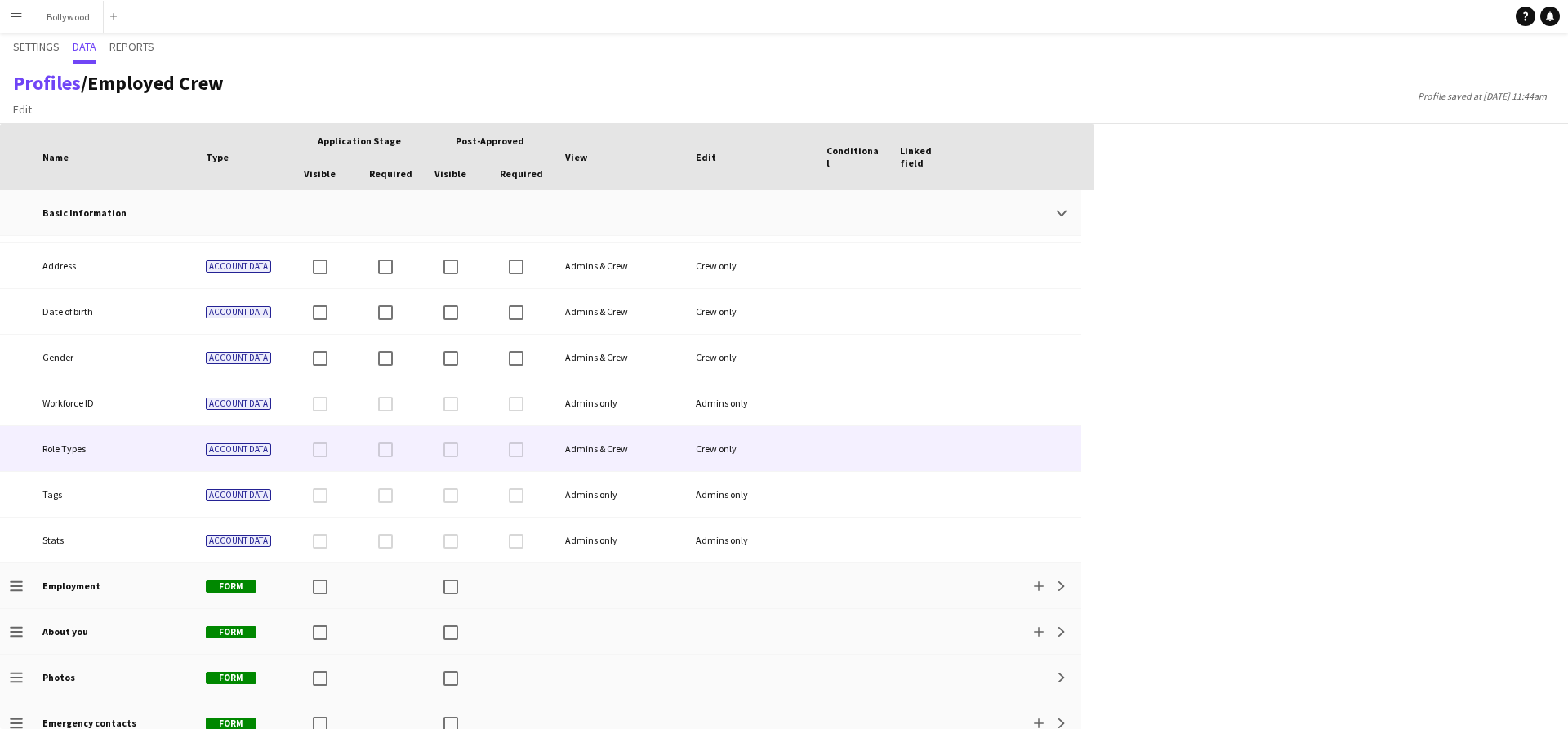
click at [123, 446] on div "Role Types" at bounding box center [113, 448] width 163 height 45
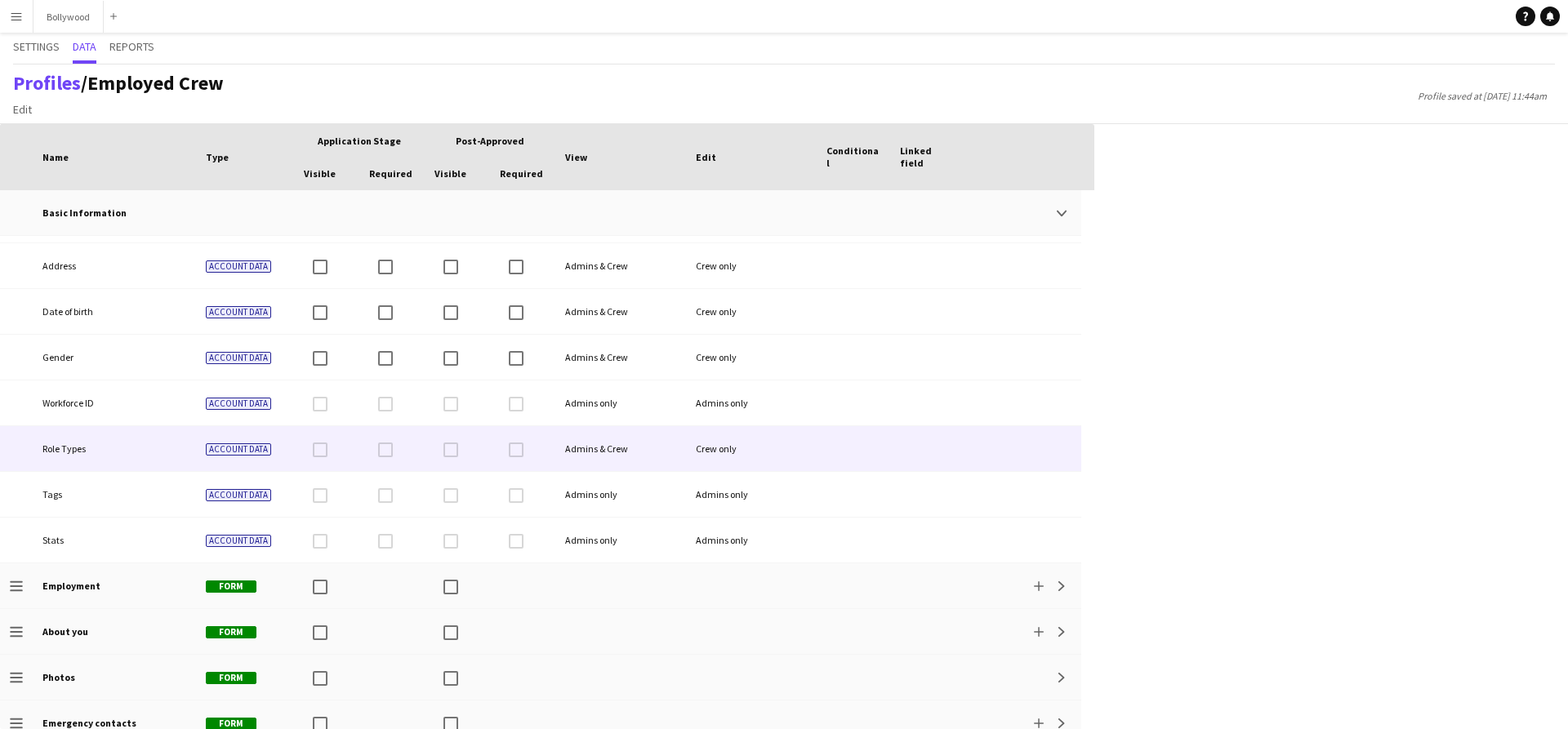
click at [123, 446] on div "Role Types" at bounding box center [113, 448] width 163 height 45
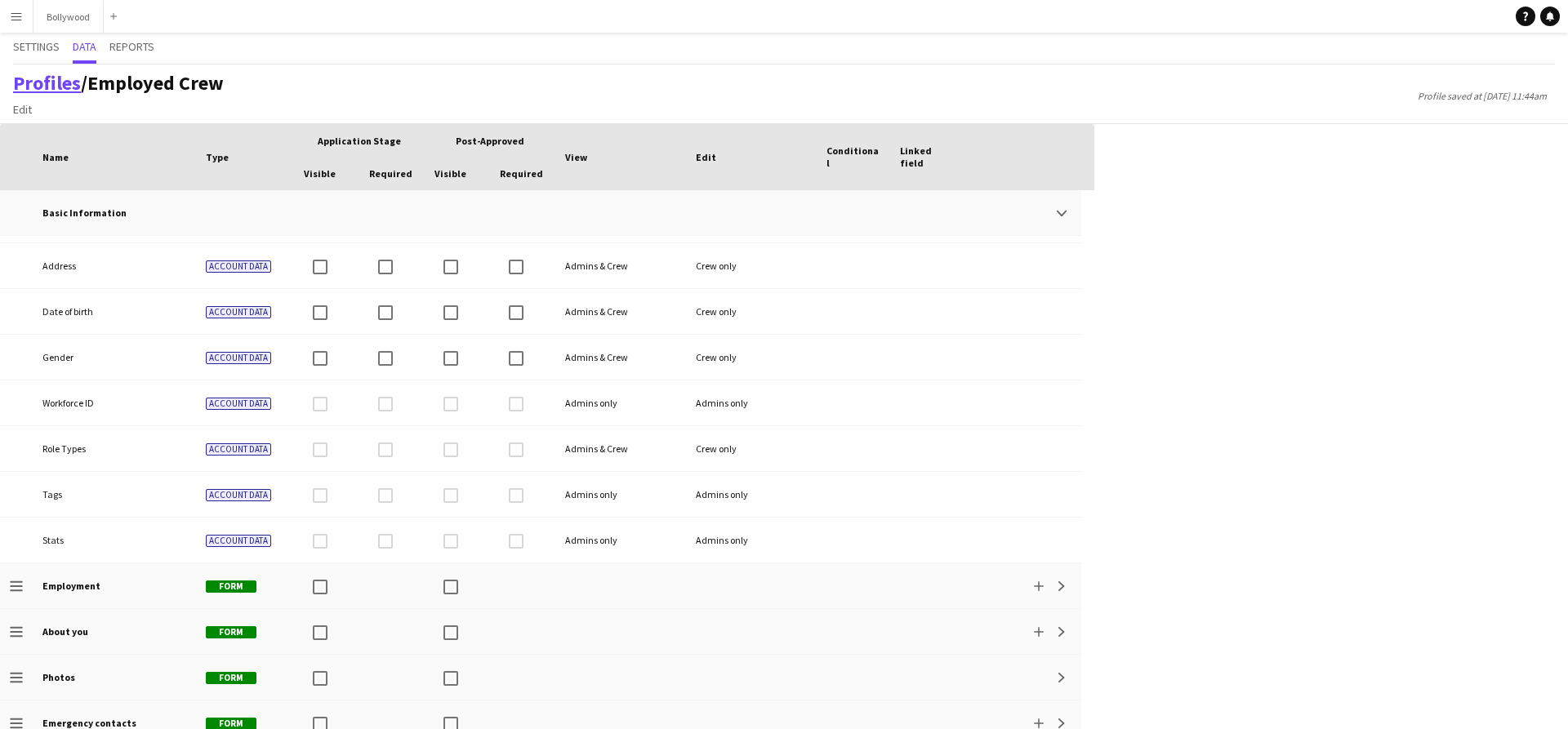
click at [74, 83] on link "Profiles" at bounding box center [47, 82] width 68 height 25
